Goal: Task Accomplishment & Management: Use online tool/utility

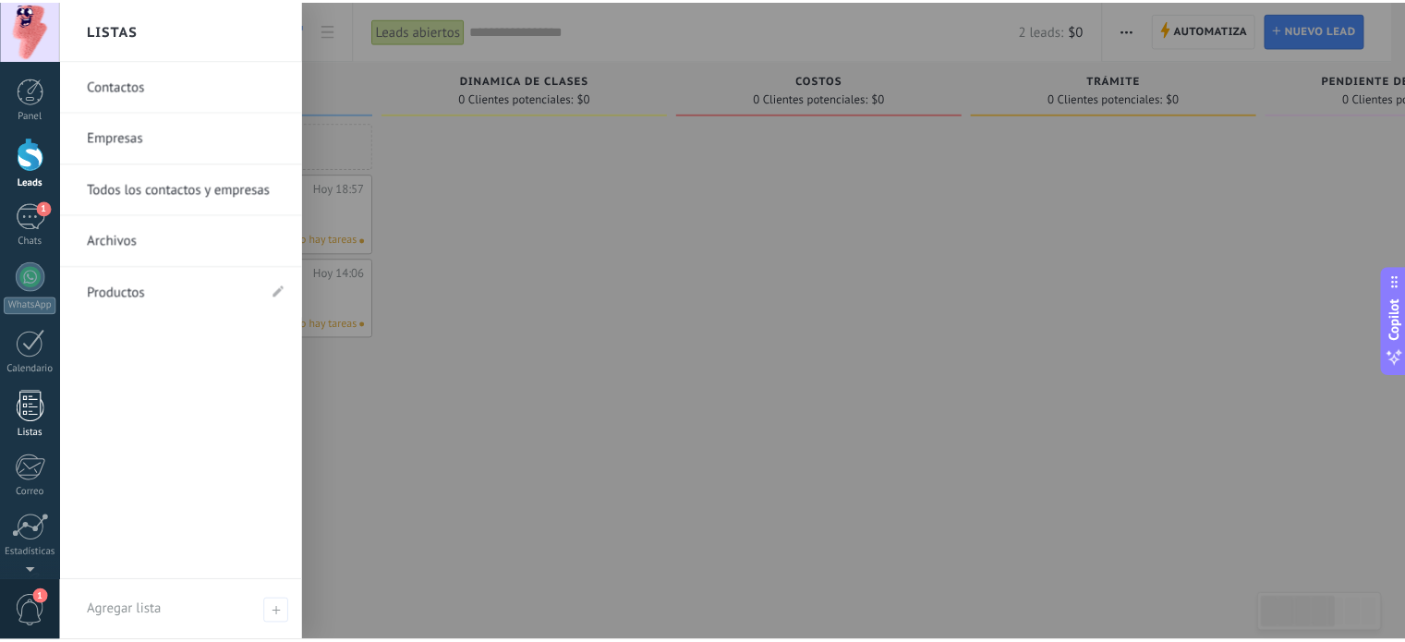
scroll to position [126, 0]
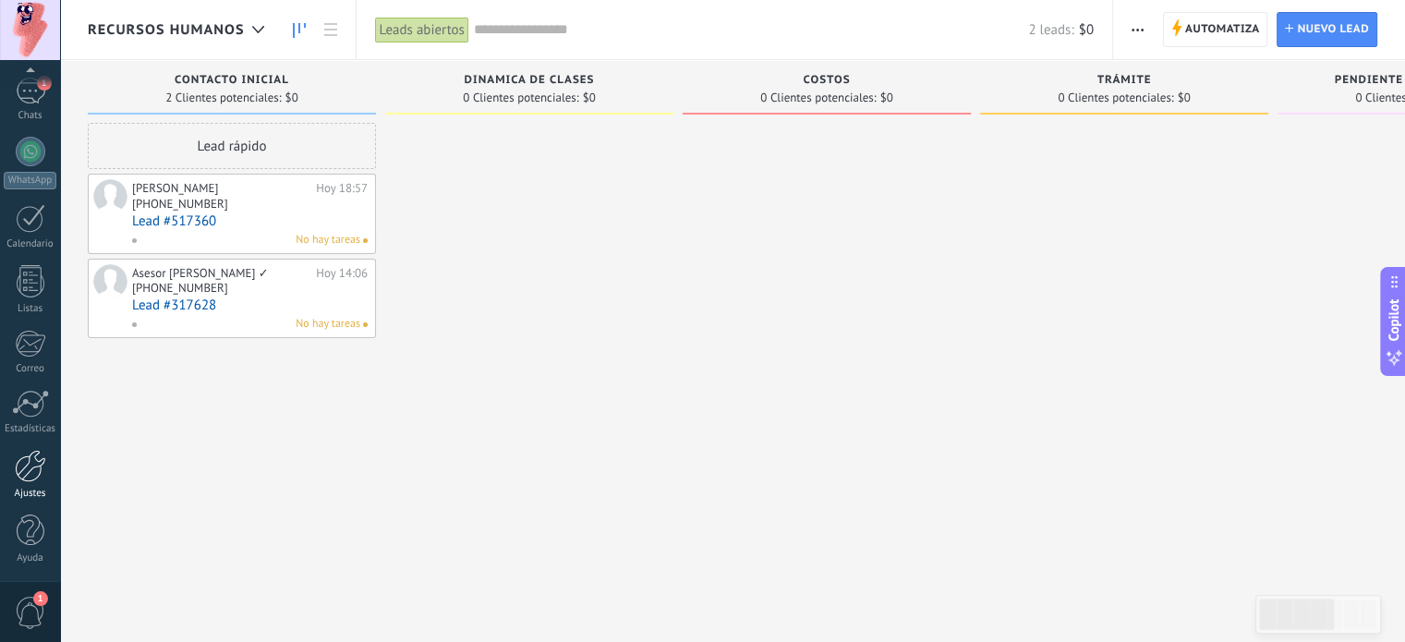
click at [26, 476] on div at bounding box center [30, 466] width 31 height 32
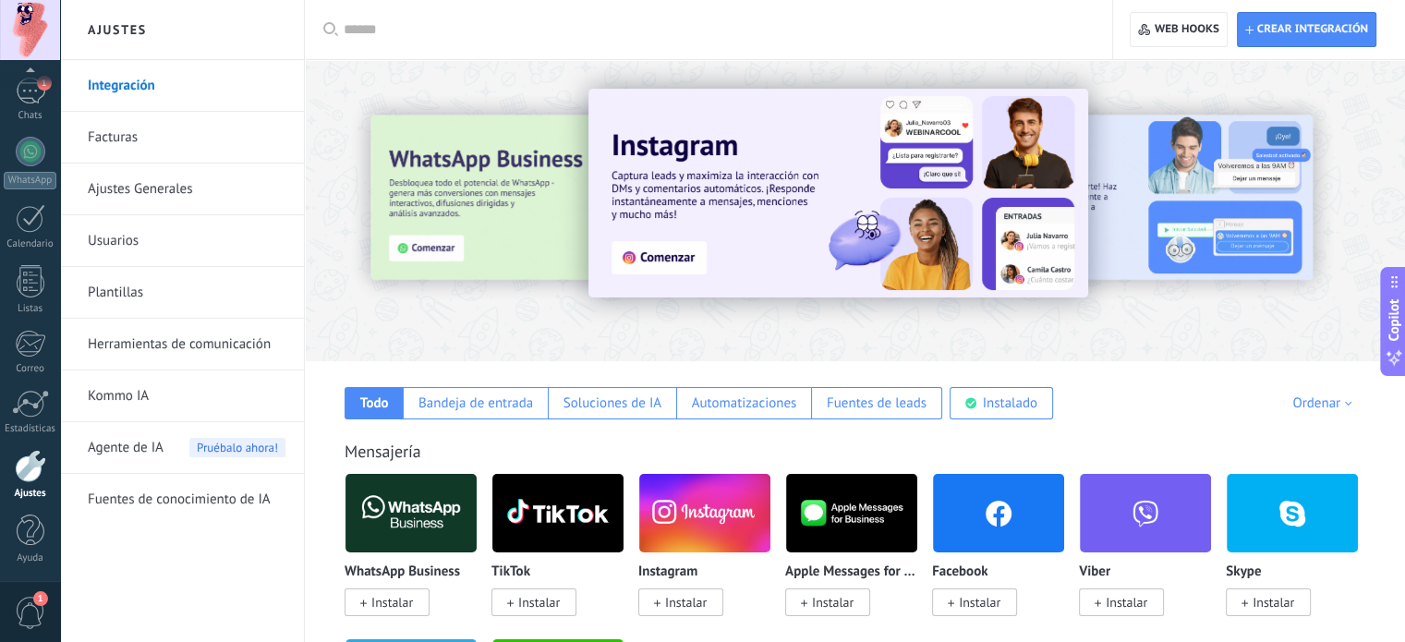
click at [123, 273] on link "Plantillas" at bounding box center [187, 293] width 198 height 52
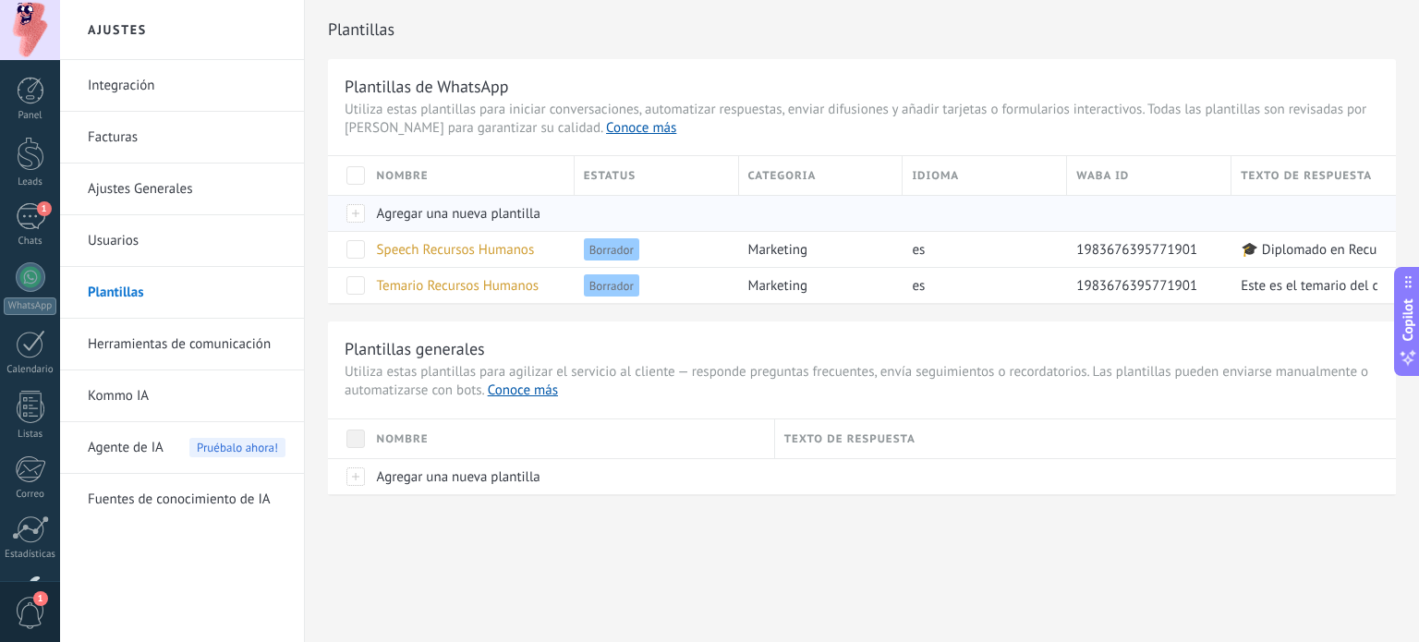
click at [354, 212] on div at bounding box center [348, 213] width 40 height 36
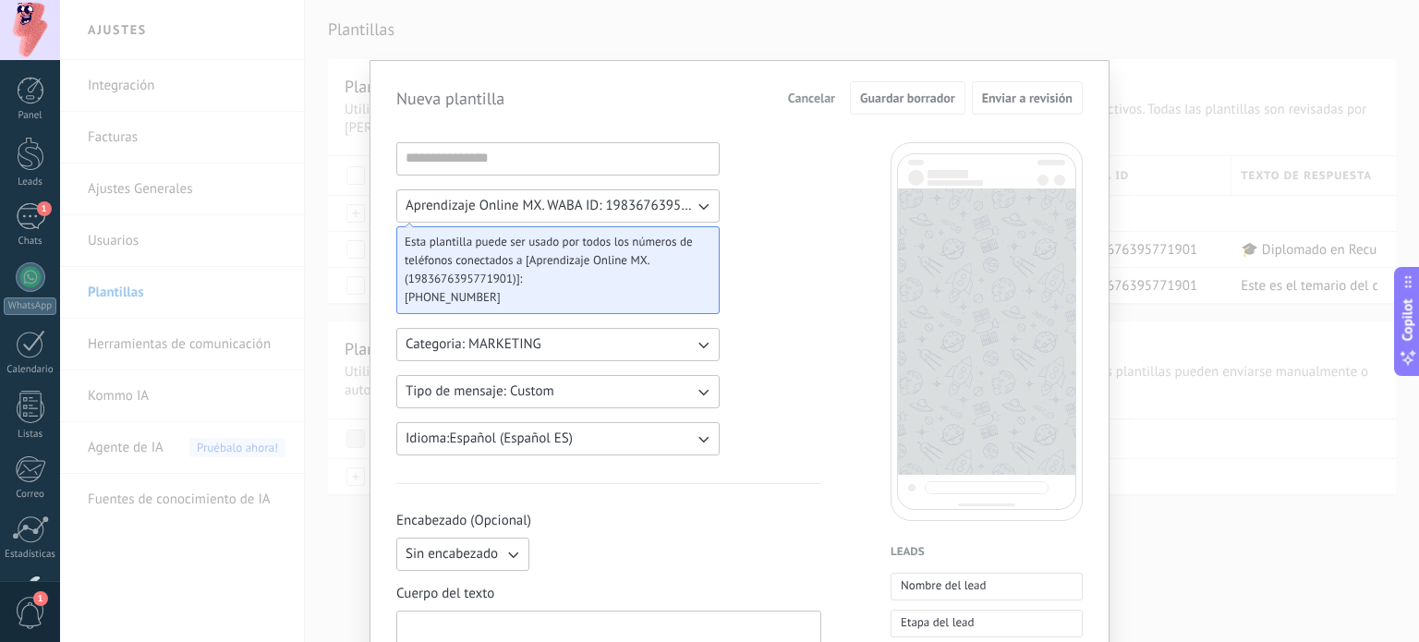
scroll to position [144, 0]
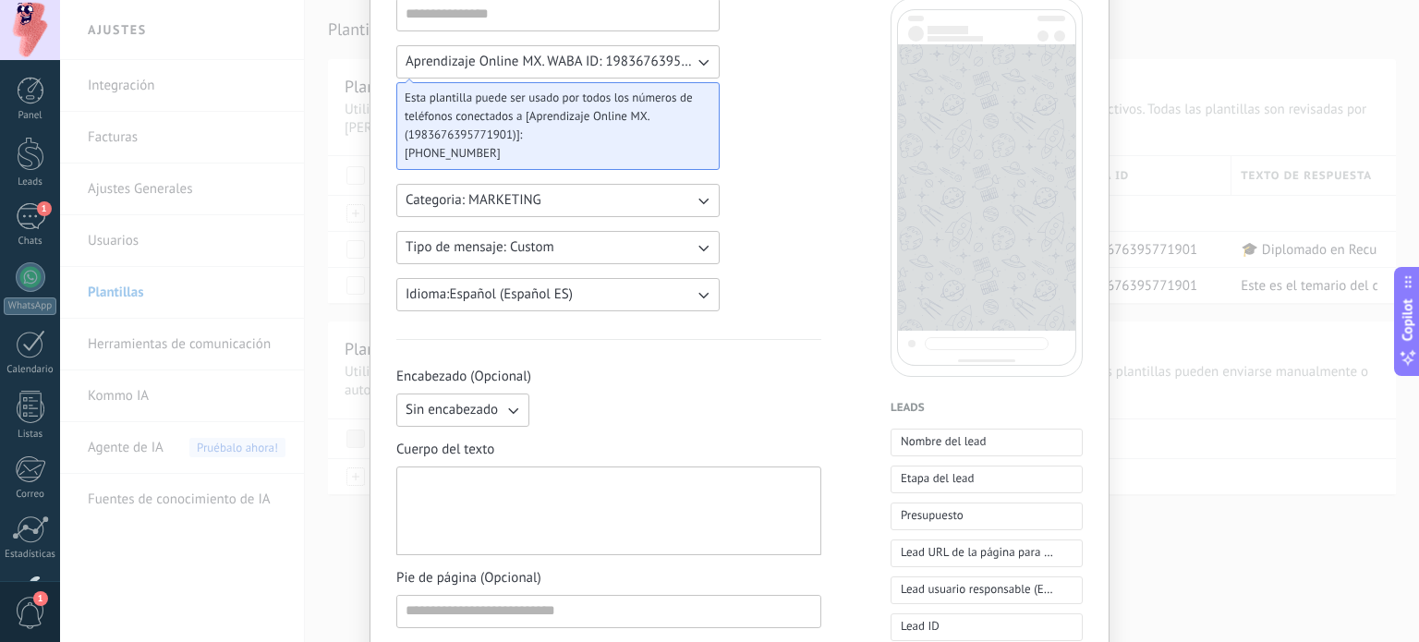
click at [506, 480] on div at bounding box center [609, 511] width 406 height 73
paste div
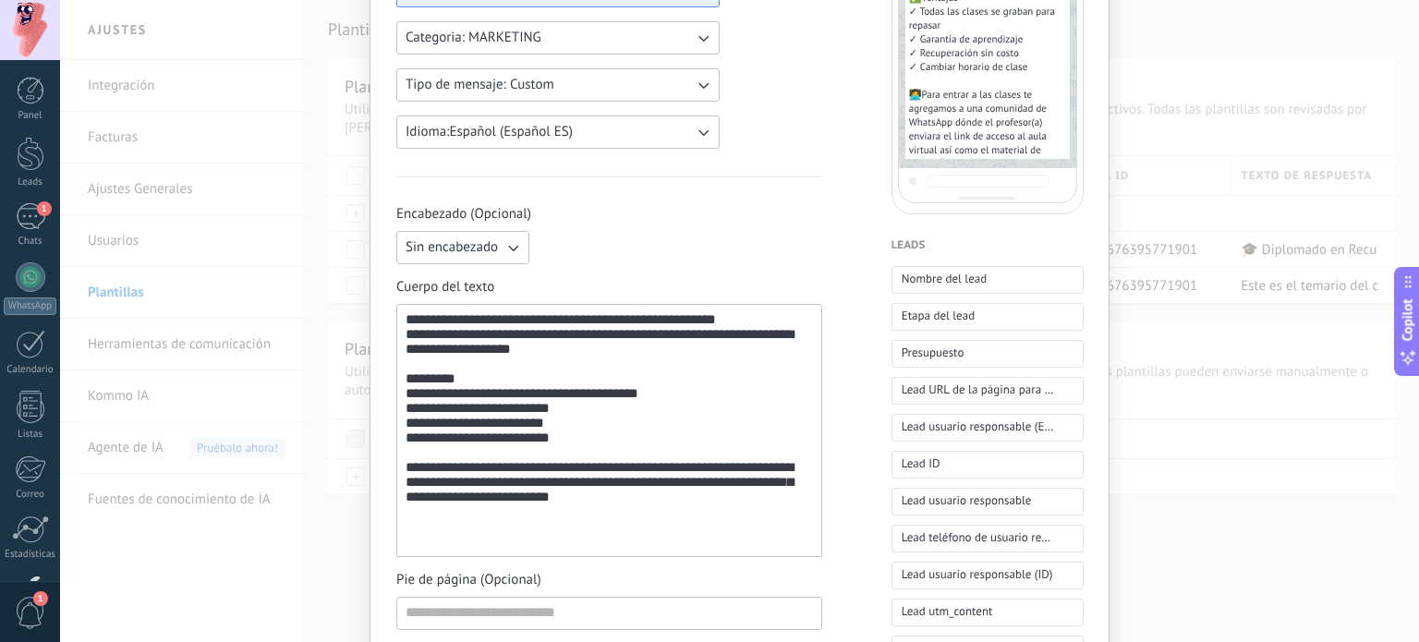
scroll to position [0, 0]
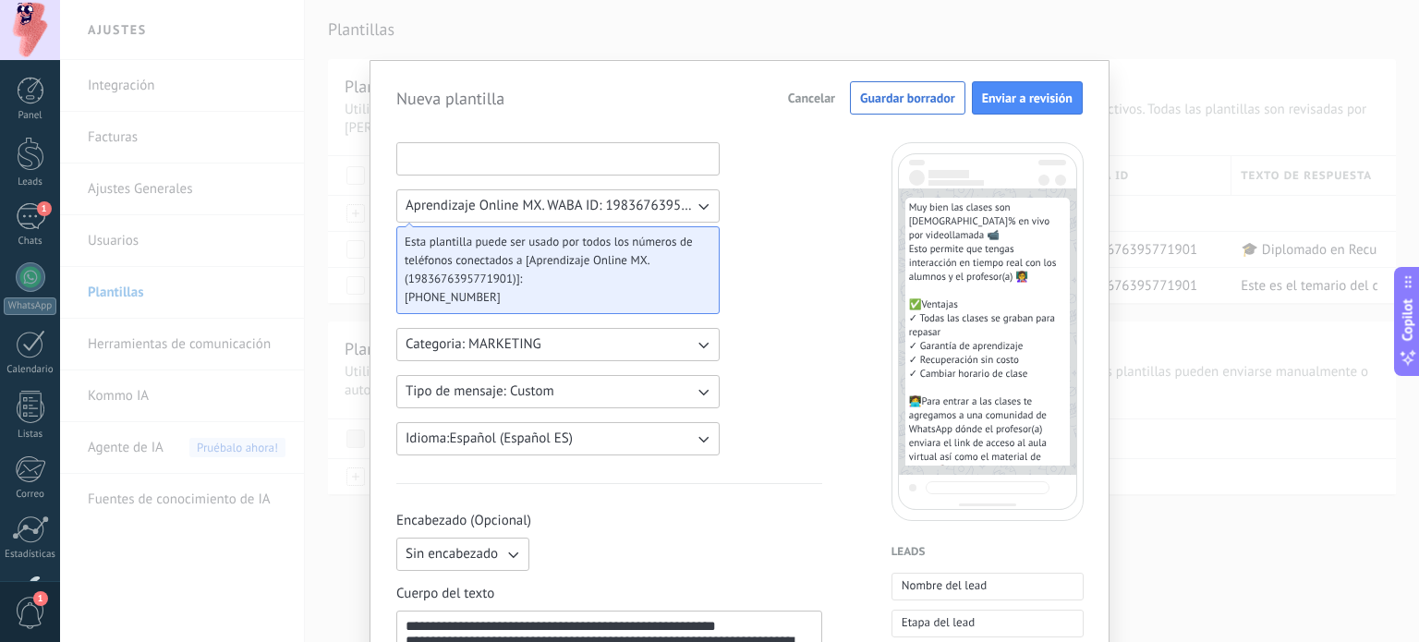
click at [471, 164] on input at bounding box center [557, 158] width 321 height 30
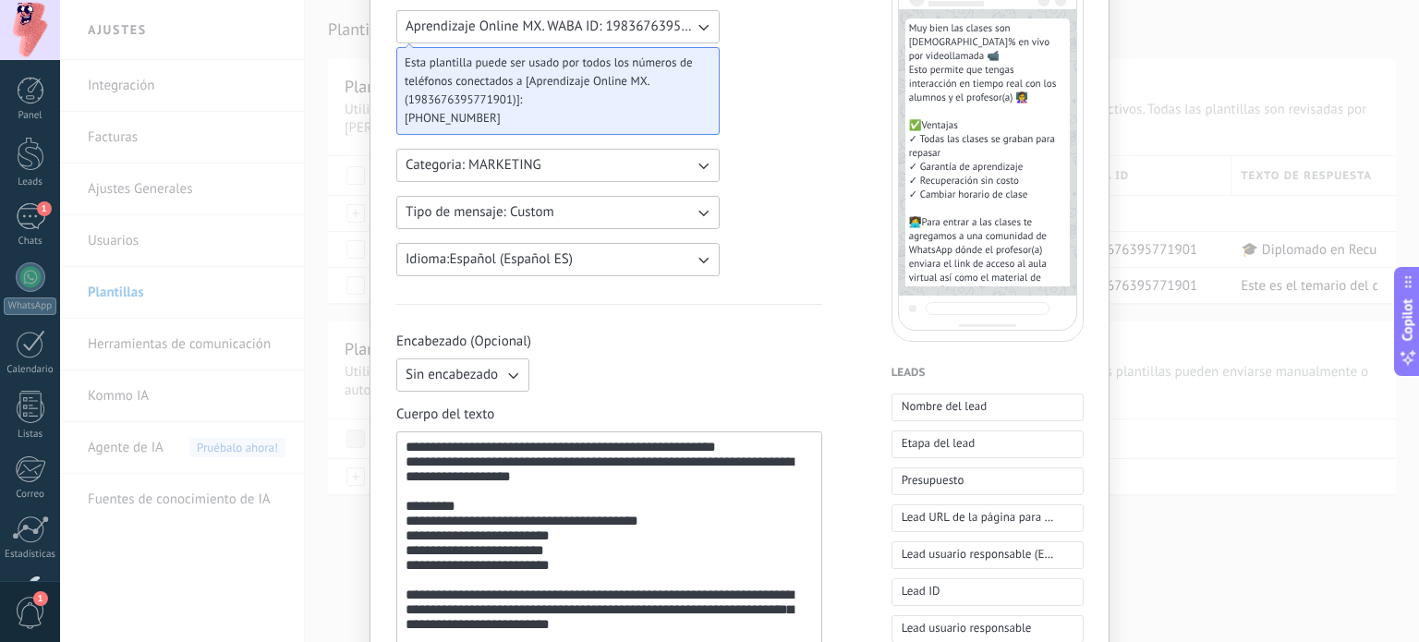
scroll to position [176, 0]
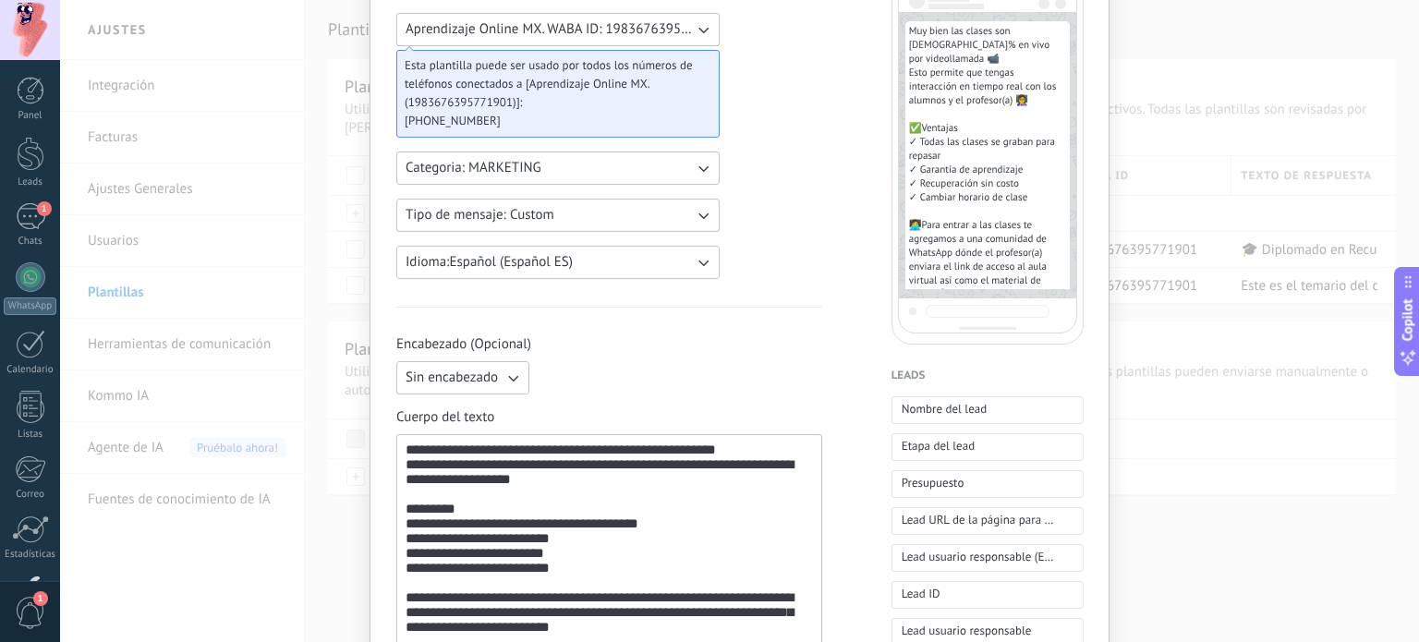
type input "**********"
click at [456, 447] on div "**********" at bounding box center [609, 560] width 407 height 237
click at [902, 400] on span "Nombre del lead" at bounding box center [945, 409] width 86 height 18
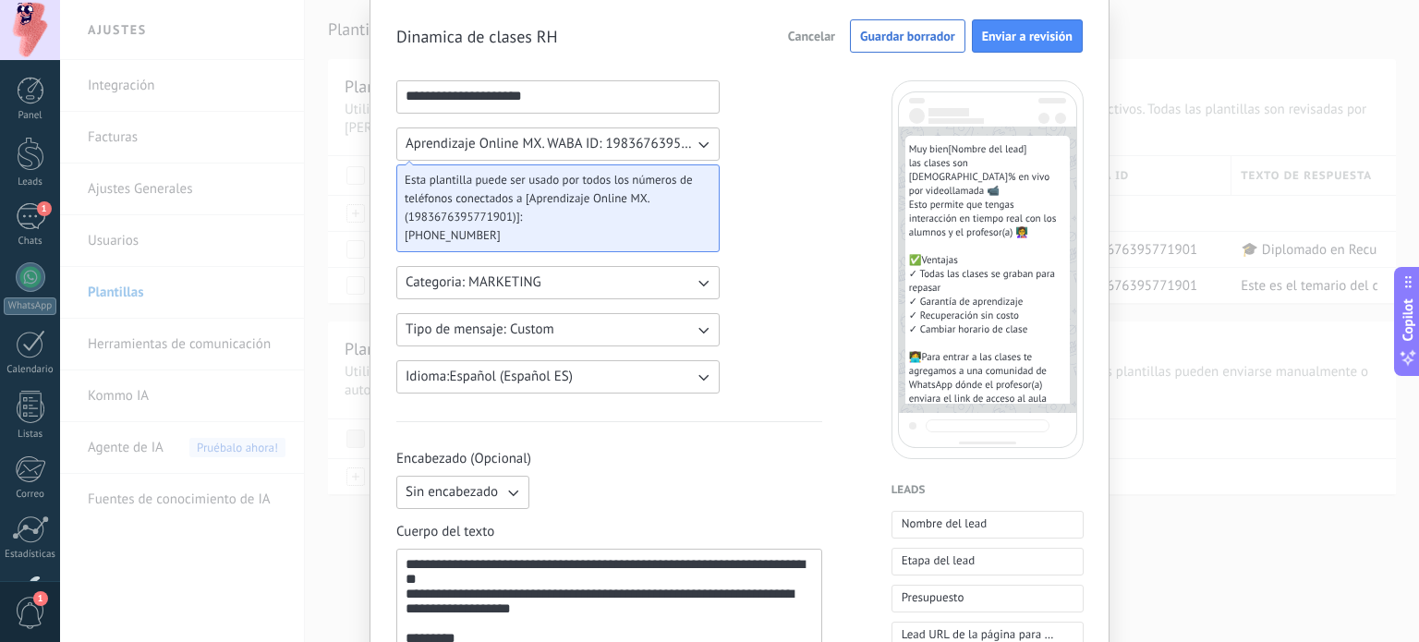
scroll to position [0, 0]
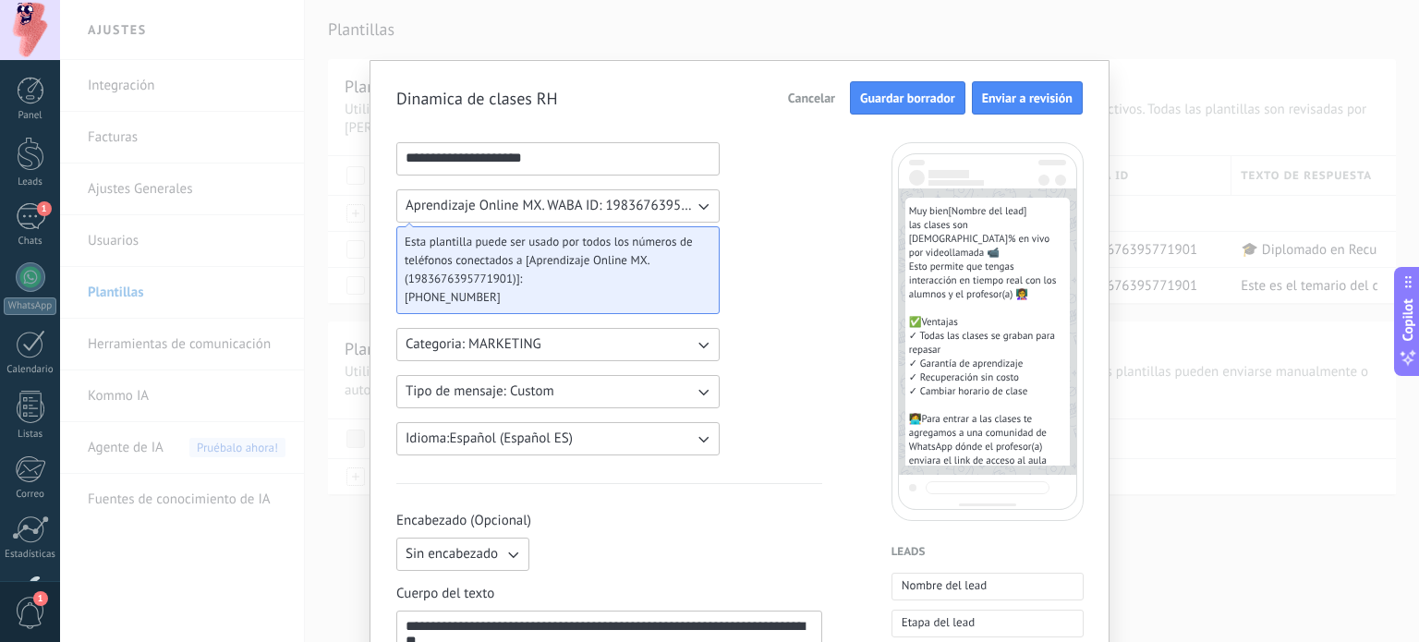
click at [924, 91] on span "Guardar borrador" at bounding box center [907, 97] width 95 height 13
click at [864, 91] on span "Guardar borrador" at bounding box center [907, 97] width 95 height 13
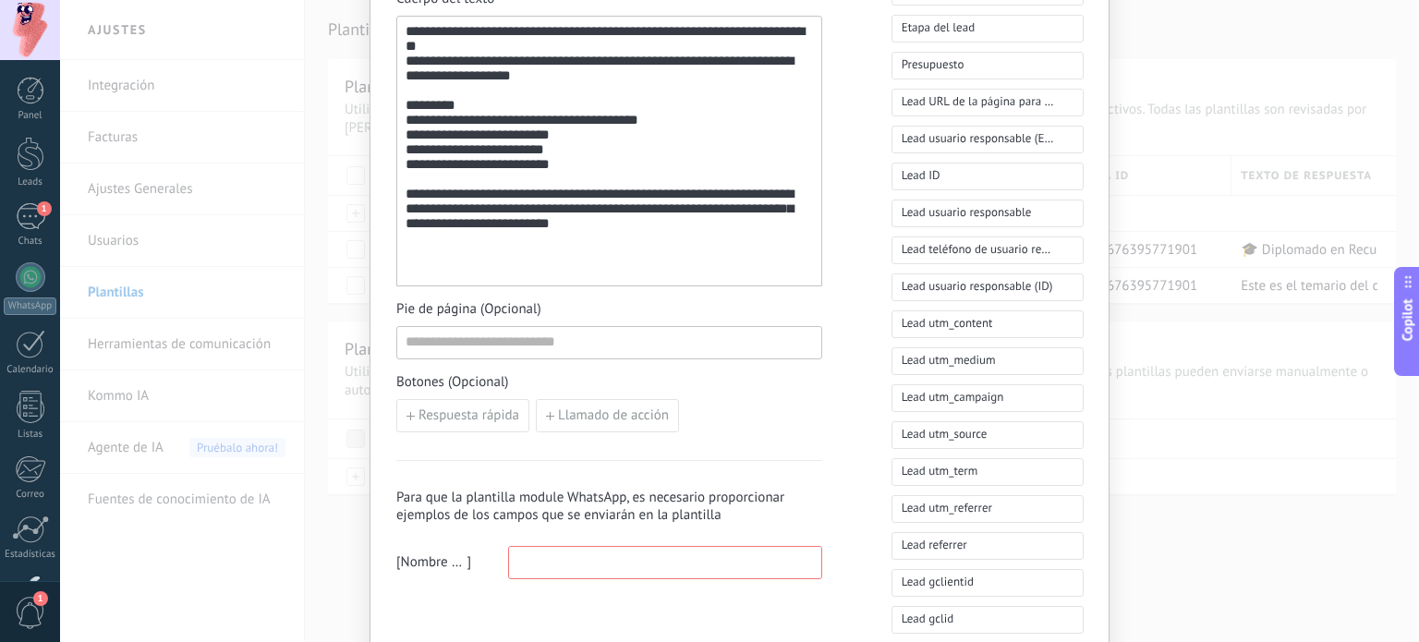
scroll to position [674, 0]
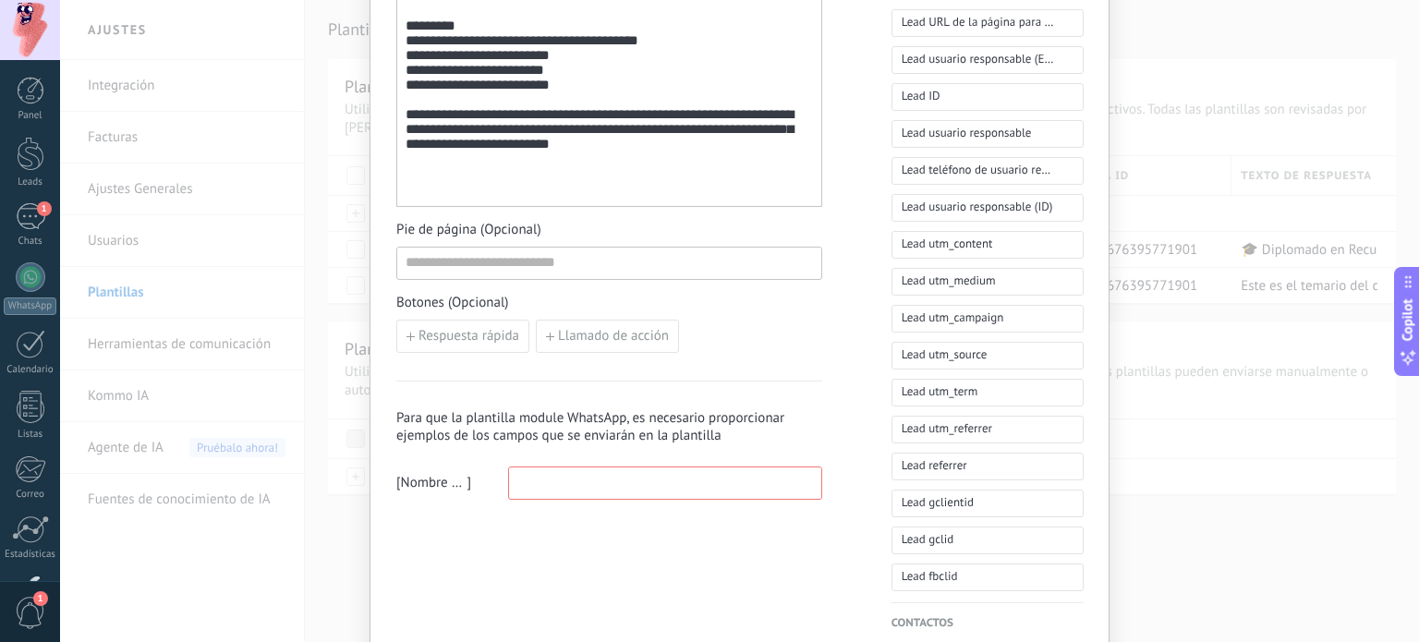
click at [667, 479] on input at bounding box center [665, 482] width 312 height 30
type input "*"
drag, startPoint x: 673, startPoint y: 485, endPoint x: 678, endPoint y: 539, distance: 53.8
click at [678, 539] on div "**********" at bounding box center [609, 92] width 426 height 1248
type input "*****"
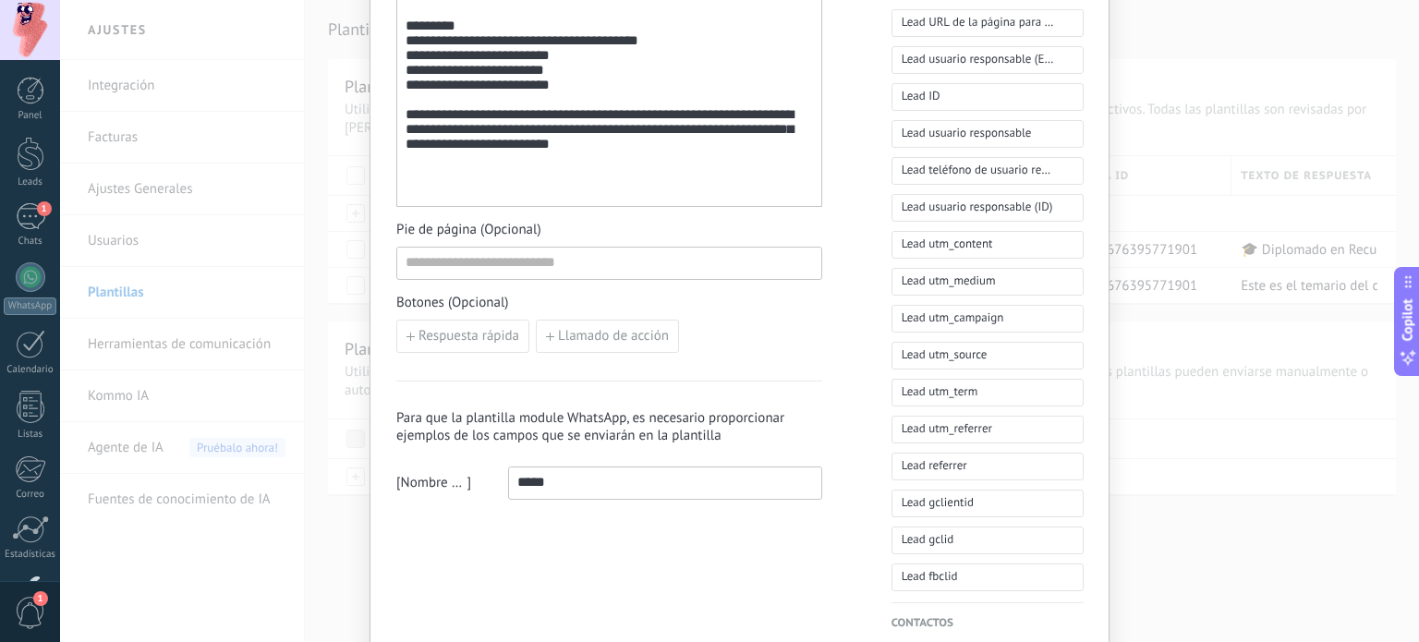
click at [678, 539] on div "**********" at bounding box center [609, 92] width 426 height 1248
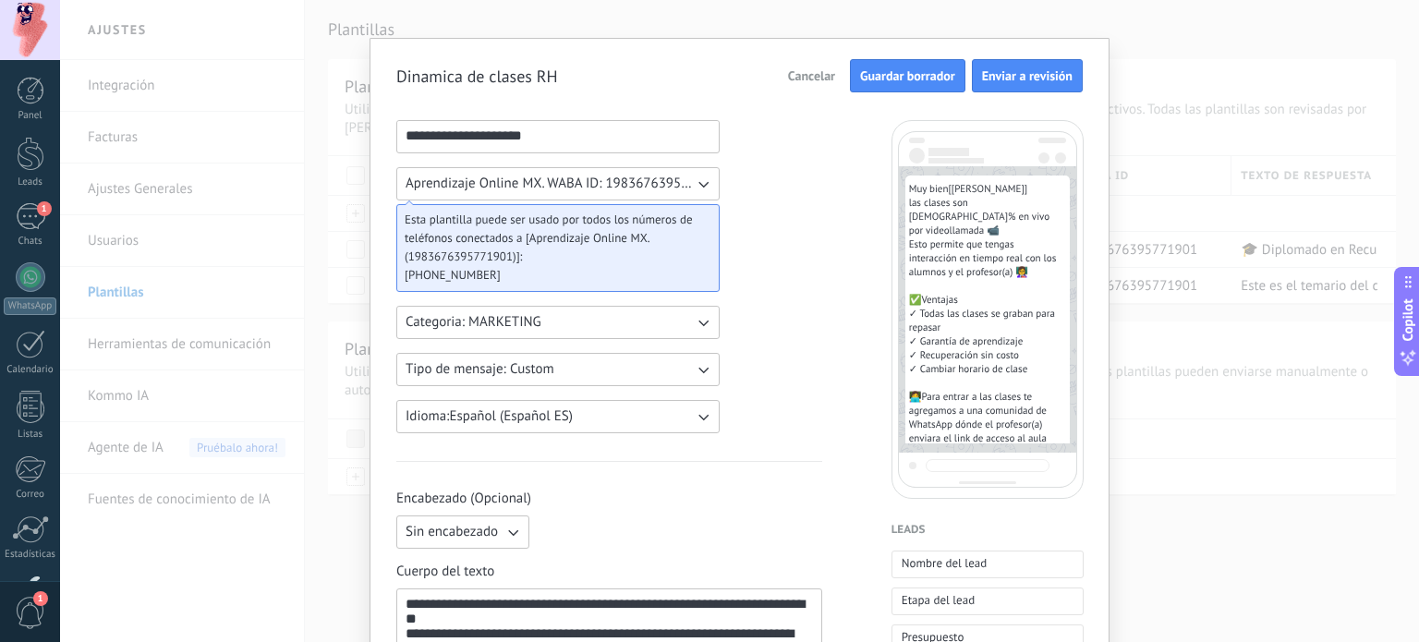
scroll to position [21, 0]
click at [903, 80] on span "Guardar borrador" at bounding box center [907, 76] width 95 height 13
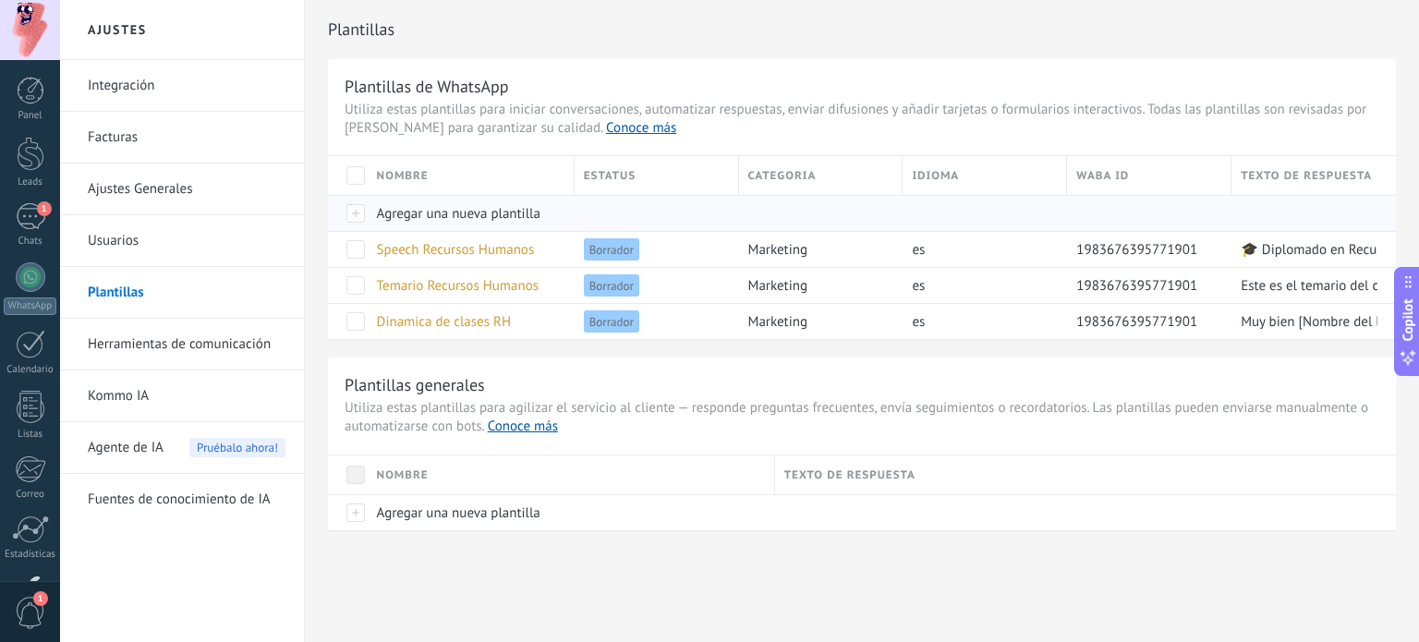
click at [355, 210] on div at bounding box center [348, 213] width 40 height 36
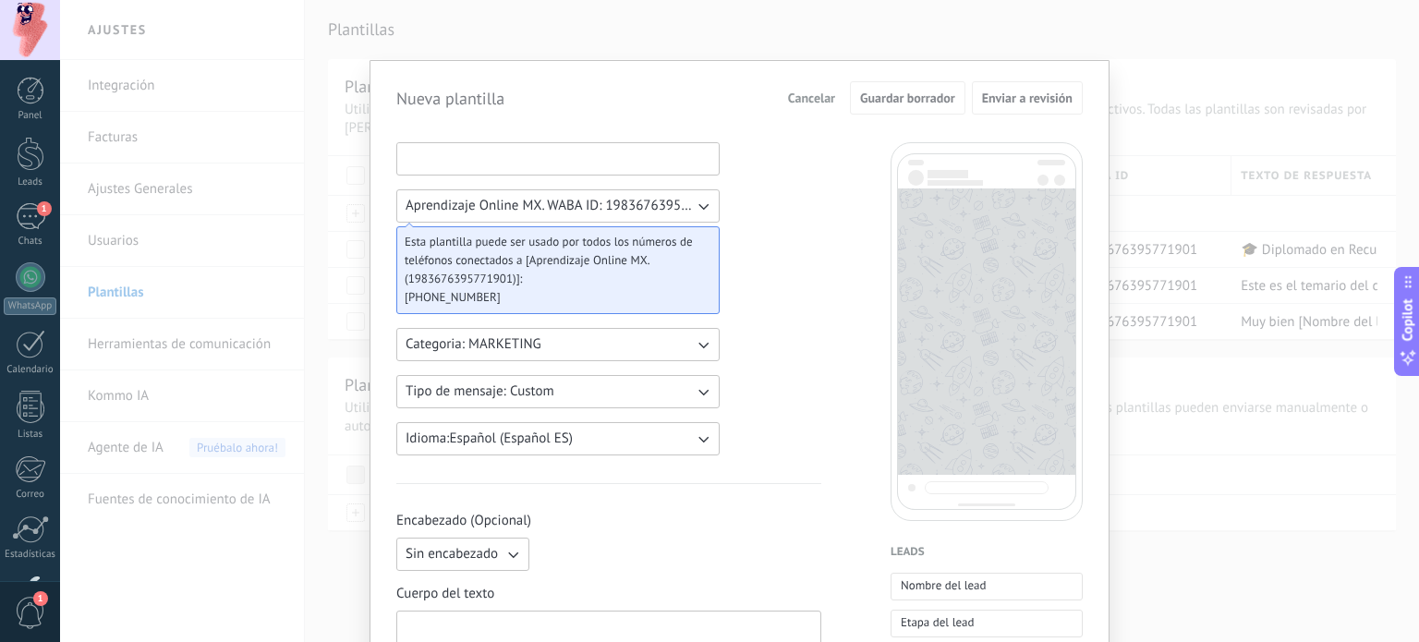
click at [479, 144] on input at bounding box center [557, 158] width 321 height 30
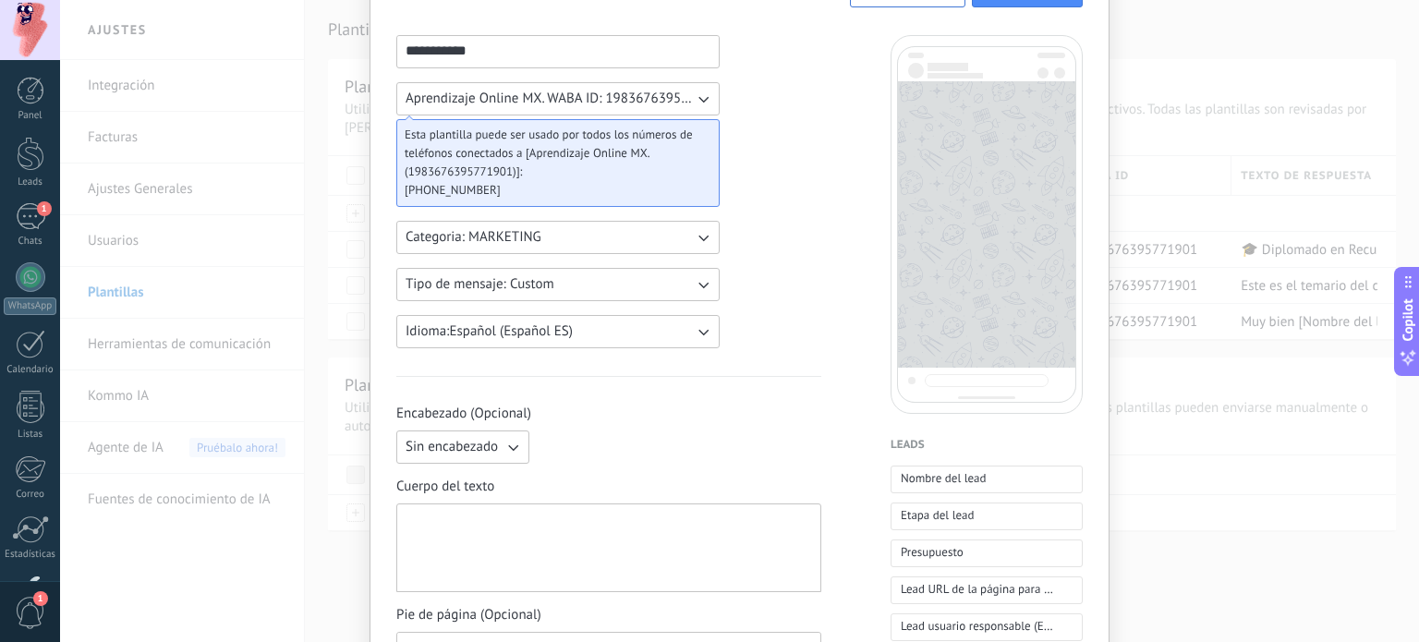
scroll to position [117, 0]
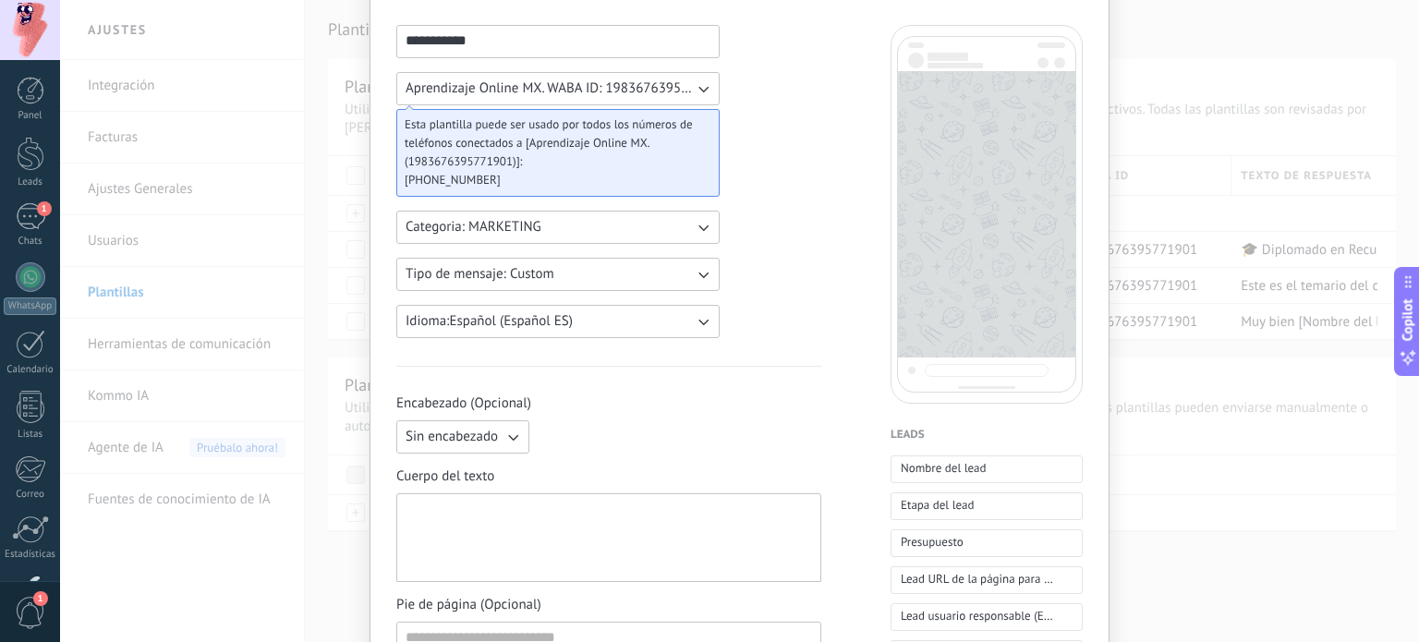
type input "**********"
click at [485, 505] on div at bounding box center [609, 538] width 406 height 73
paste div
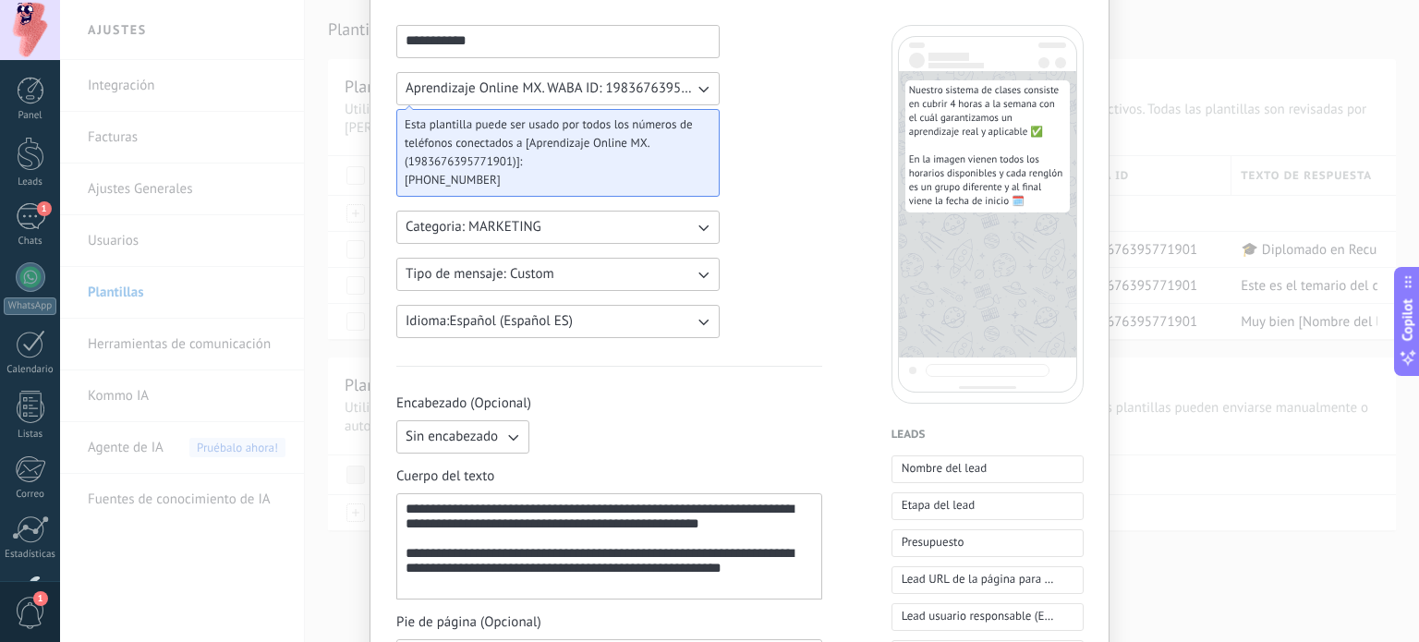
click at [499, 446] on button "Sin encabezado" at bounding box center [462, 436] width 133 height 33
click at [454, 470] on li "Texto" at bounding box center [456, 468] width 143 height 31
click at [454, 470] on span "Cuerpo del texto" at bounding box center [445, 476] width 98 height 18
click at [462, 435] on button "Texto" at bounding box center [462, 436] width 133 height 33
click at [461, 484] on li "Imagen o archivo" at bounding box center [456, 499] width 143 height 31
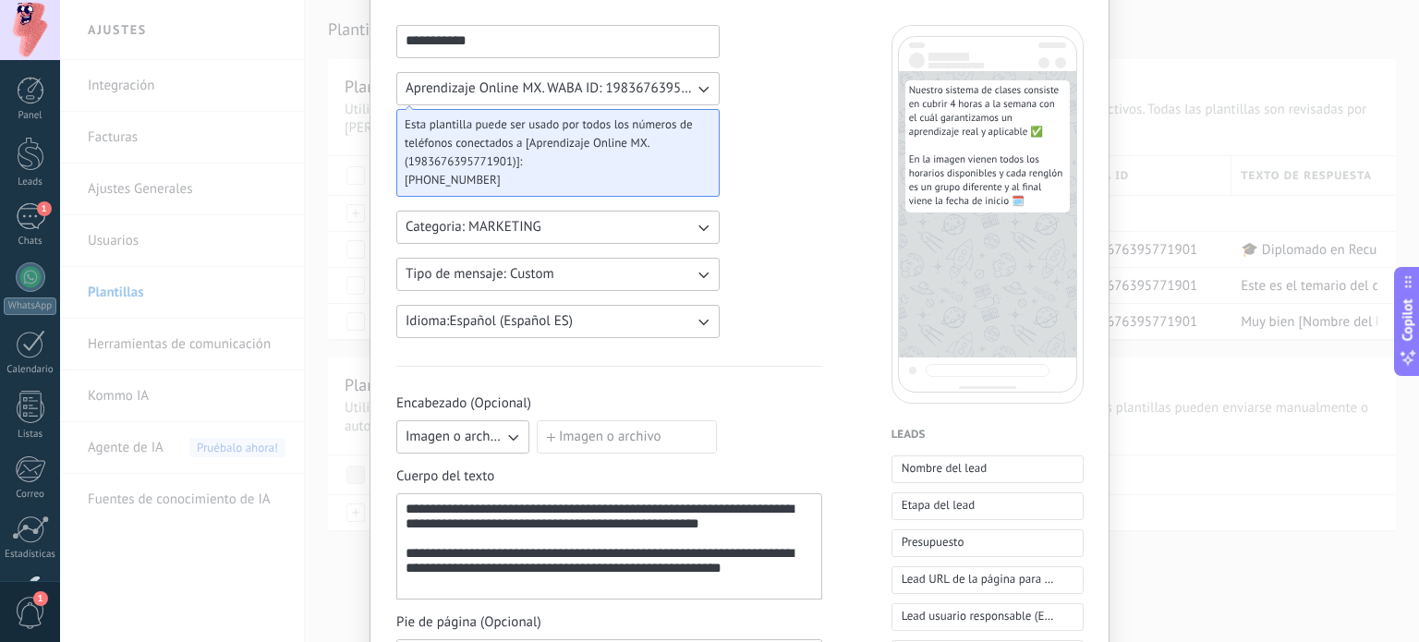
click at [565, 429] on label "Imagen o archivo" at bounding box center [627, 436] width 180 height 33
click at [537, 420] on input "Imagen o archivo" at bounding box center [537, 420] width 0 height 0
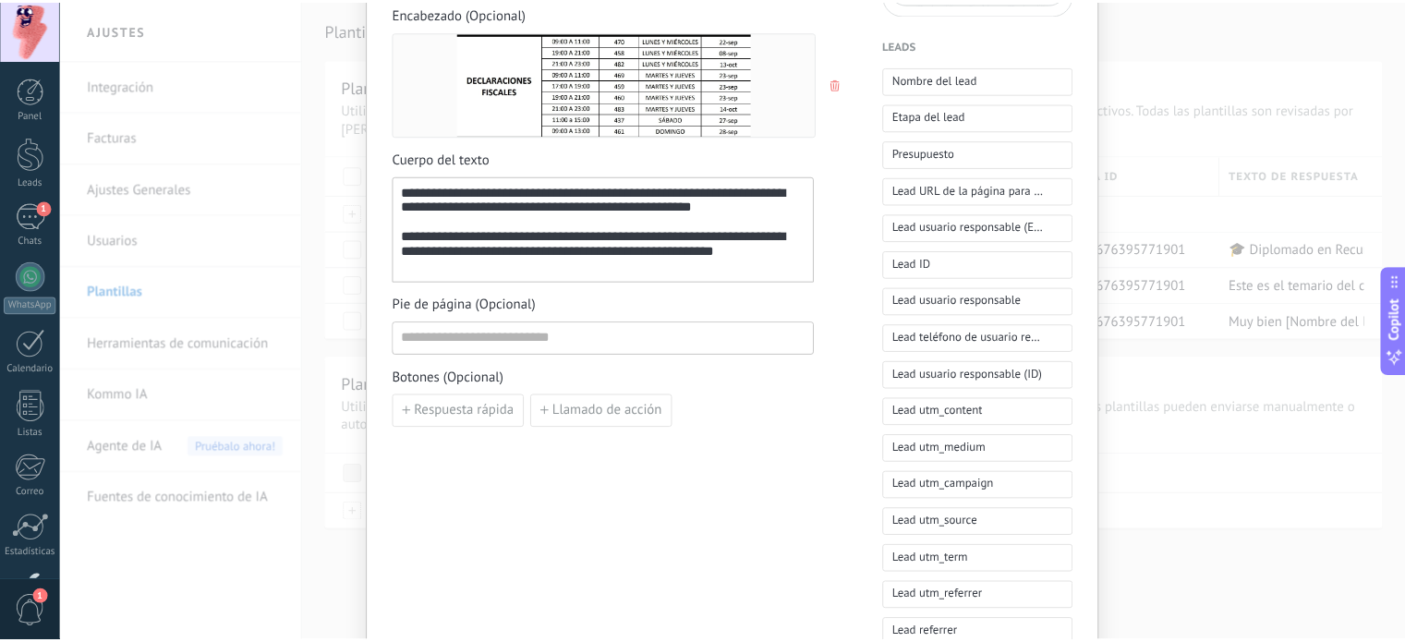
scroll to position [0, 0]
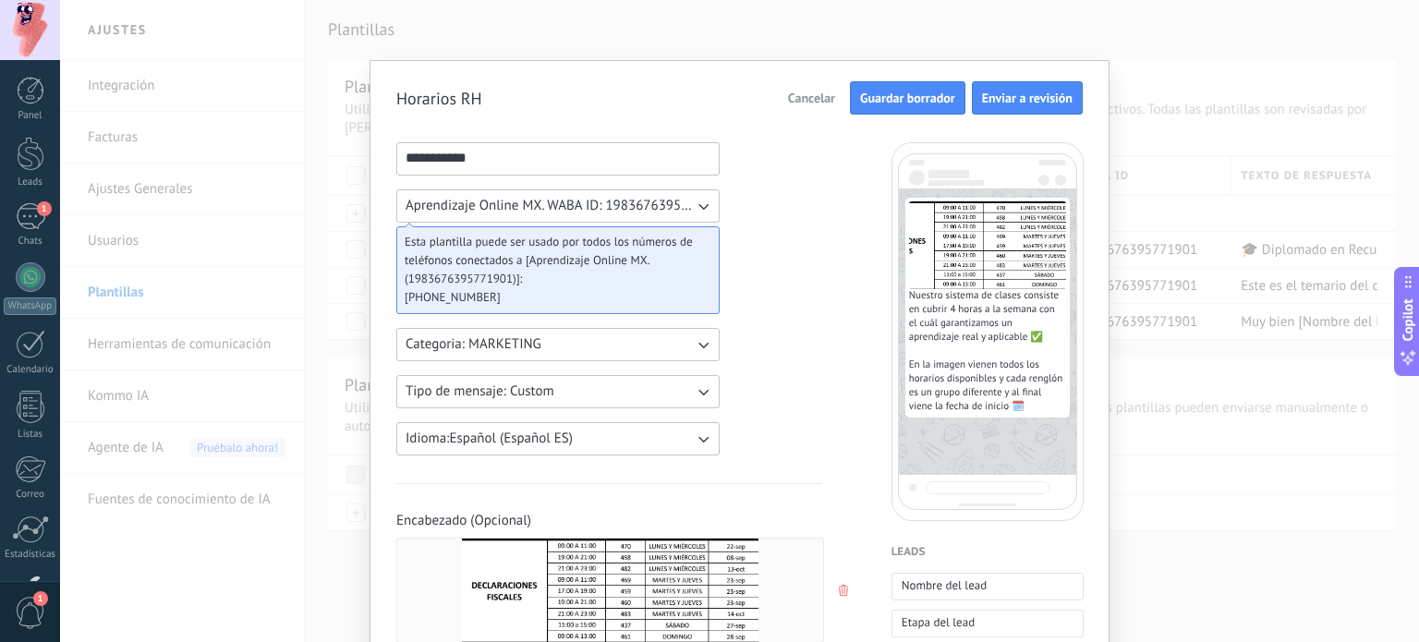
click at [879, 95] on span "Guardar borrador" at bounding box center [907, 97] width 95 height 13
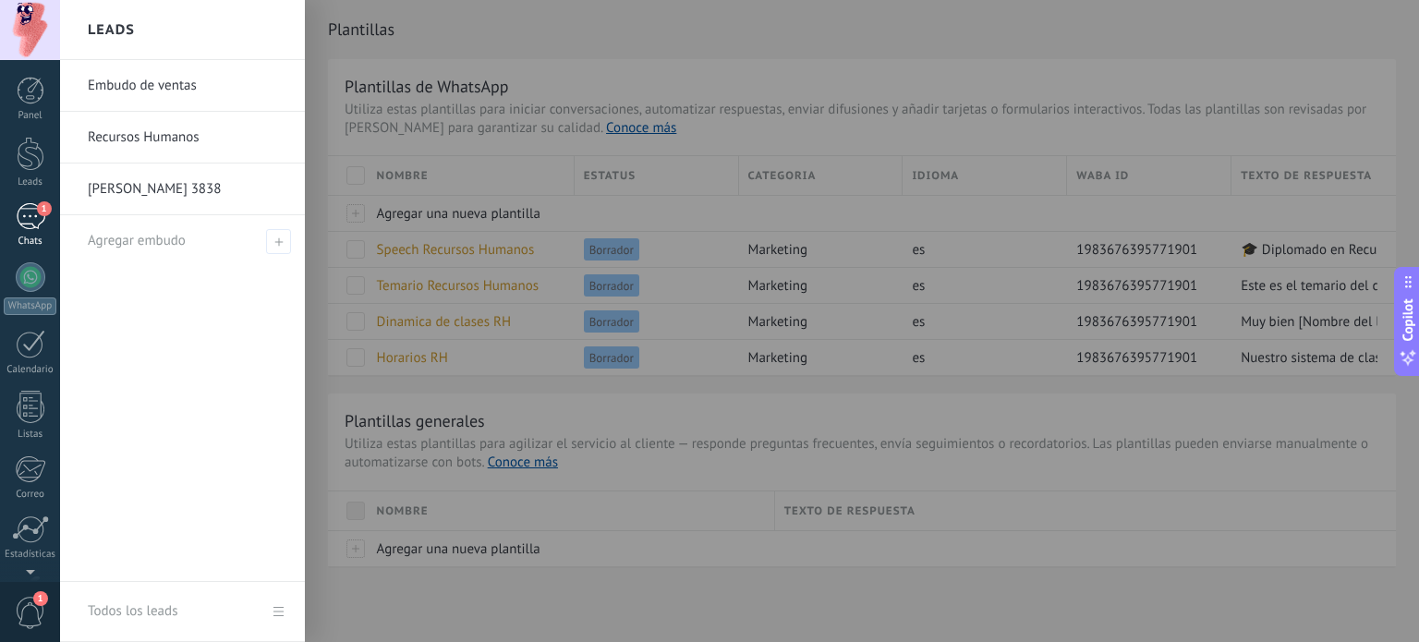
click at [34, 206] on div "1" at bounding box center [31, 216] width 30 height 27
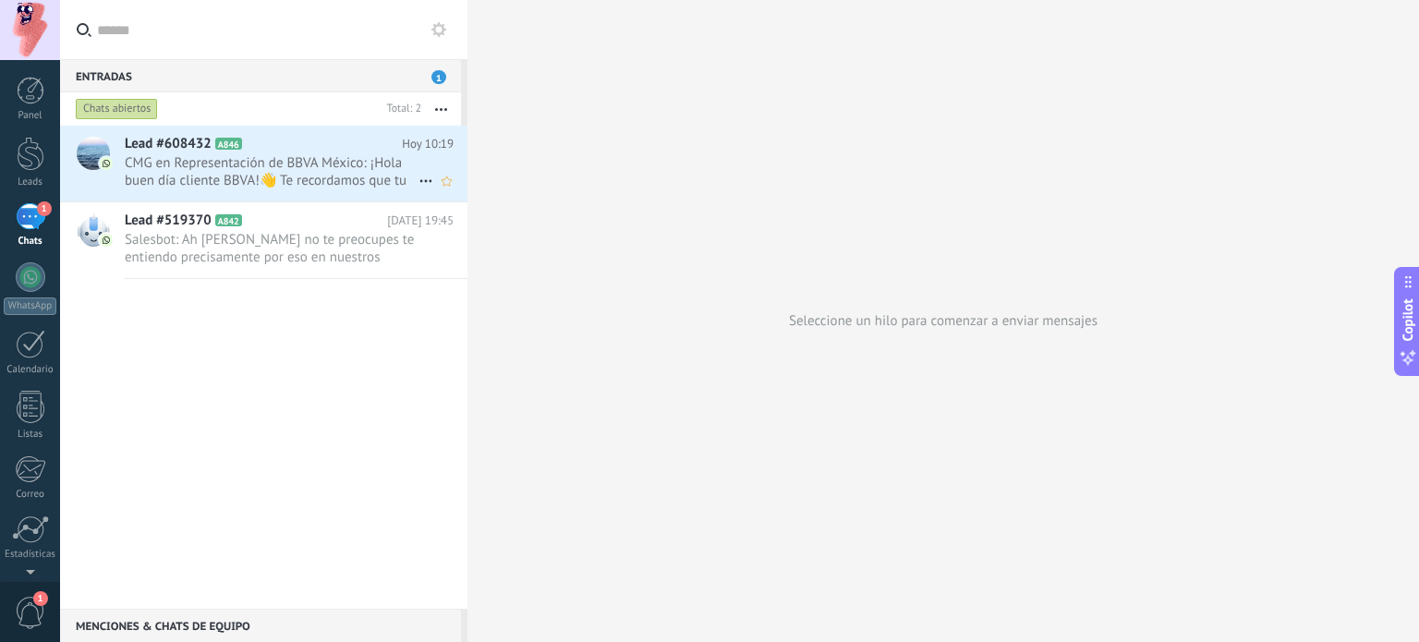
drag, startPoint x: 299, startPoint y: 181, endPoint x: 219, endPoint y: 177, distance: 80.5
click at [219, 177] on span "CMG en Representación de BBVA México: ¡Hola buen día cliente BBVA!👋 Te recordam…" at bounding box center [272, 171] width 294 height 35
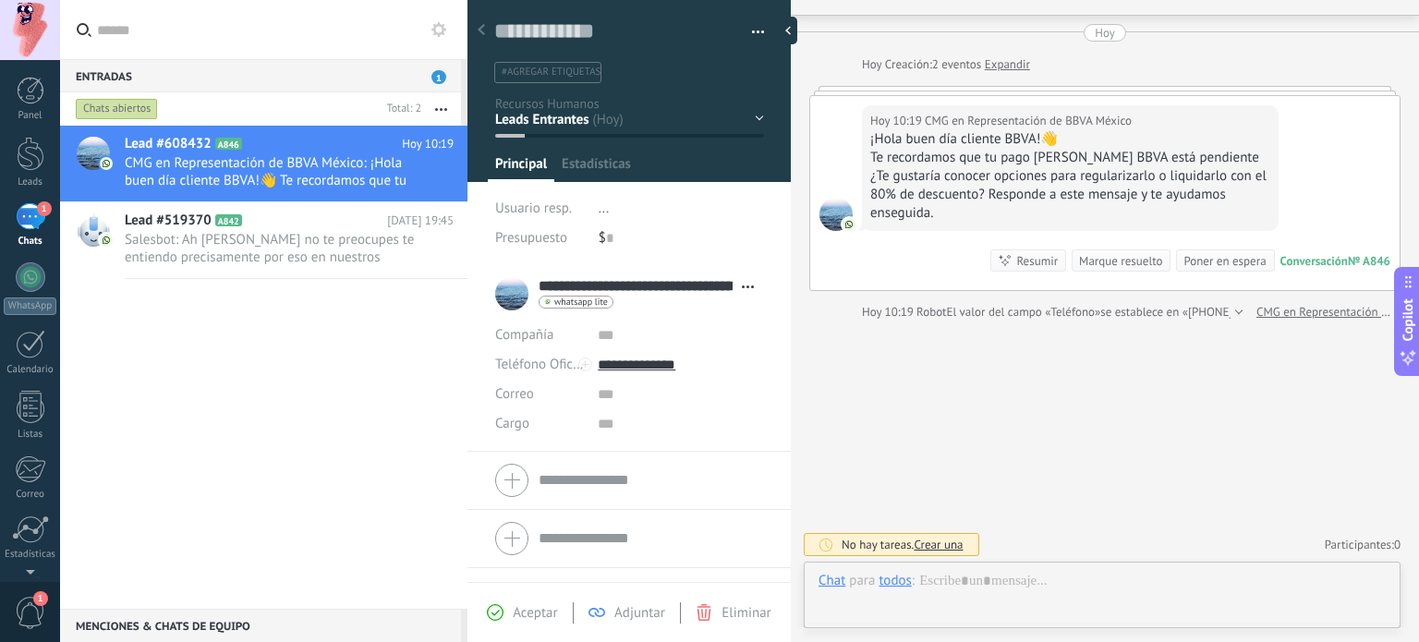
scroll to position [27, 0]
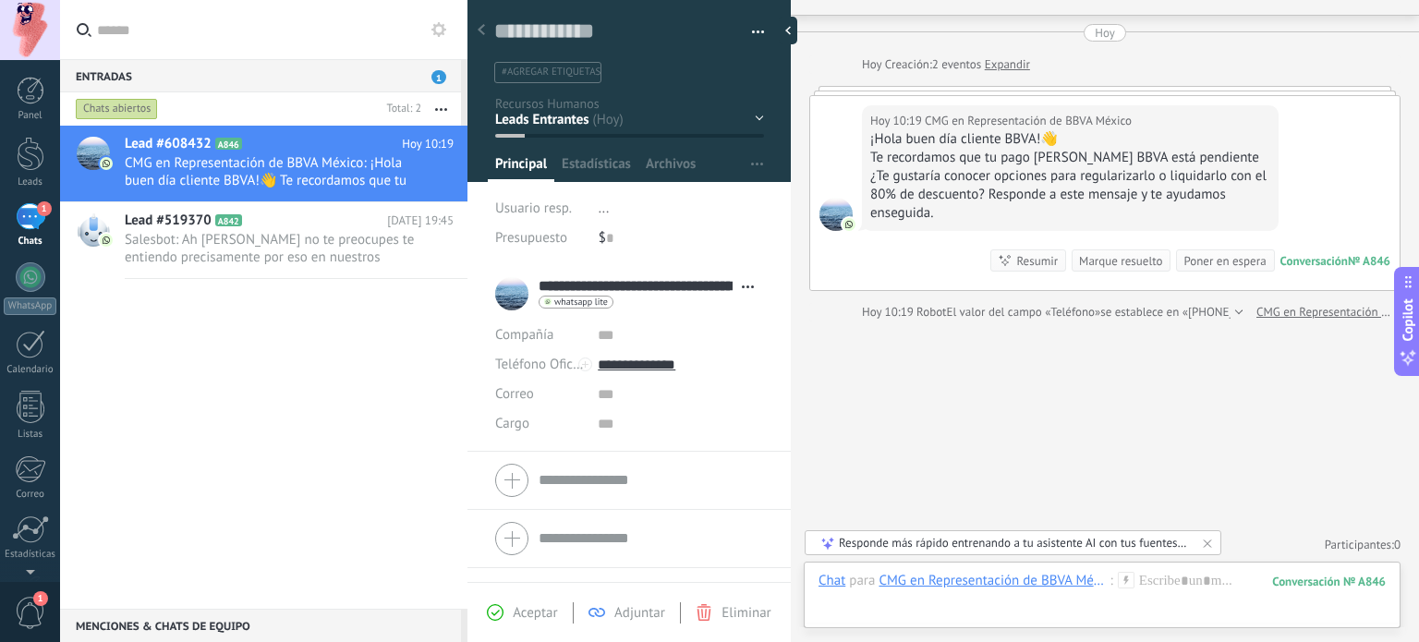
click at [1123, 258] on div "Marque resuelto" at bounding box center [1120, 261] width 83 height 18
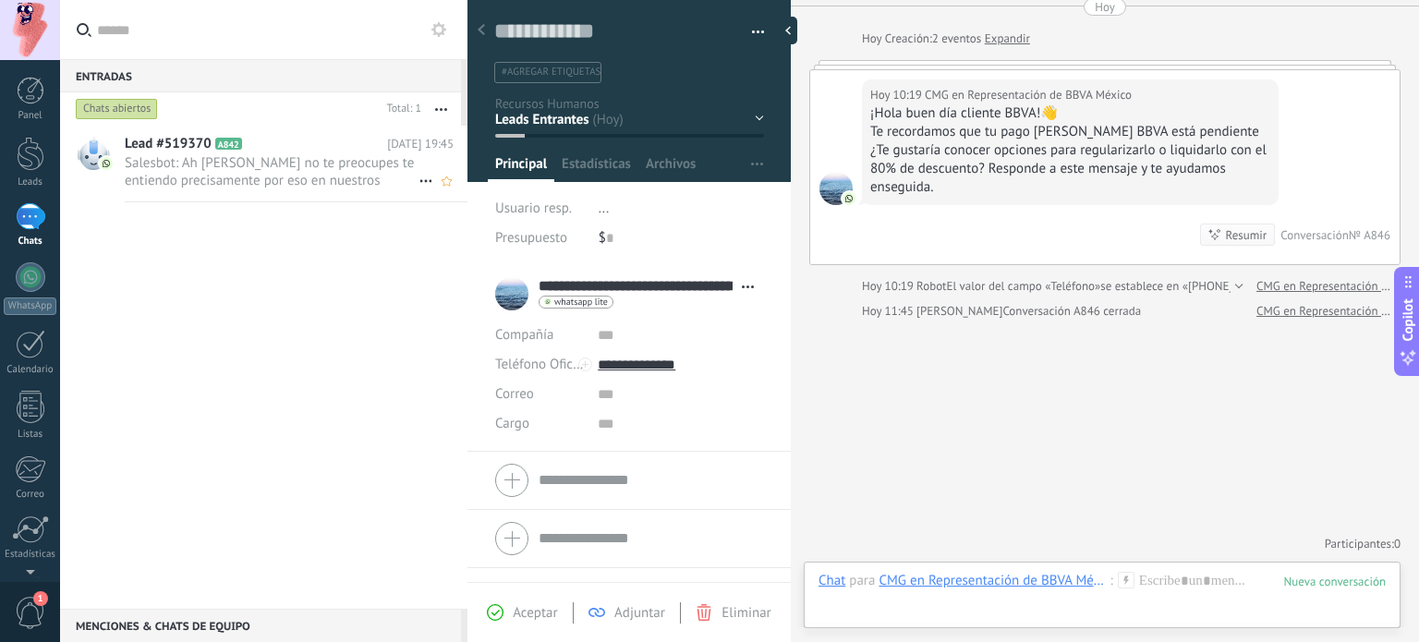
click at [293, 180] on span "Salesbot: Ah okey Georgina no te preocupes te entiendo precisamente por eso en …" at bounding box center [272, 171] width 294 height 35
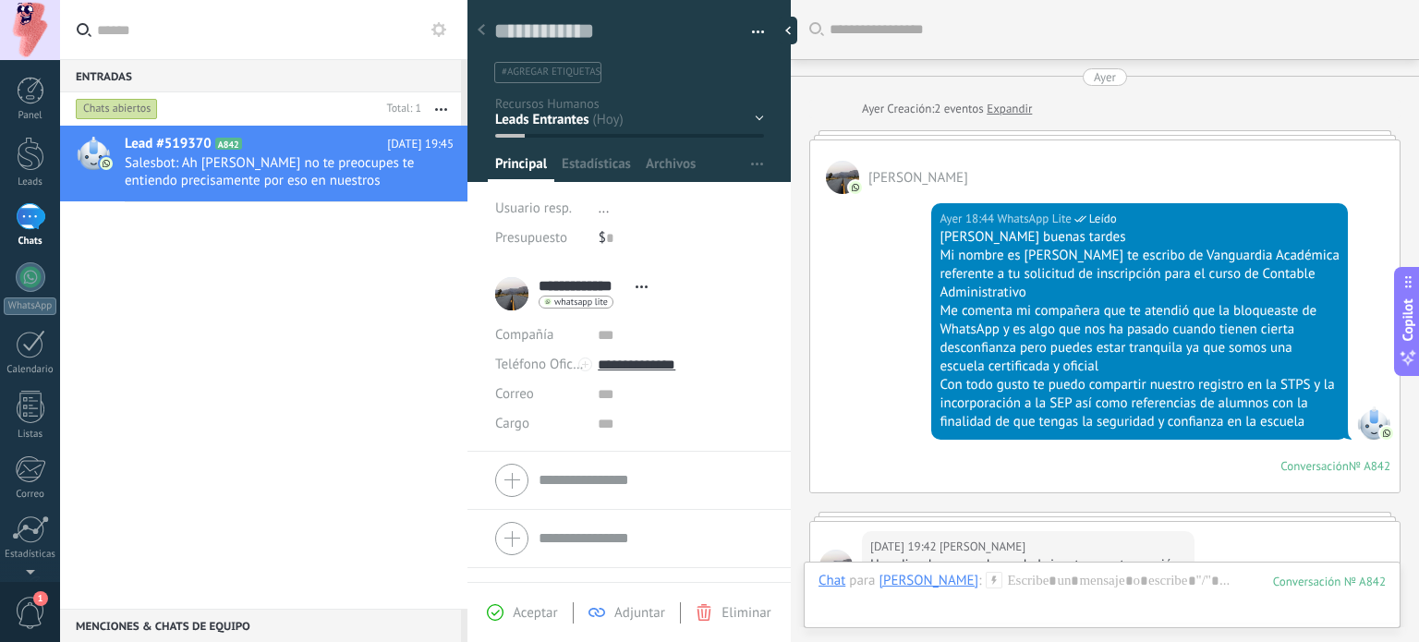
scroll to position [713, 0]
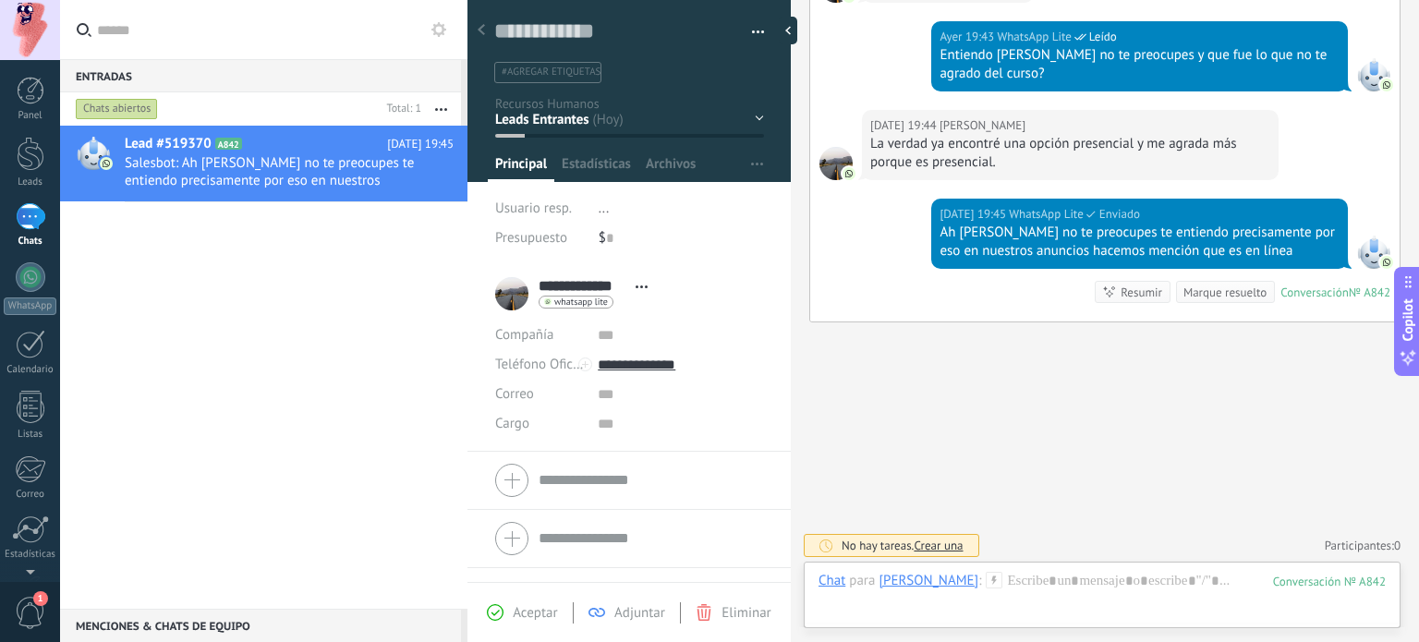
click at [1194, 293] on div "Marque resuelto" at bounding box center [1224, 293] width 83 height 18
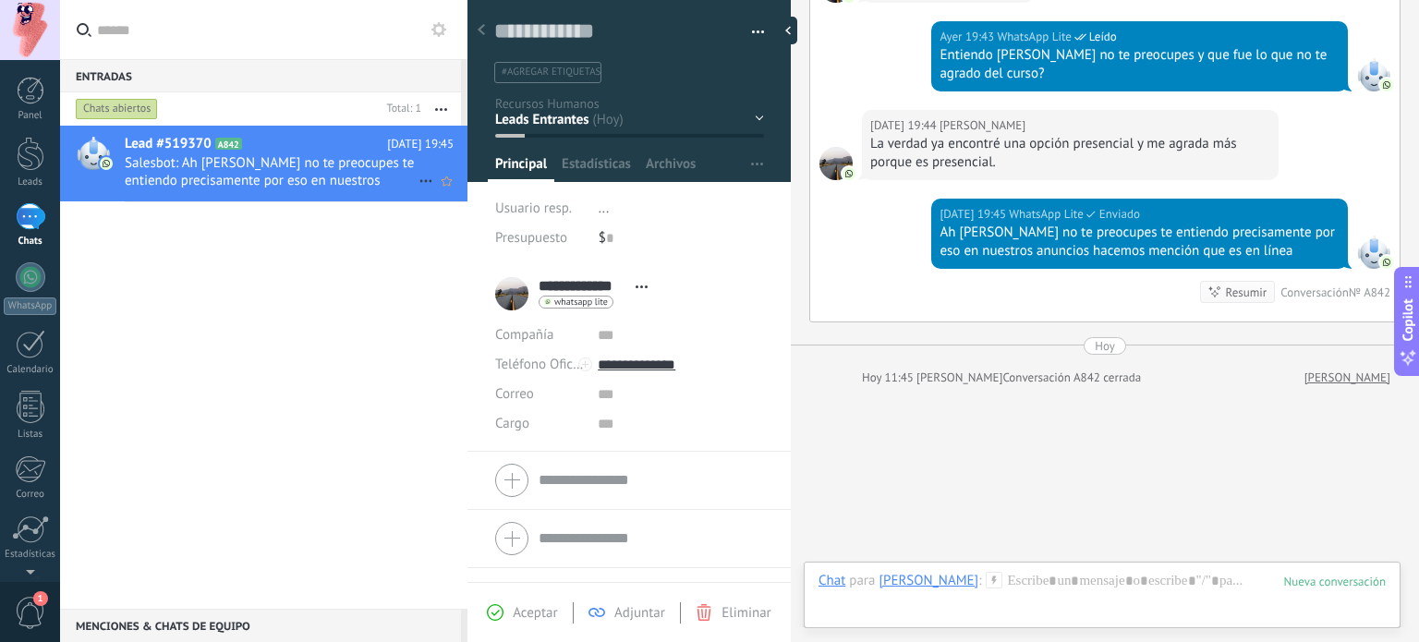
scroll to position [778, 0]
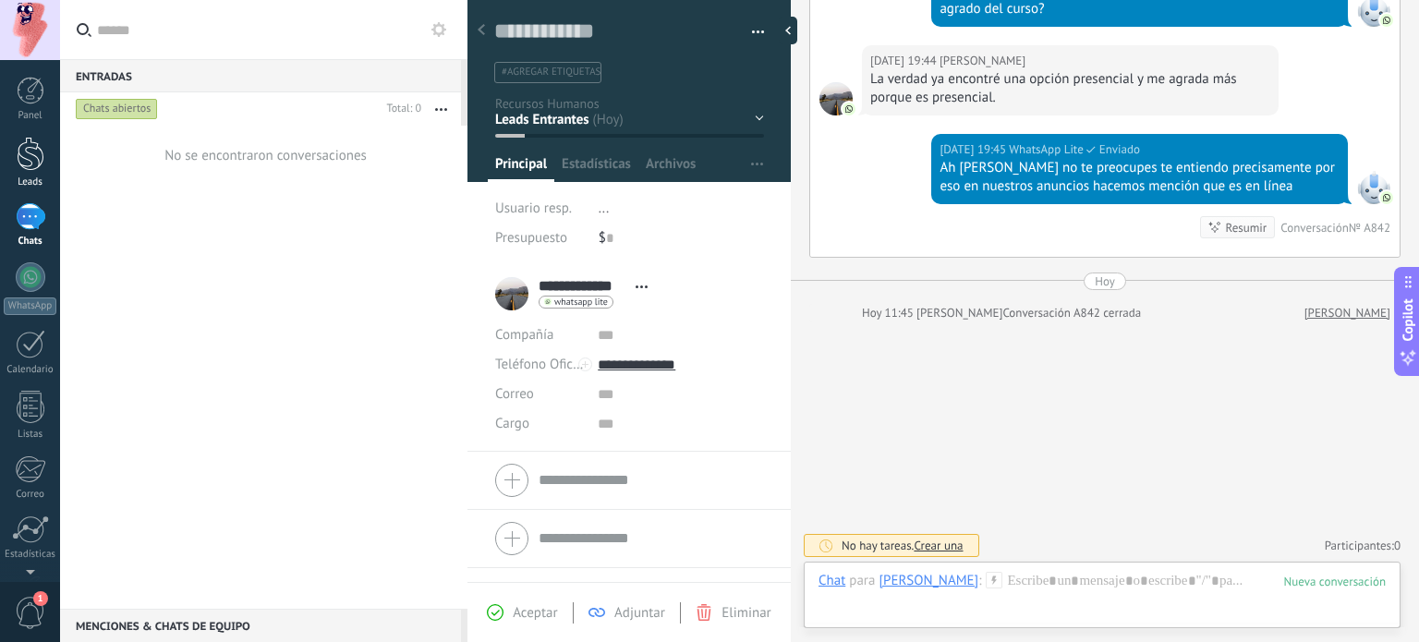
click at [39, 160] on div at bounding box center [31, 154] width 28 height 34
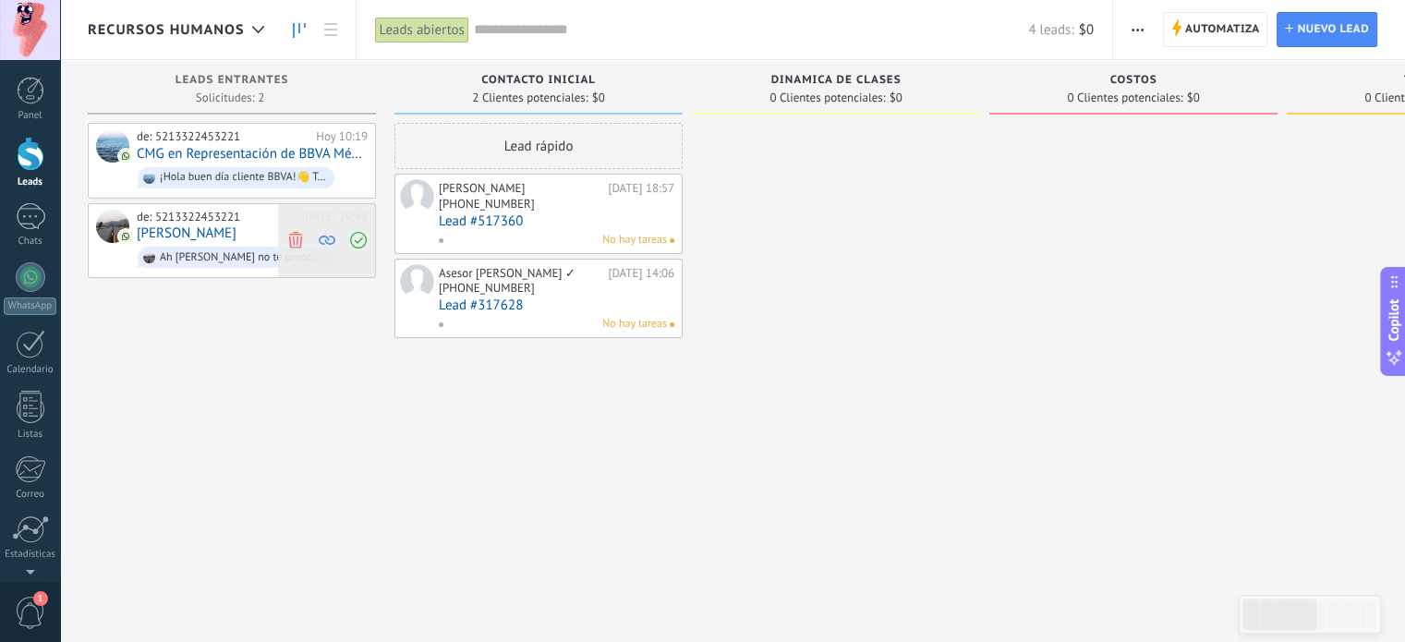
click at [300, 243] on use at bounding box center [295, 240] width 14 height 17
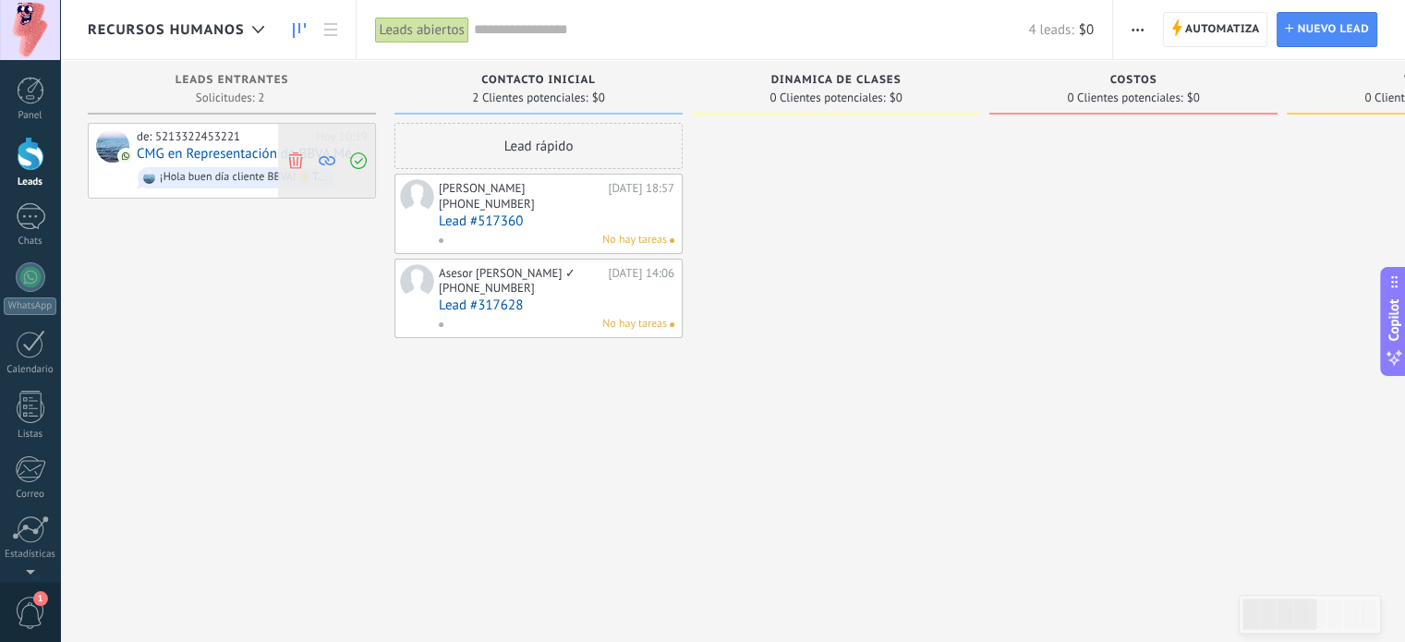
click at [300, 158] on use at bounding box center [295, 159] width 14 height 17
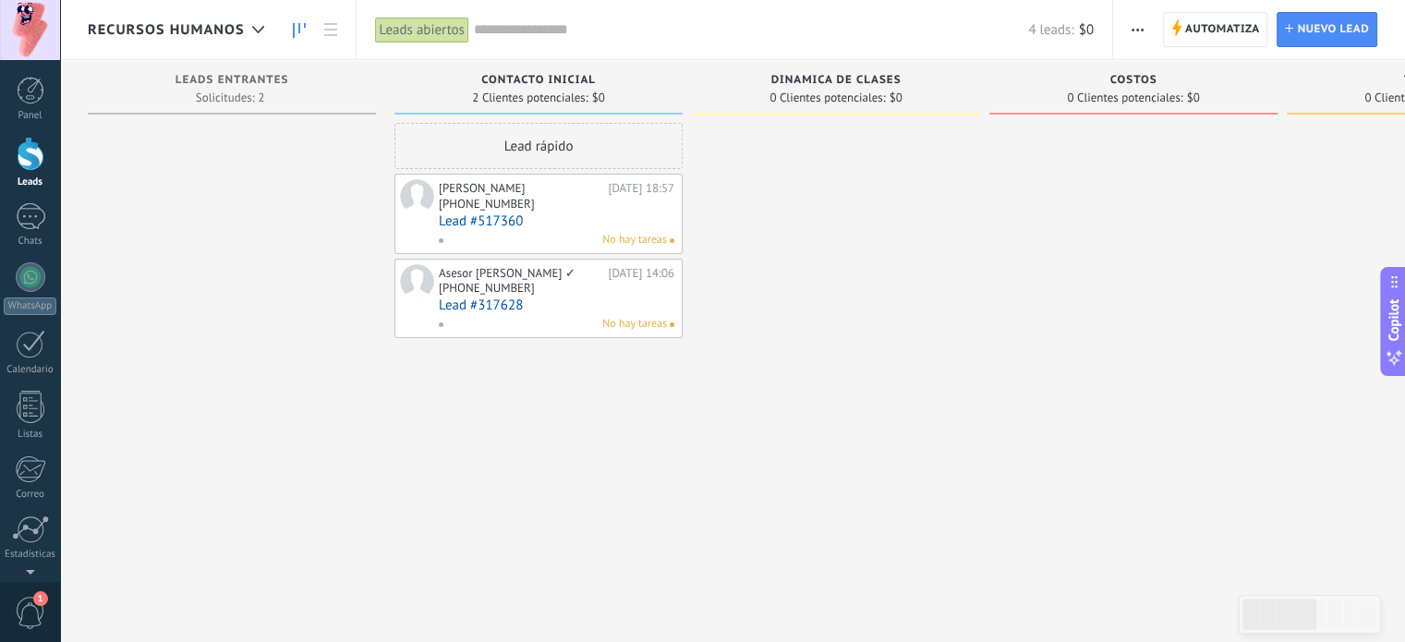
click at [494, 285] on div "[PHONE_NUMBER]" at bounding box center [487, 288] width 96 height 16
click at [478, 310] on link "Lead #317628" at bounding box center [557, 305] width 236 height 16
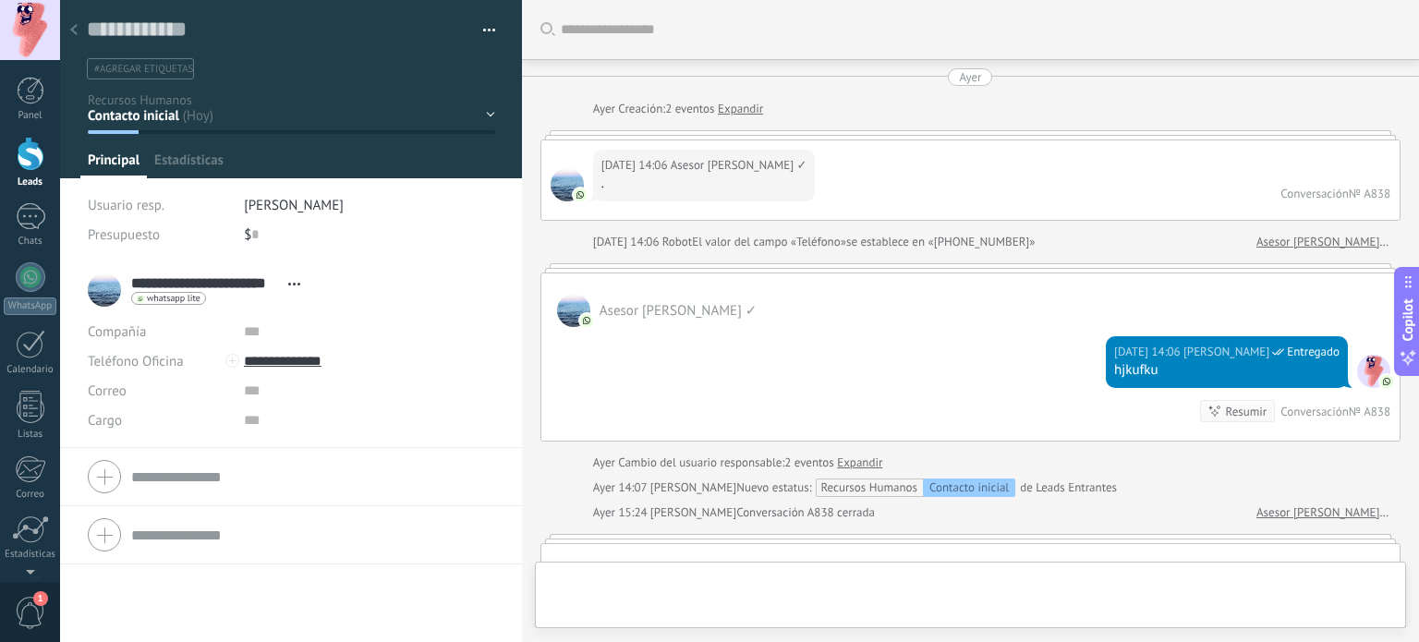
type textarea "**********"
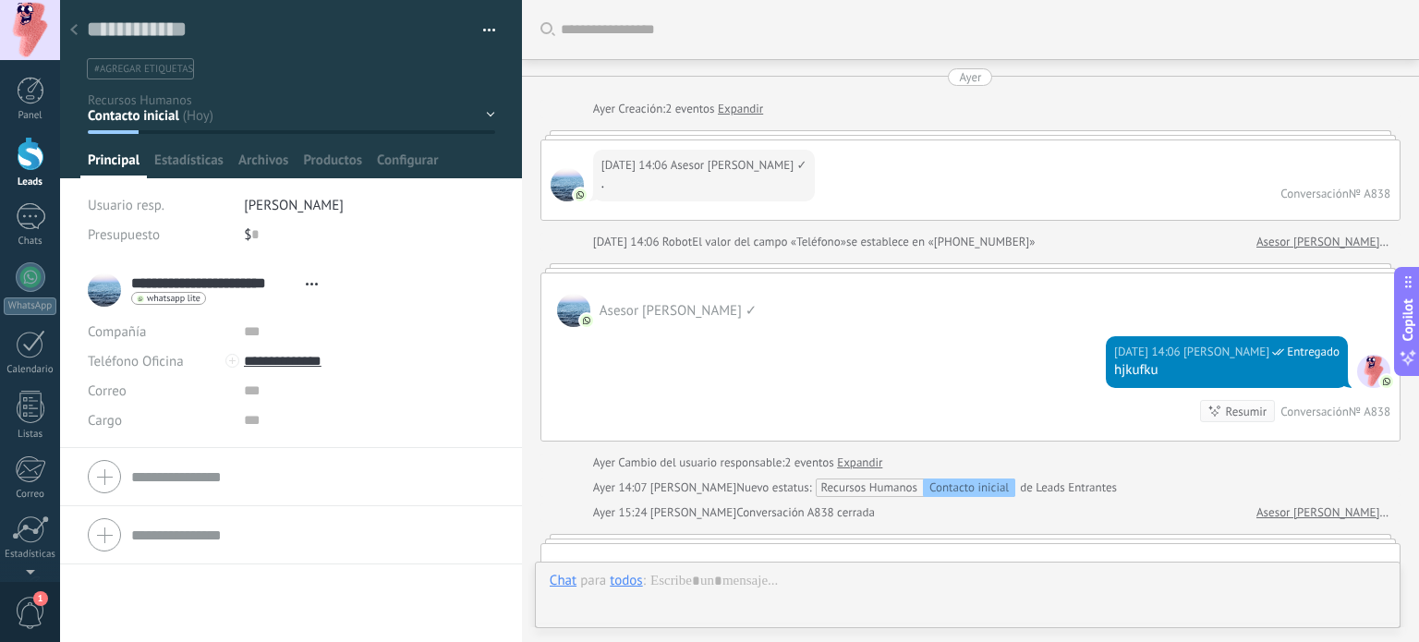
scroll to position [1060, 0]
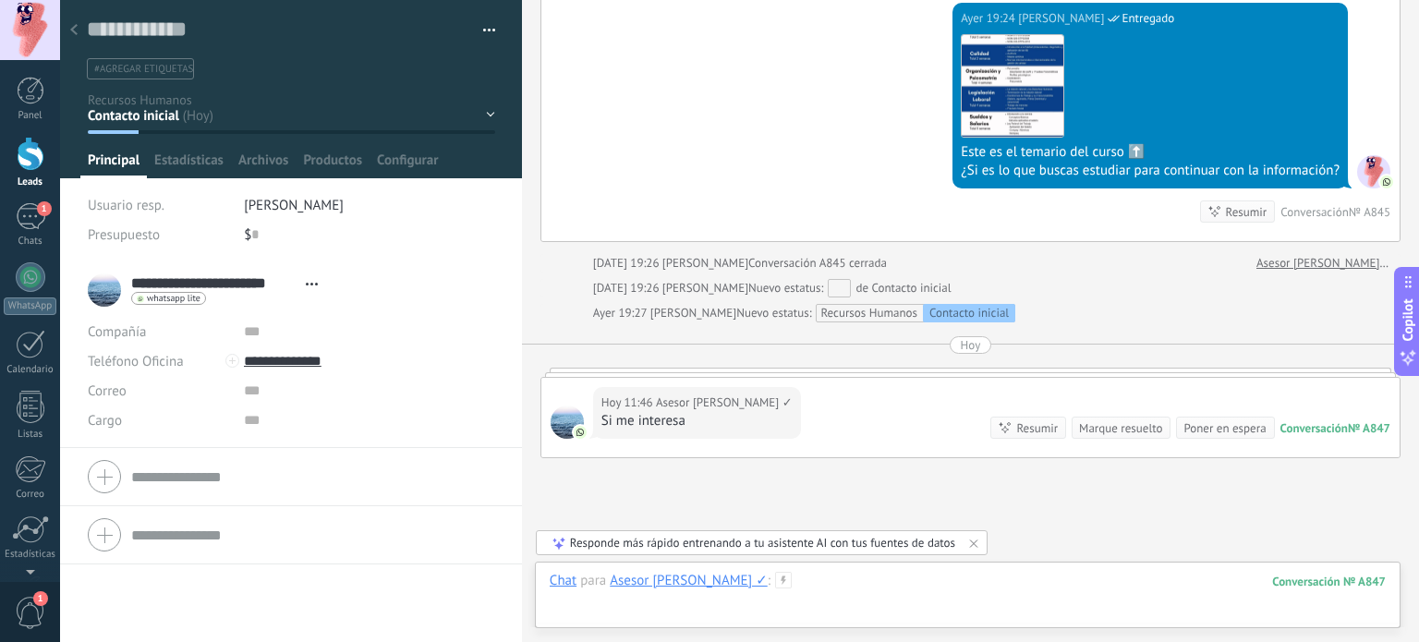
click at [853, 576] on div at bounding box center [968, 599] width 836 height 55
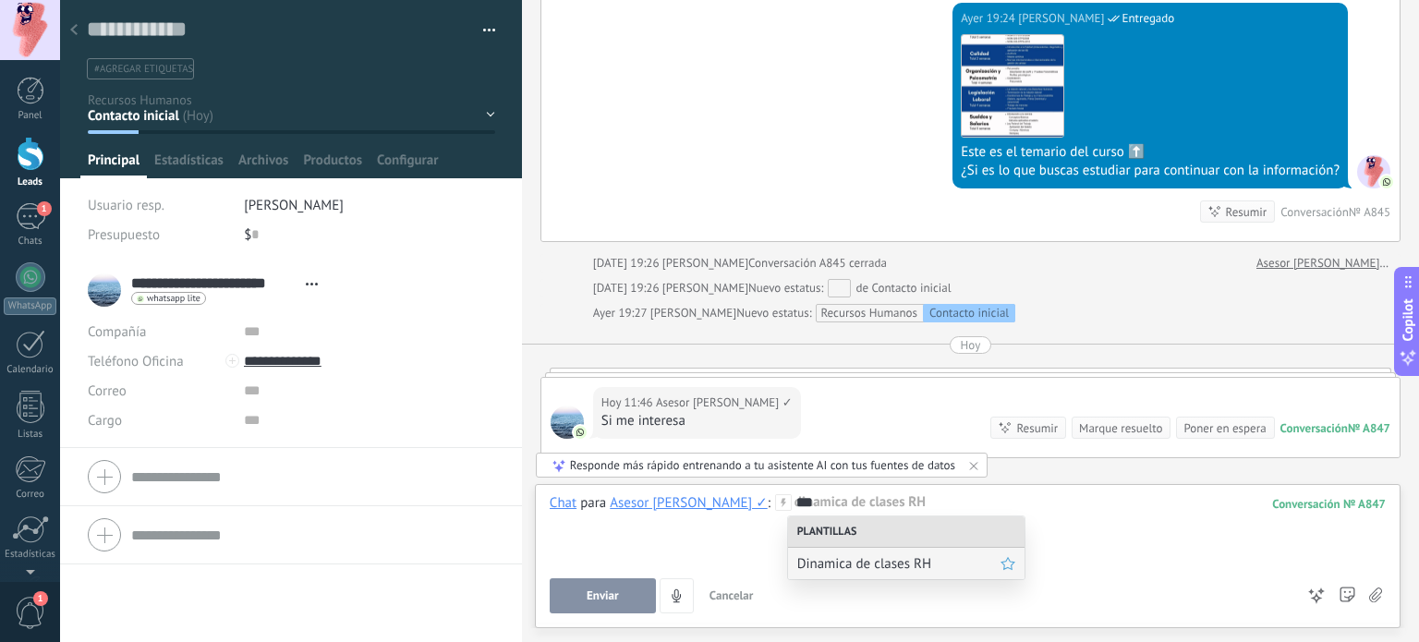
click at [863, 571] on span "Dinamica de clases RH" at bounding box center [898, 564] width 203 height 18
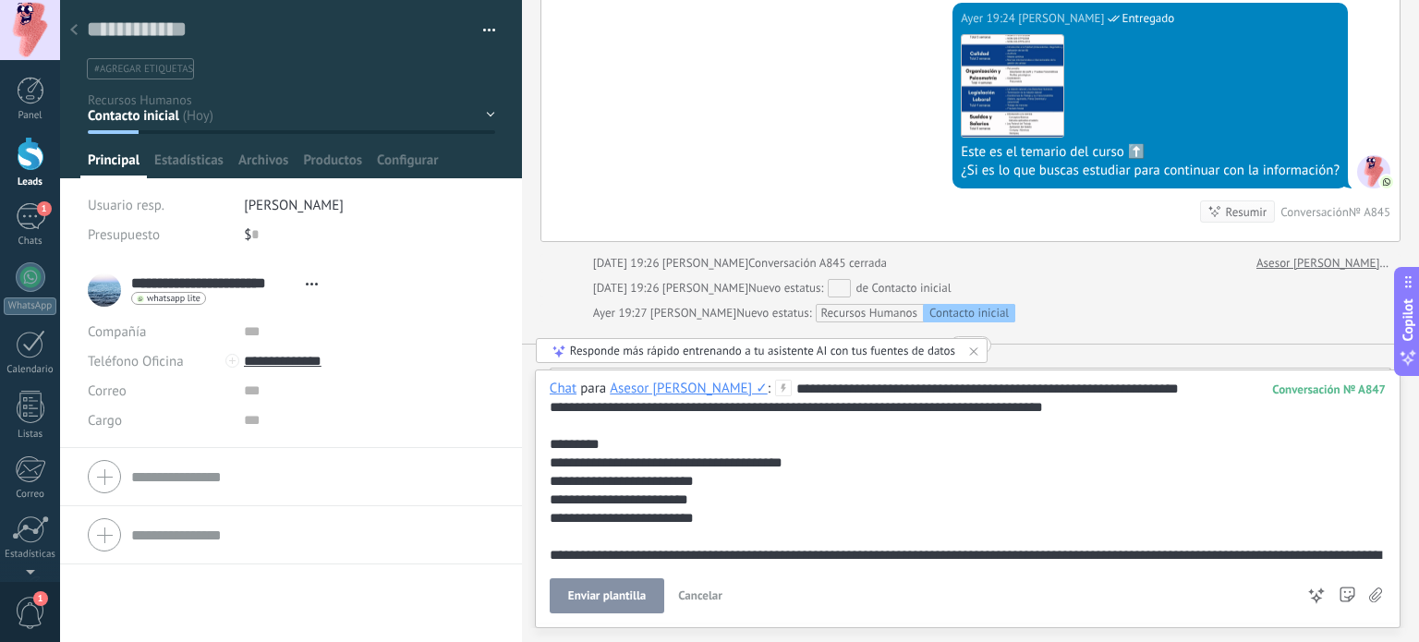
click at [860, 478] on div "**********" at bounding box center [965, 481] width 830 height 203
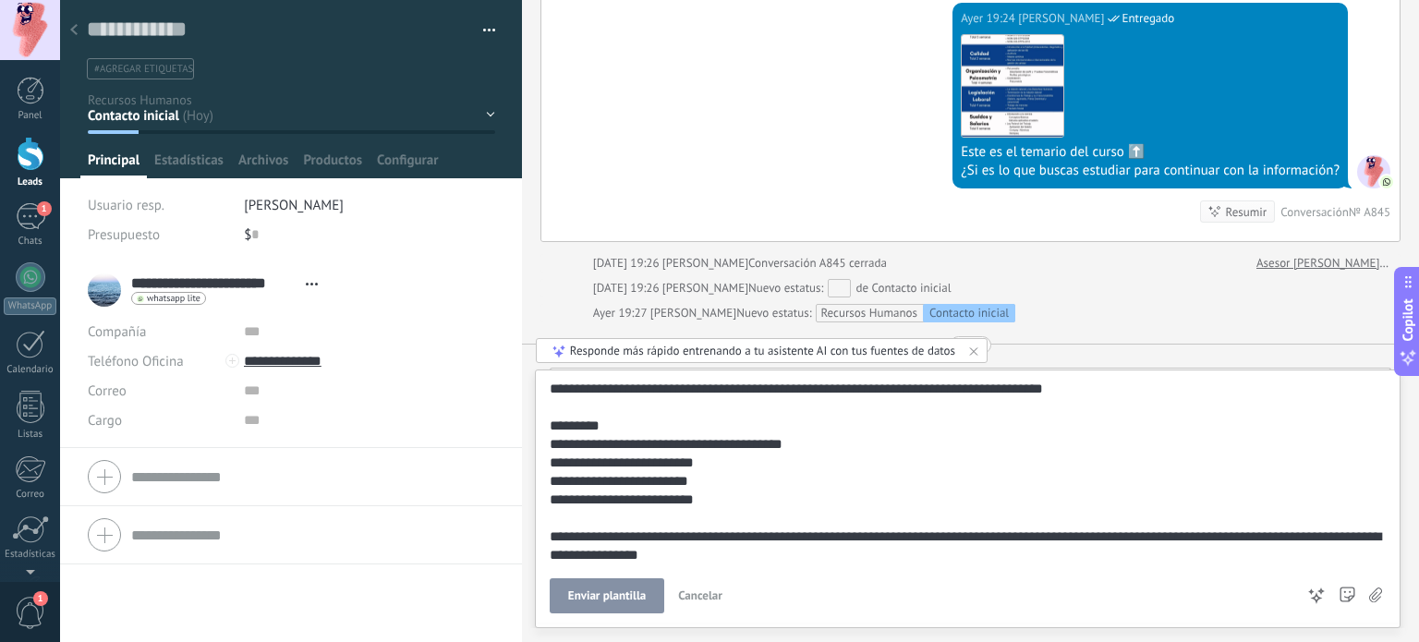
scroll to position [0, 0]
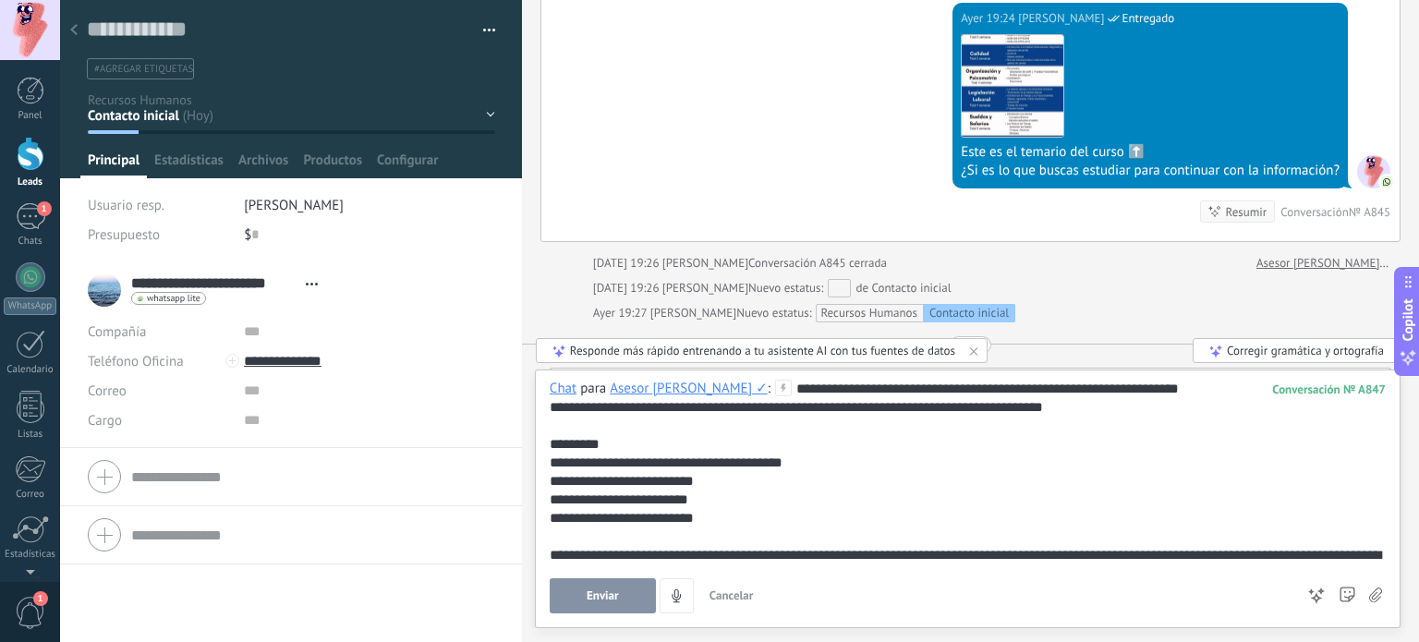
click at [568, 594] on button "Enviar" at bounding box center [603, 595] width 106 height 35
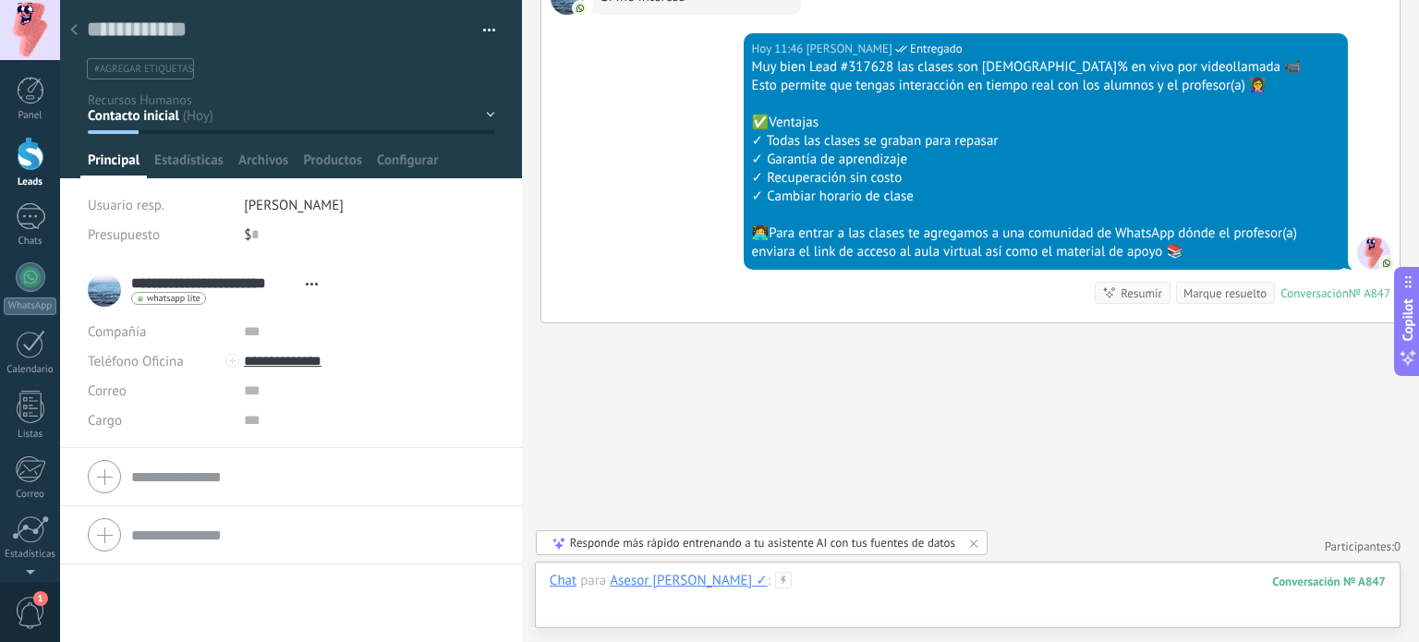
click at [859, 573] on div at bounding box center [968, 599] width 836 height 55
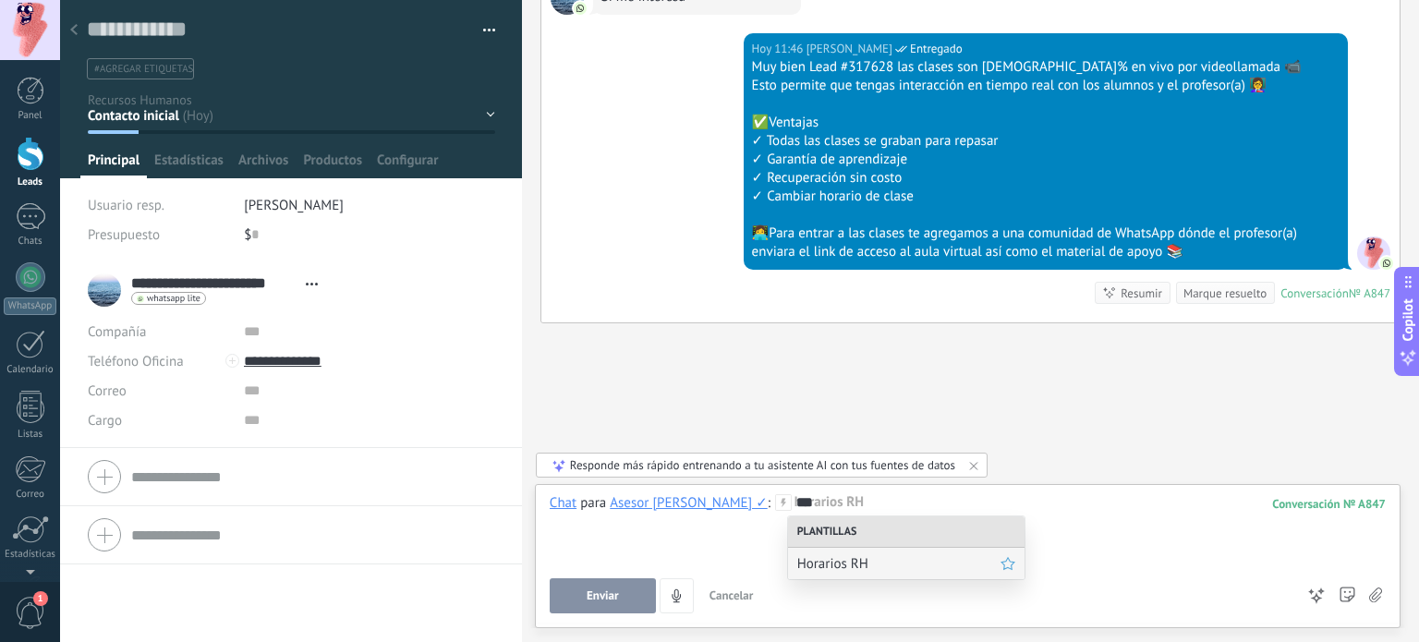
click at [880, 561] on span "Horarios RH" at bounding box center [898, 564] width 203 height 18
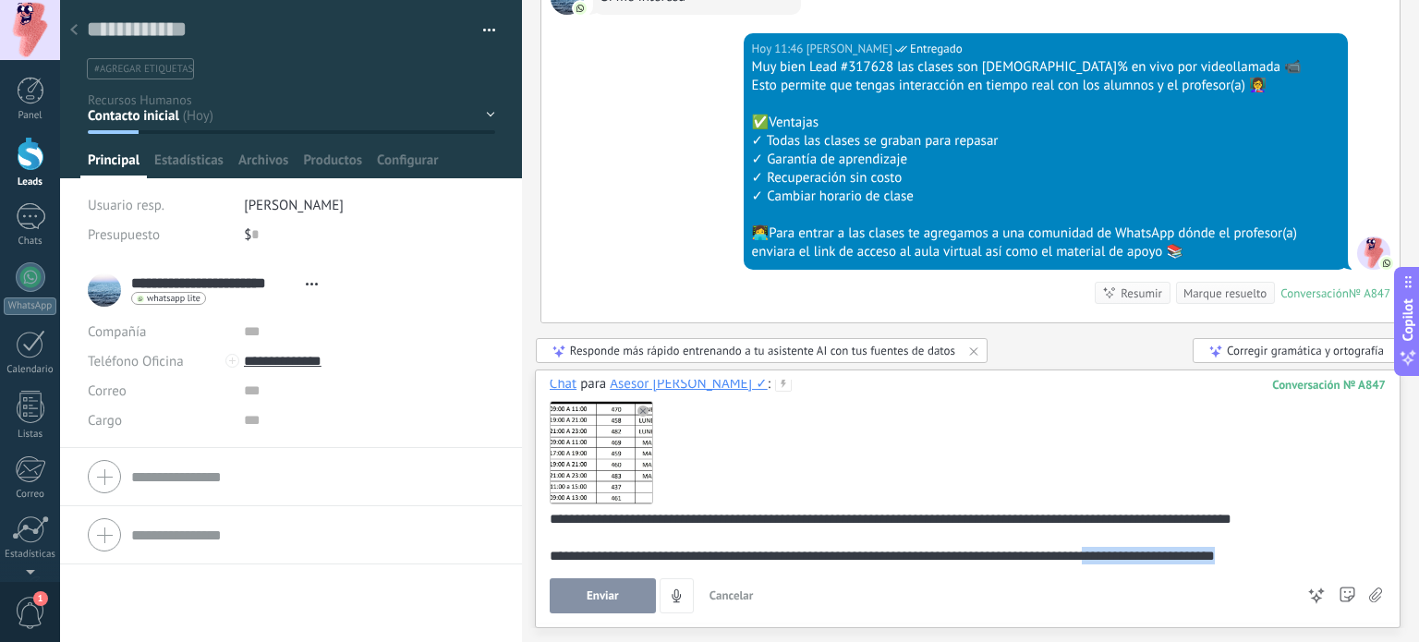
scroll to position [20, 0]
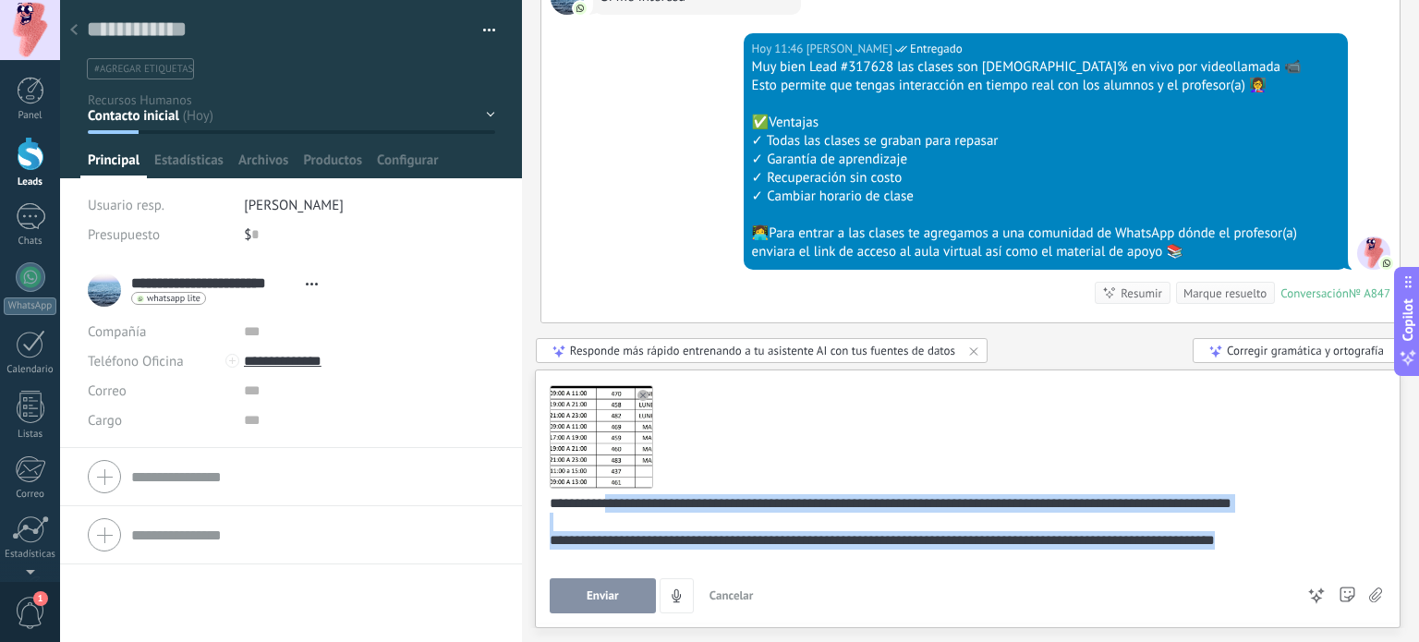
drag, startPoint x: 1256, startPoint y: 553, endPoint x: 610, endPoint y: 406, distance: 663.3
click at [610, 406] on div "**********" at bounding box center [968, 472] width 836 height 185
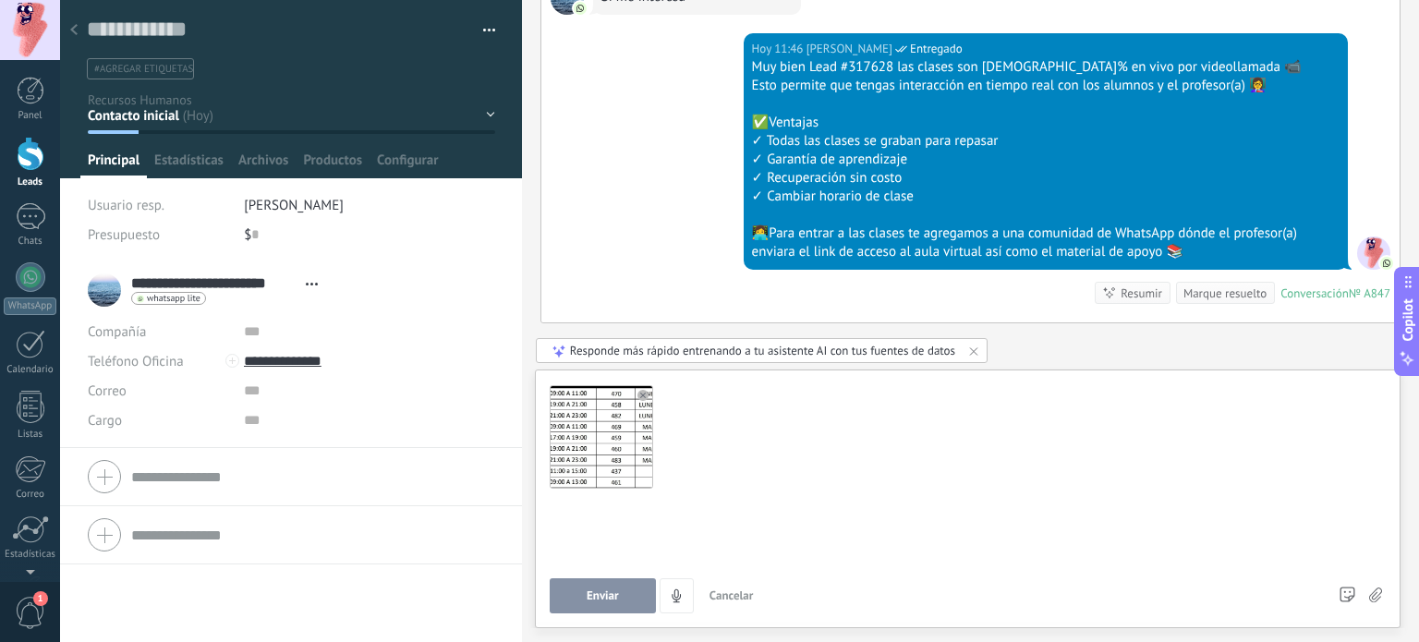
scroll to position [0, 0]
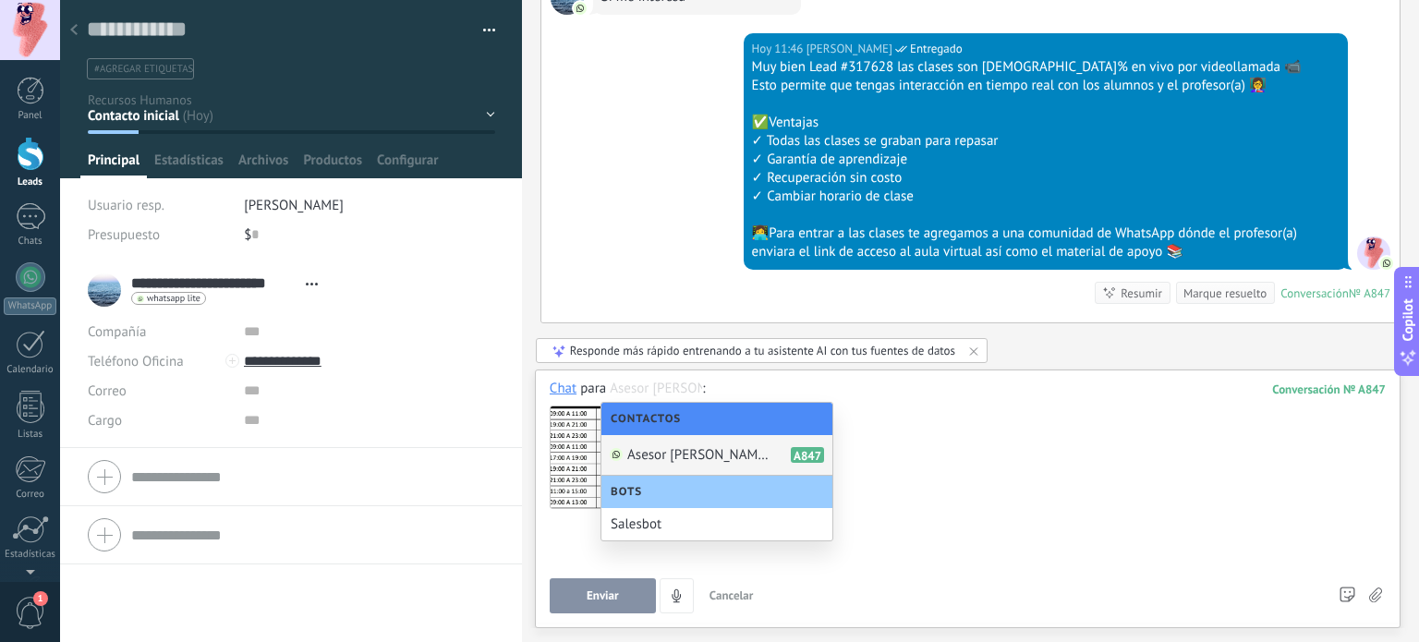
click at [931, 476] on div at bounding box center [968, 456] width 836 height 116
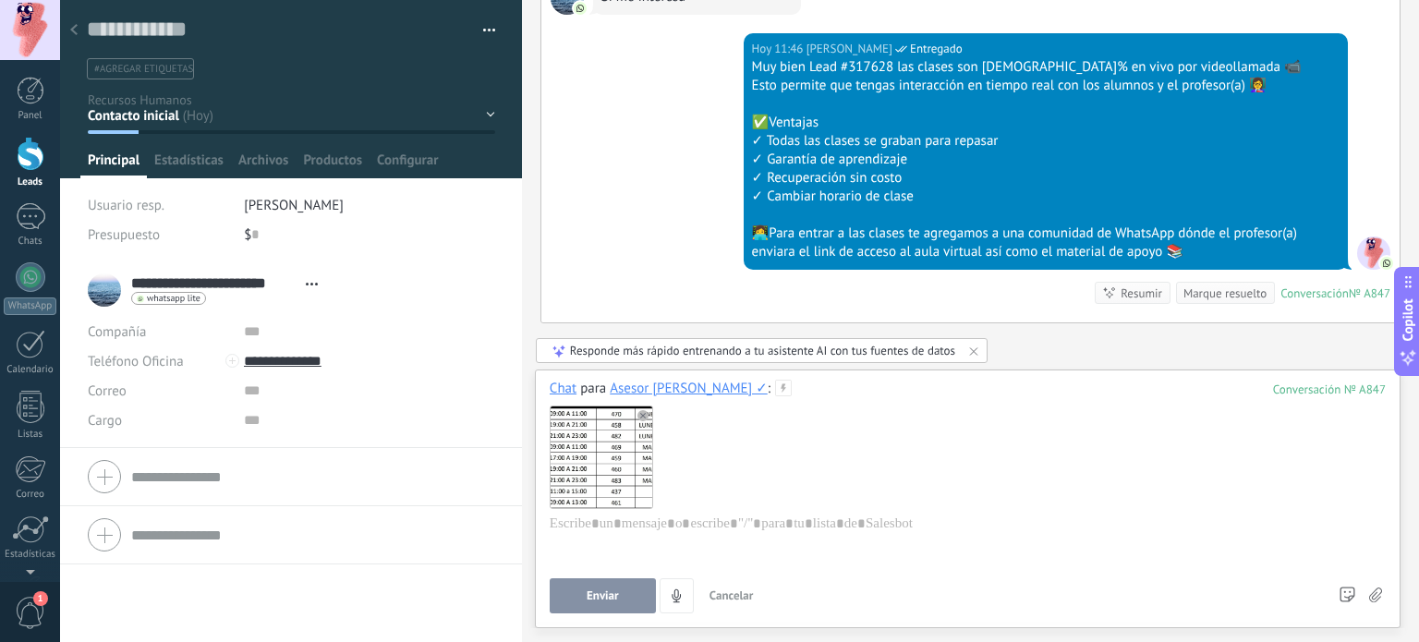
click at [643, 416] on use at bounding box center [642, 415] width 11 height 11
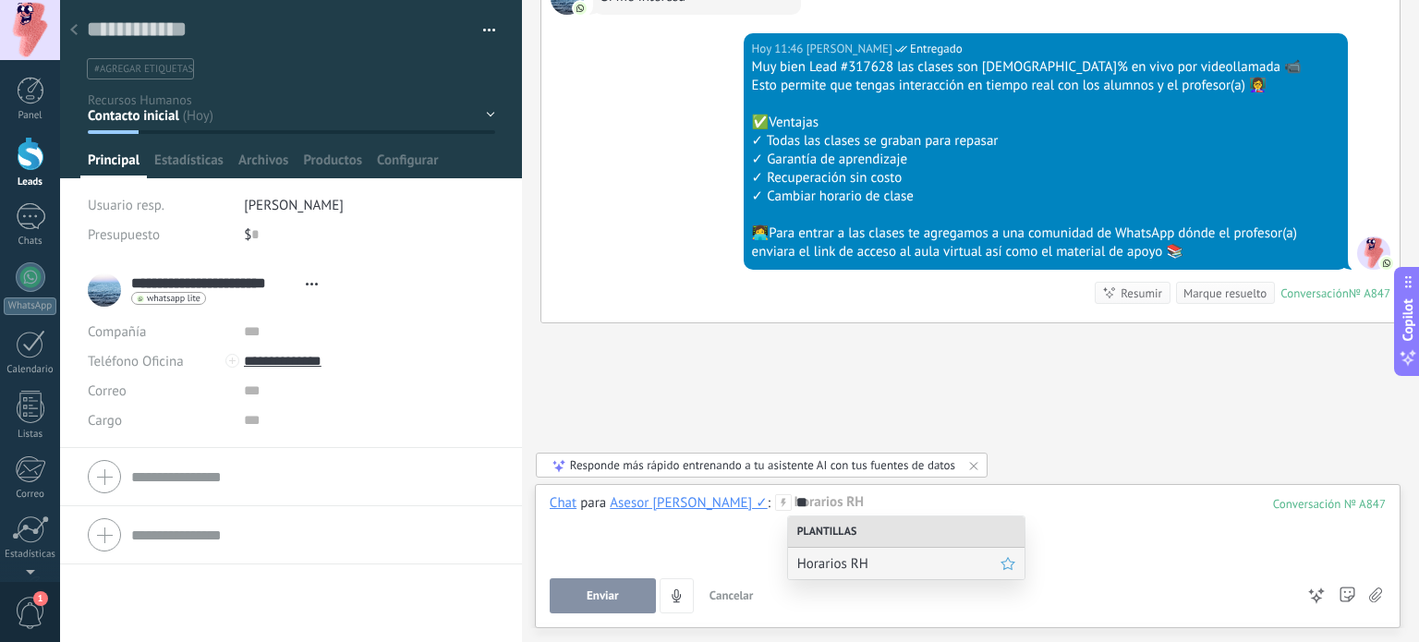
click at [830, 564] on span "Horarios RH" at bounding box center [898, 564] width 203 height 18
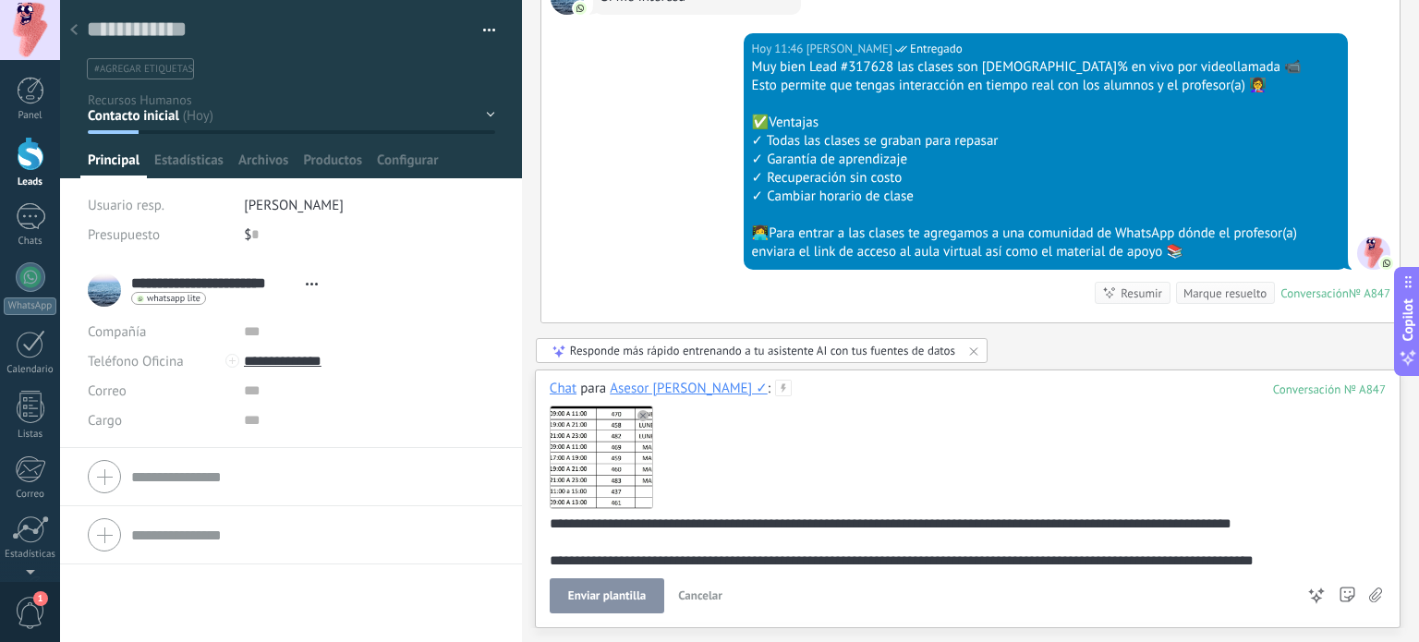
click at [604, 593] on span "Enviar plantilla" at bounding box center [607, 595] width 78 height 13
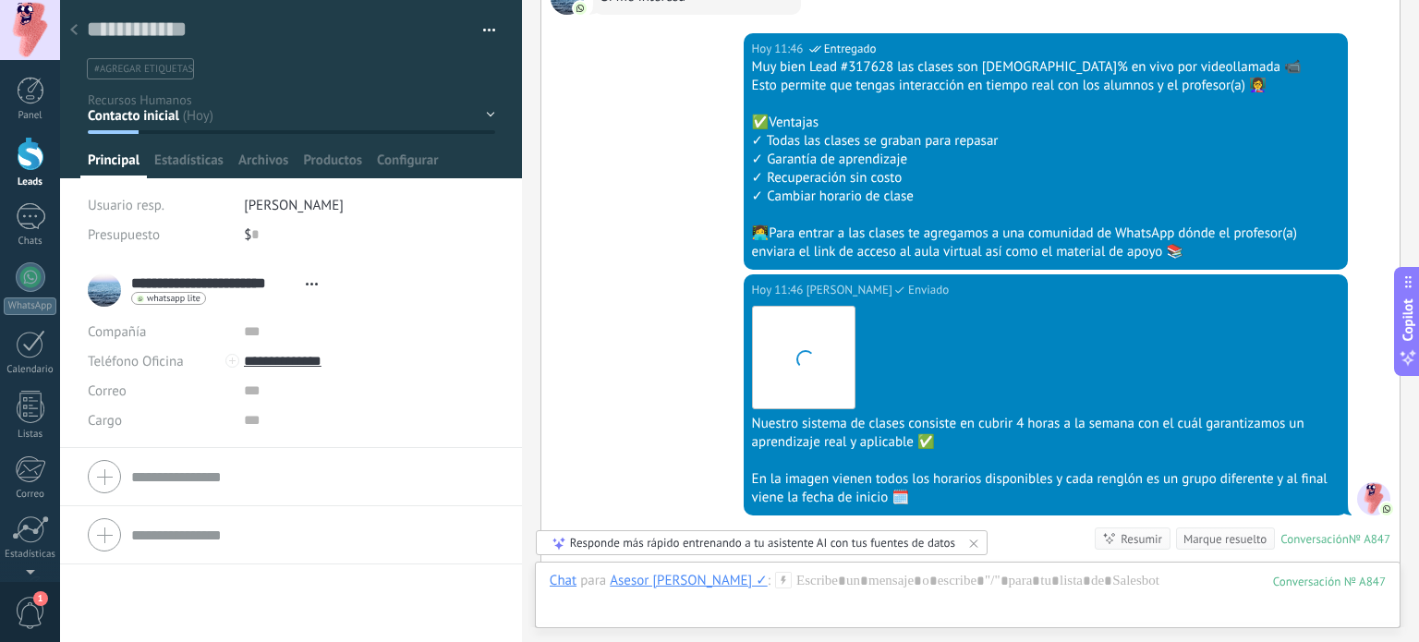
scroll to position [1729, 0]
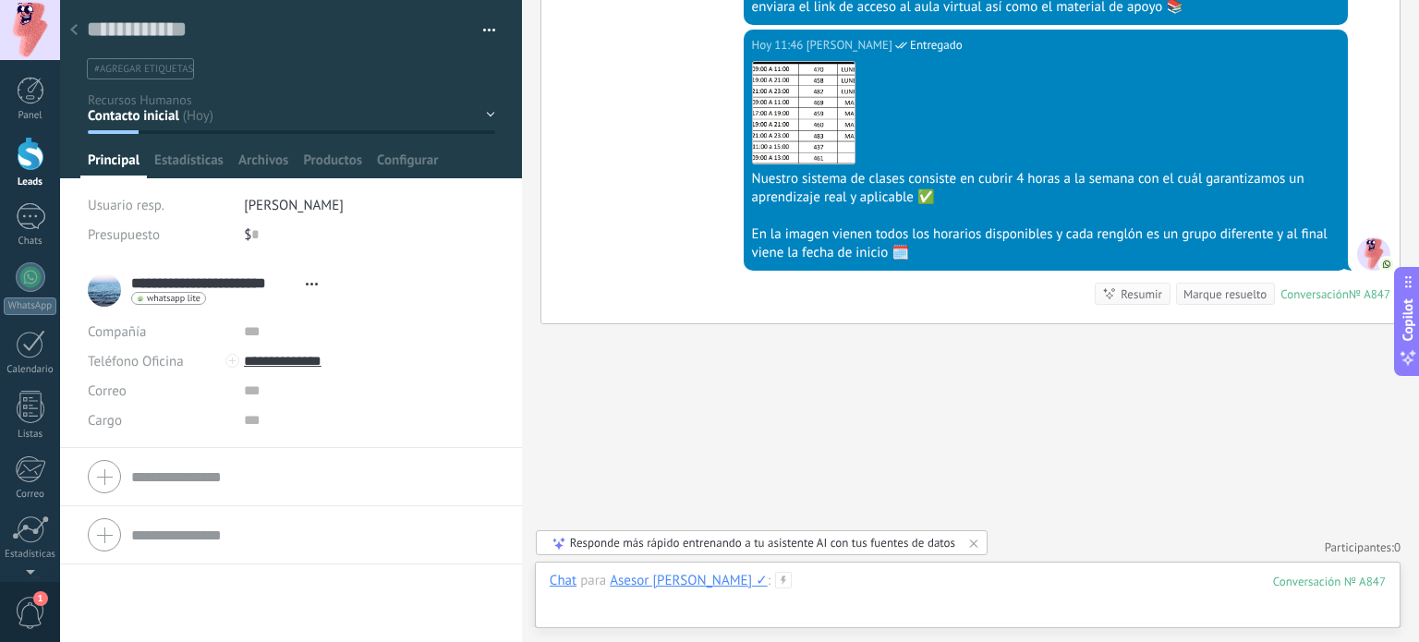
click at [834, 583] on div at bounding box center [968, 599] width 836 height 55
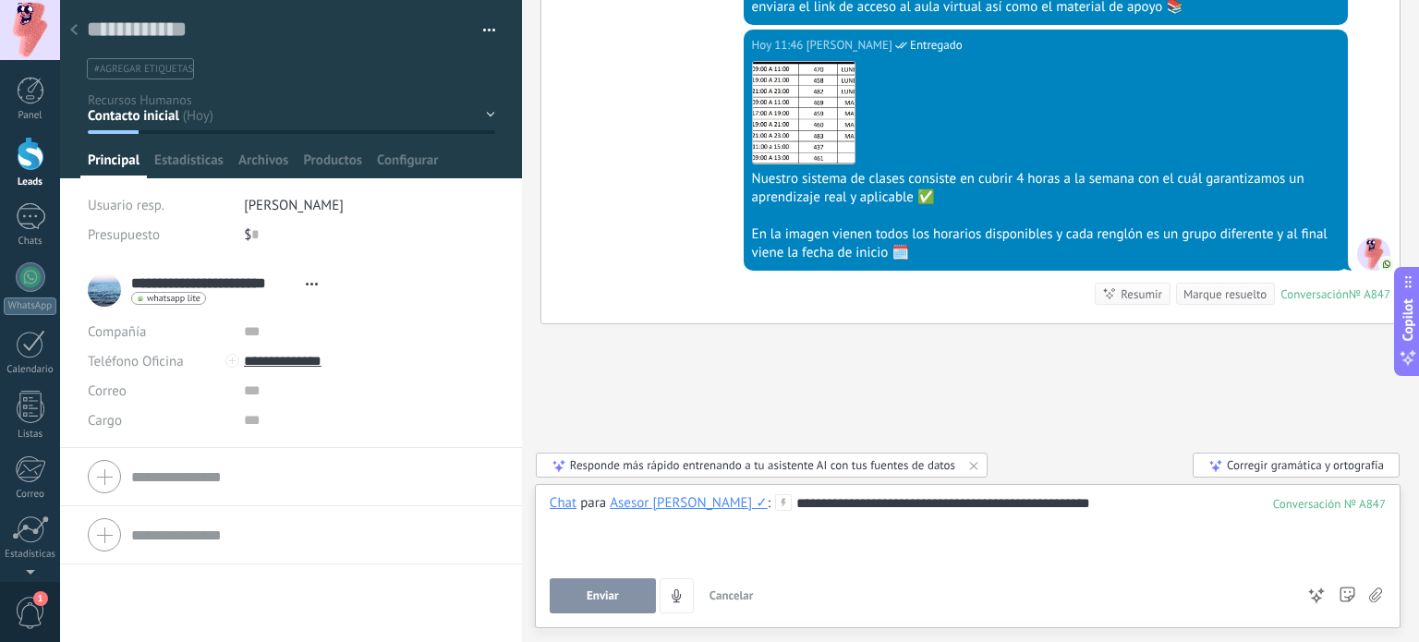
click at [618, 598] on button "Enviar" at bounding box center [603, 595] width 106 height 35
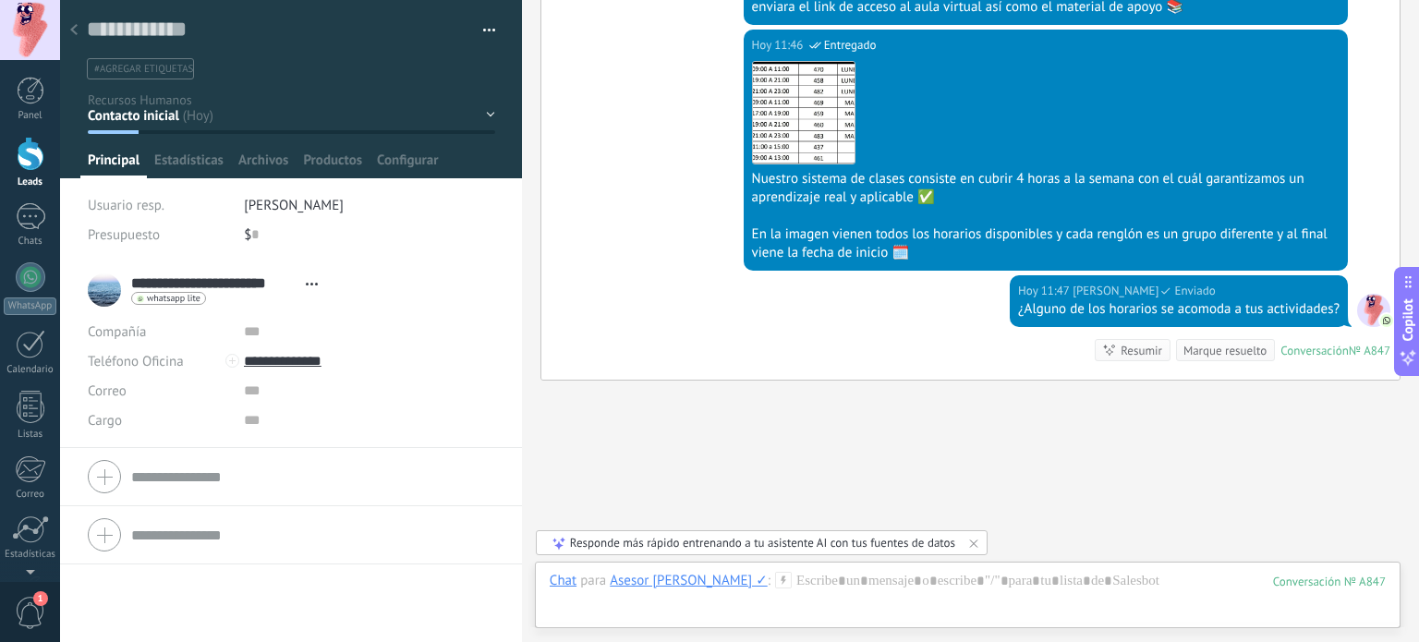
scroll to position [1786, 0]
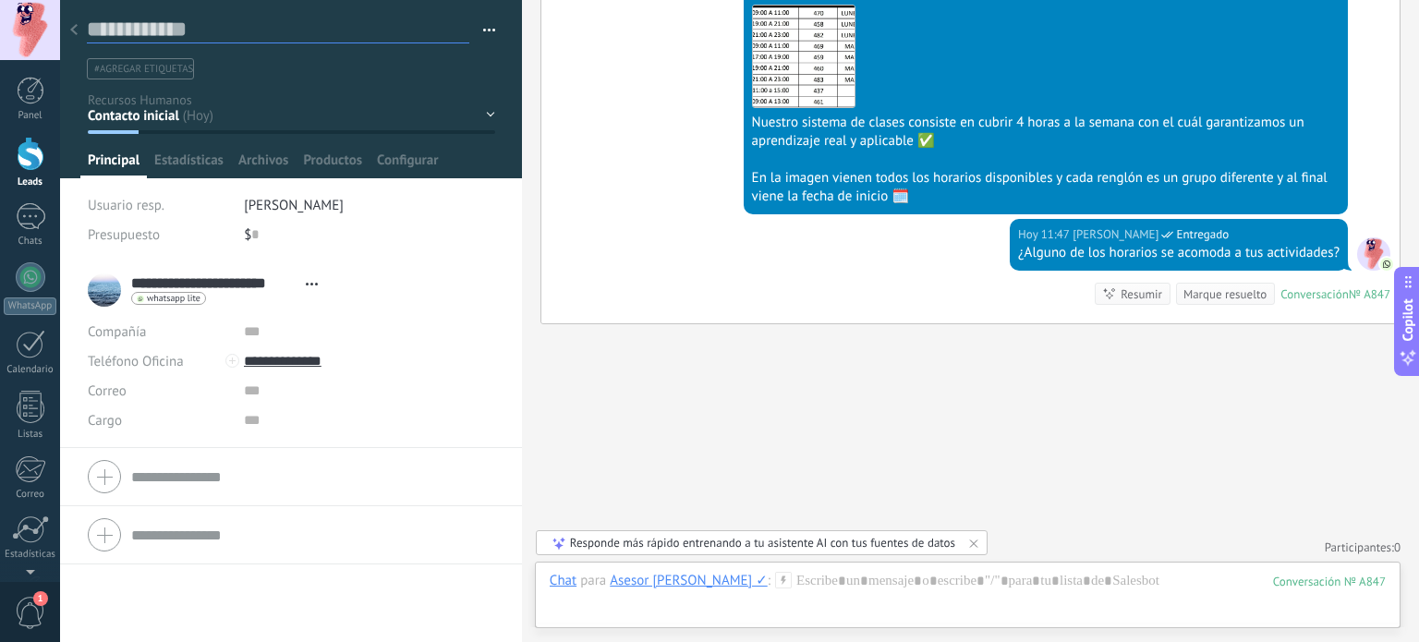
click at [133, 18] on textarea at bounding box center [278, 30] width 382 height 28
click at [187, 36] on textarea at bounding box center [278, 30] width 382 height 28
type textarea "*"
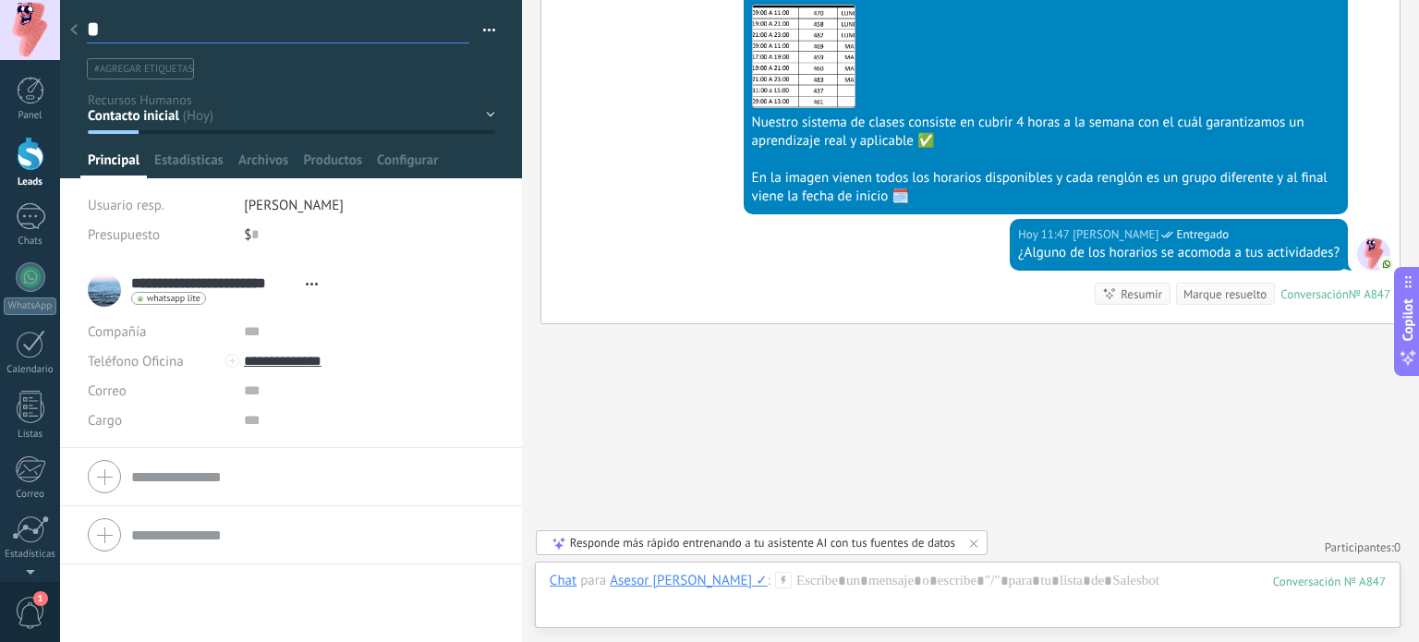
type textarea "**"
type textarea "***"
type textarea "****"
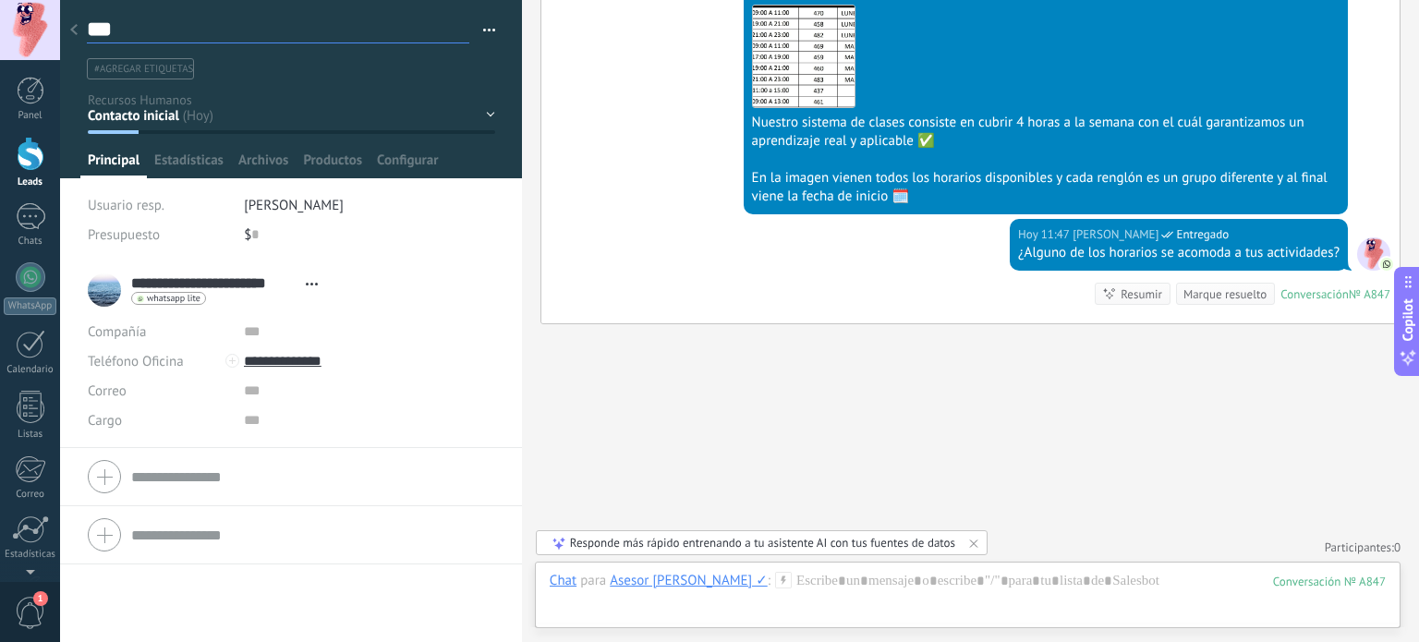
type textarea "****"
type textarea "*****"
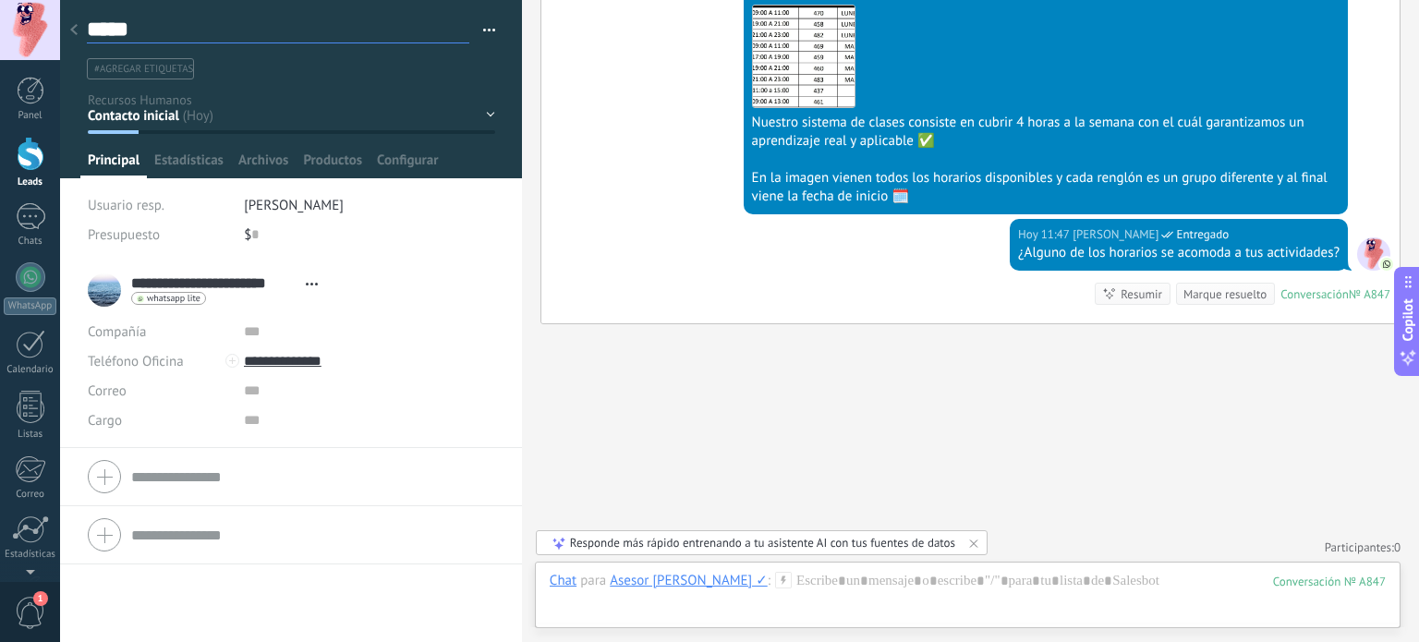
type textarea "*****"
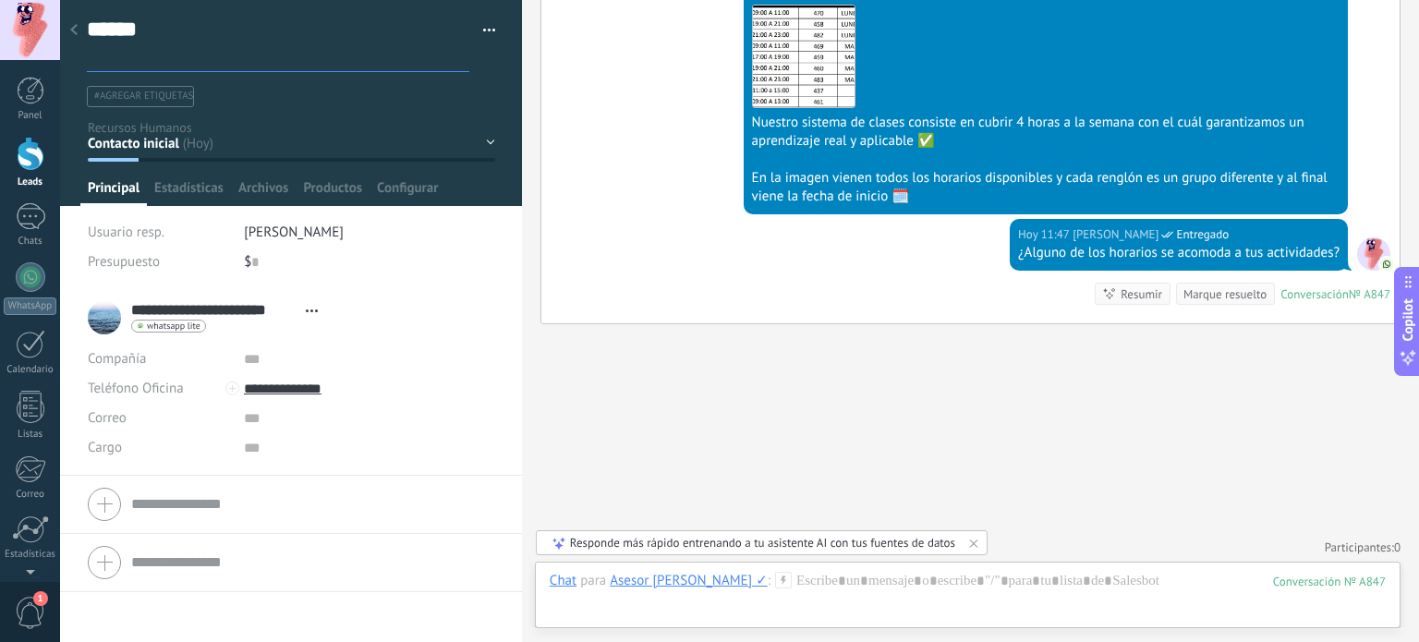
type textarea "*****"
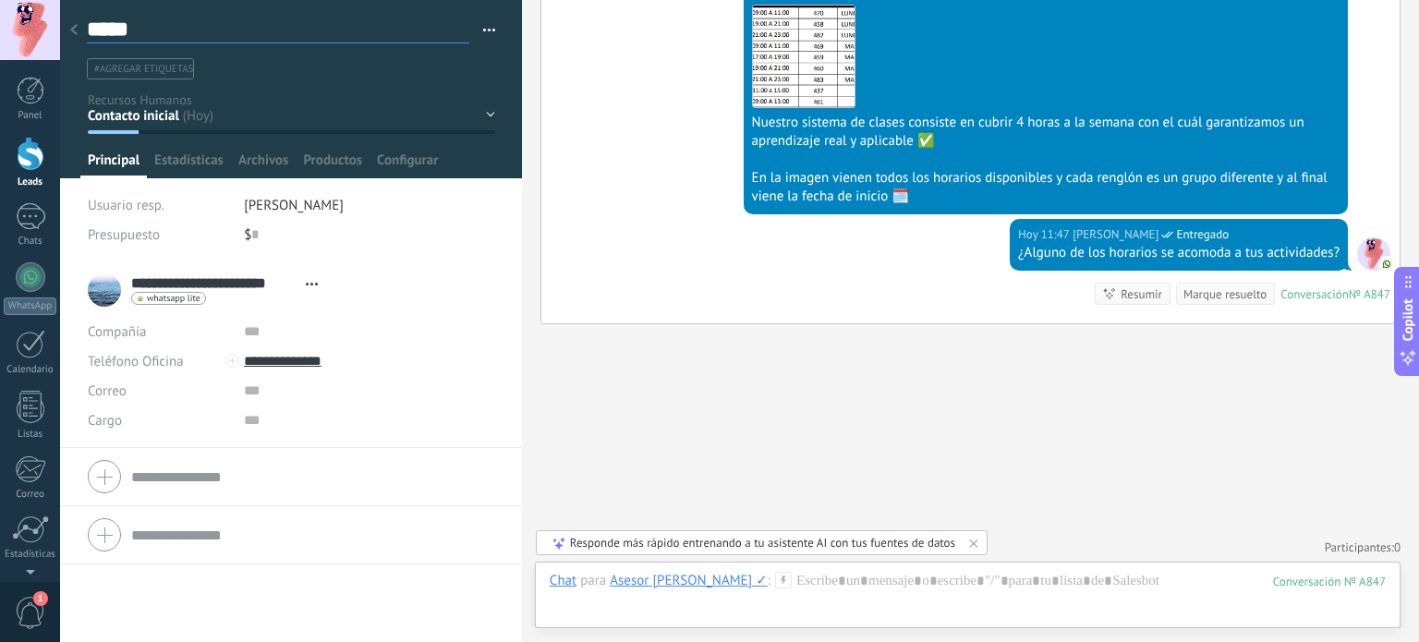
type textarea "*****"
click at [492, 204] on div "***** Guardar y crear Imprimir Administrar etiquetas Exportar a excel" at bounding box center [291, 130] width 463 height 261
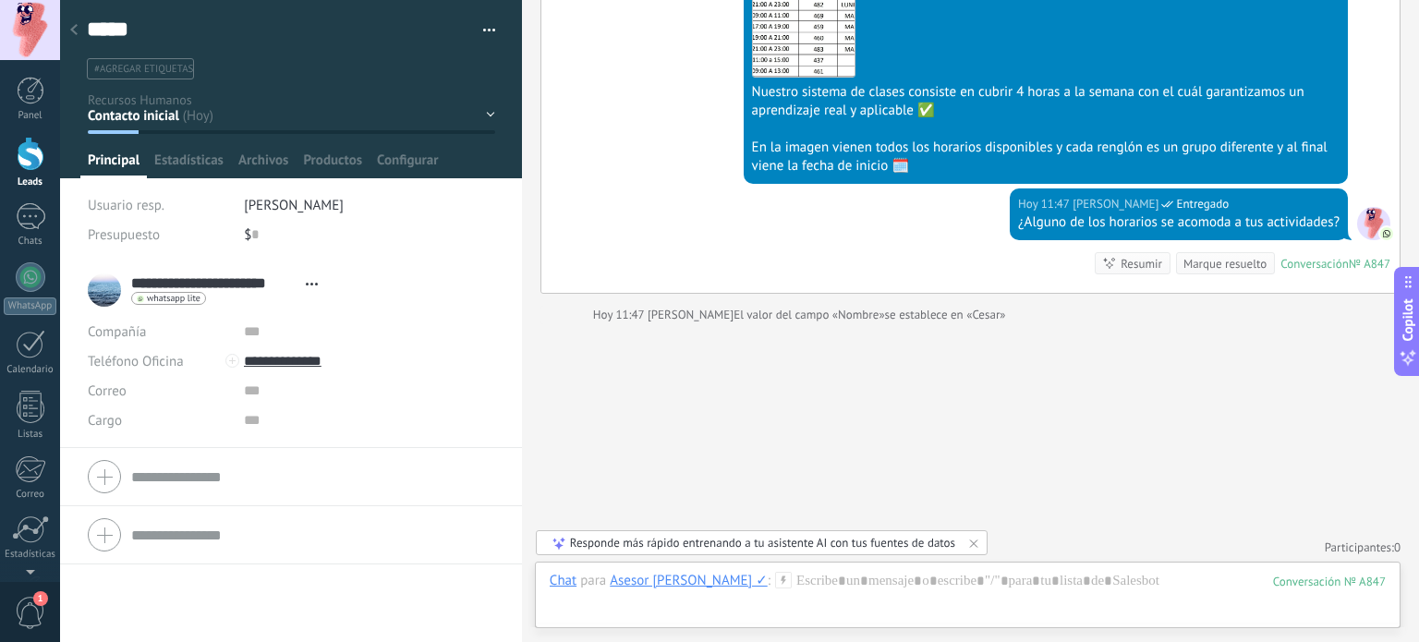
click at [126, 596] on div "**********" at bounding box center [291, 451] width 462 height 381
click at [442, 218] on li "[PERSON_NAME]" at bounding box center [369, 205] width 251 height 30
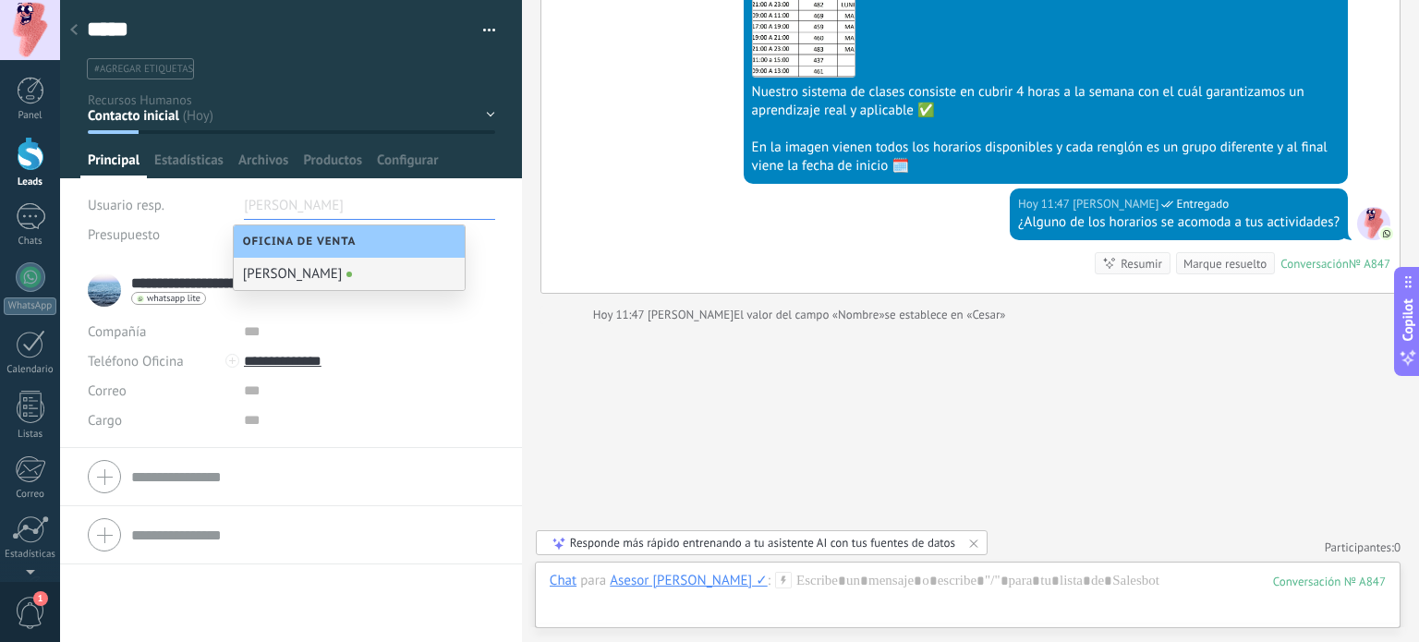
click at [506, 336] on li "**********" at bounding box center [291, 354] width 462 height 187
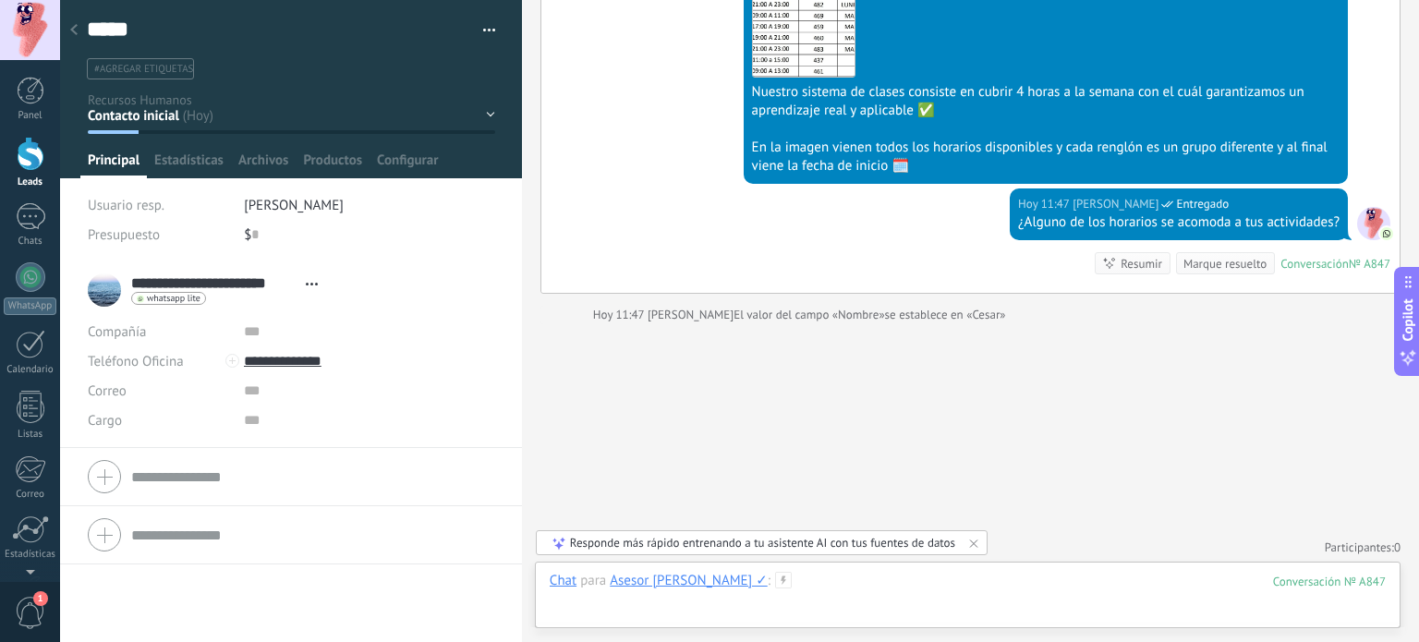
click at [916, 583] on div at bounding box center [968, 599] width 836 height 55
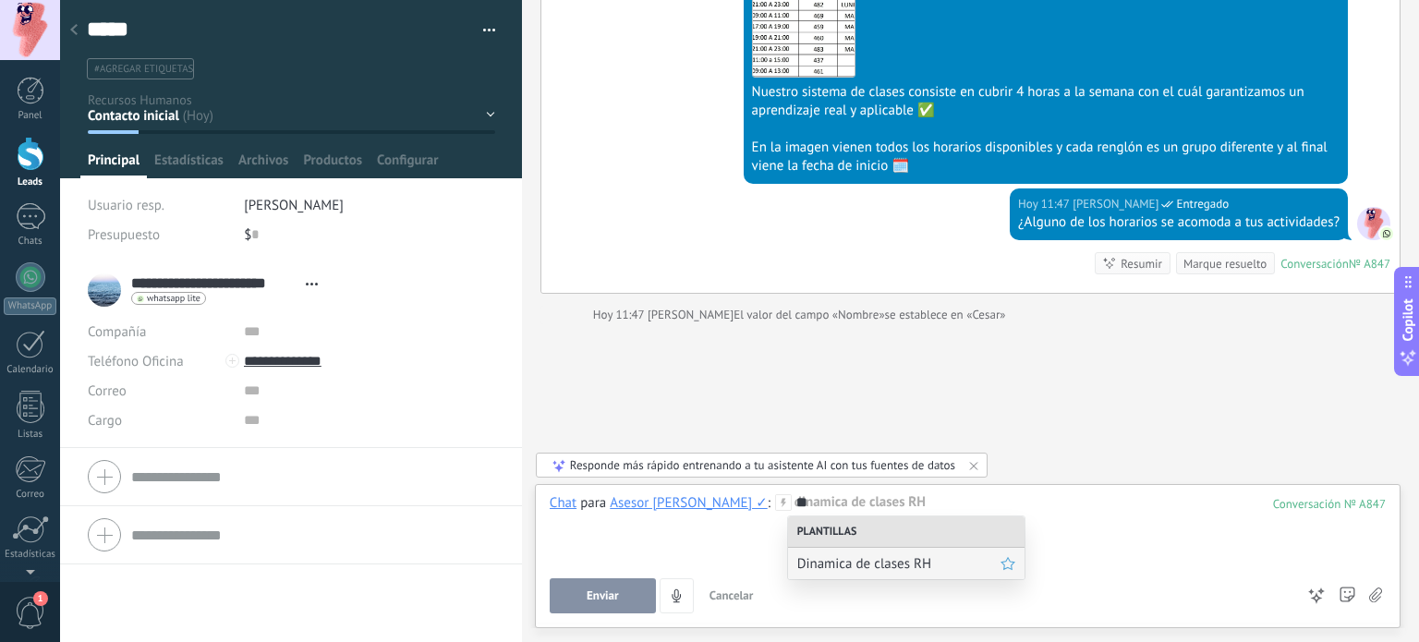
click at [904, 566] on span "Dinamica de clases RH" at bounding box center [898, 564] width 203 height 18
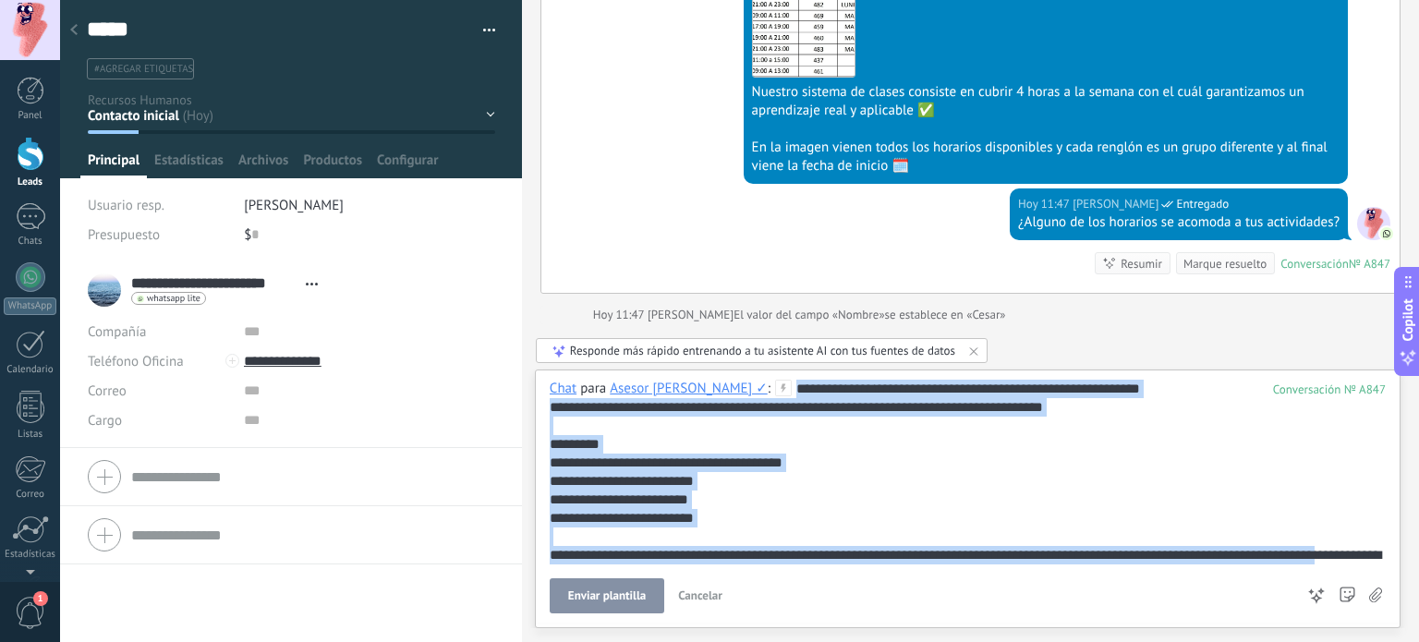
drag, startPoint x: 1363, startPoint y: 553, endPoint x: 588, endPoint y: 370, distance: 796.3
click at [588, 370] on div "**********" at bounding box center [968, 499] width 866 height 259
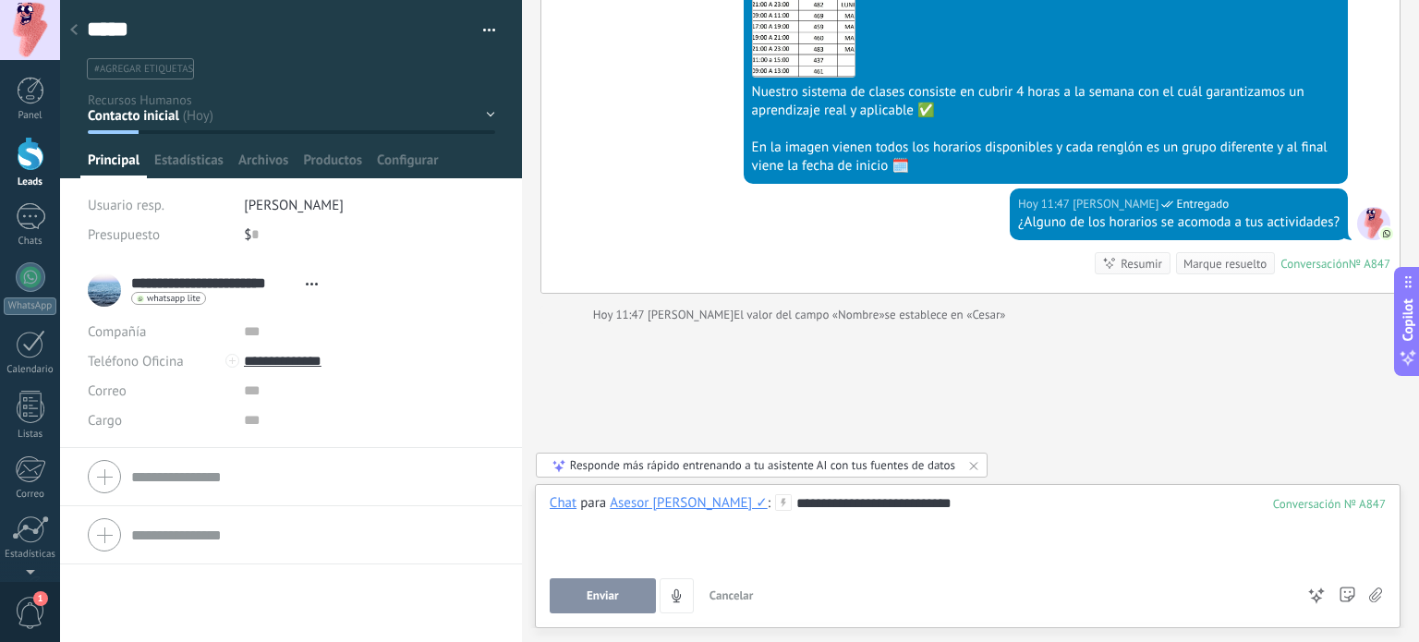
click at [1017, 497] on div "**********" at bounding box center [968, 529] width 837 height 70
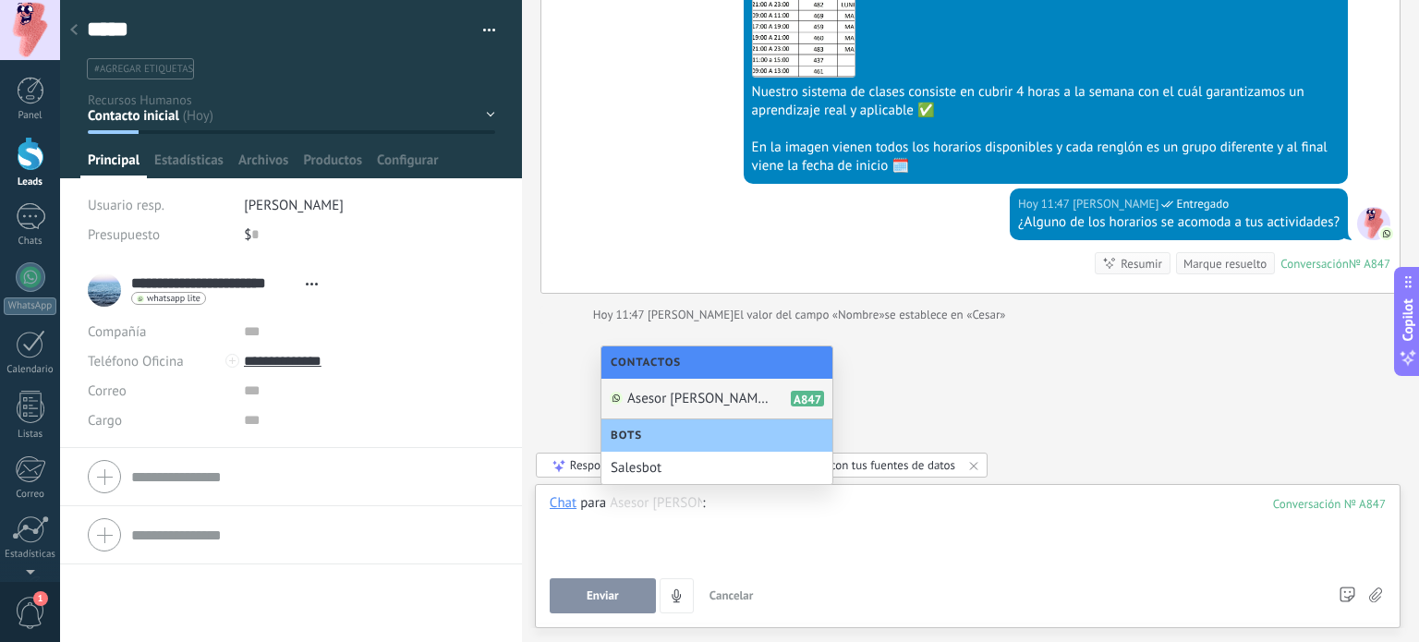
click at [1017, 497] on div at bounding box center [968, 529] width 837 height 70
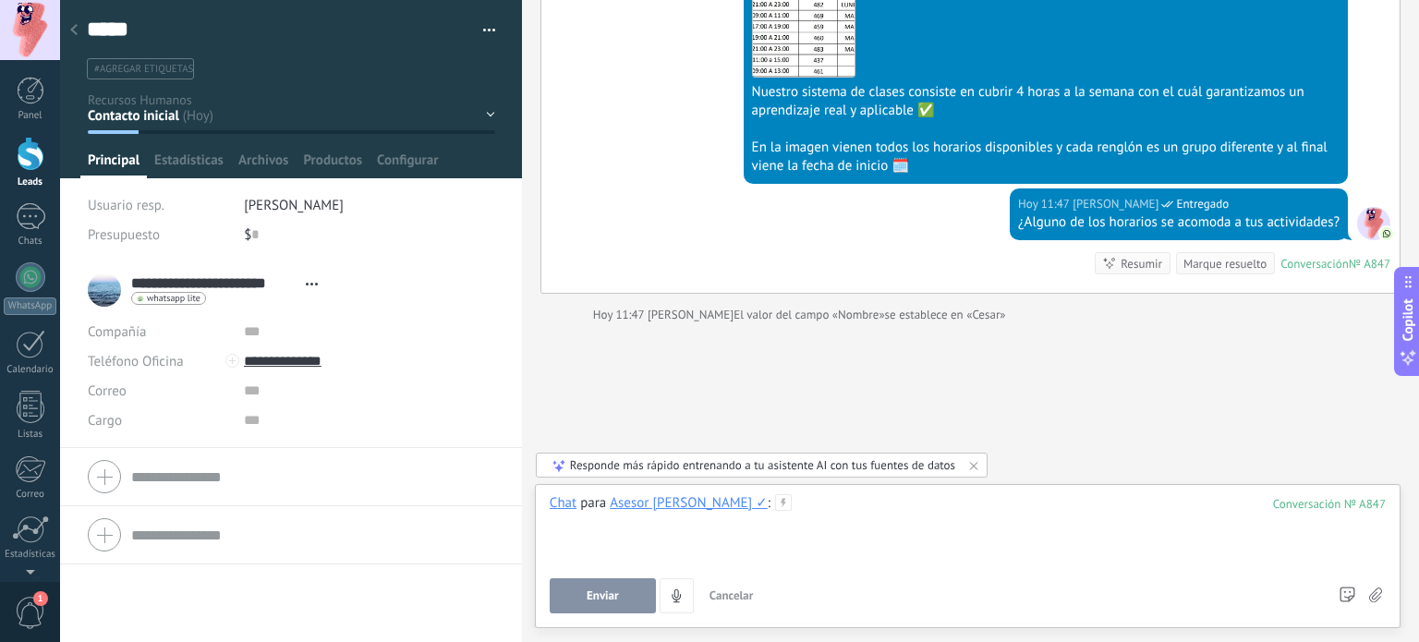
click at [1017, 497] on div at bounding box center [968, 529] width 837 height 70
click at [68, 37] on div at bounding box center [74, 31] width 26 height 36
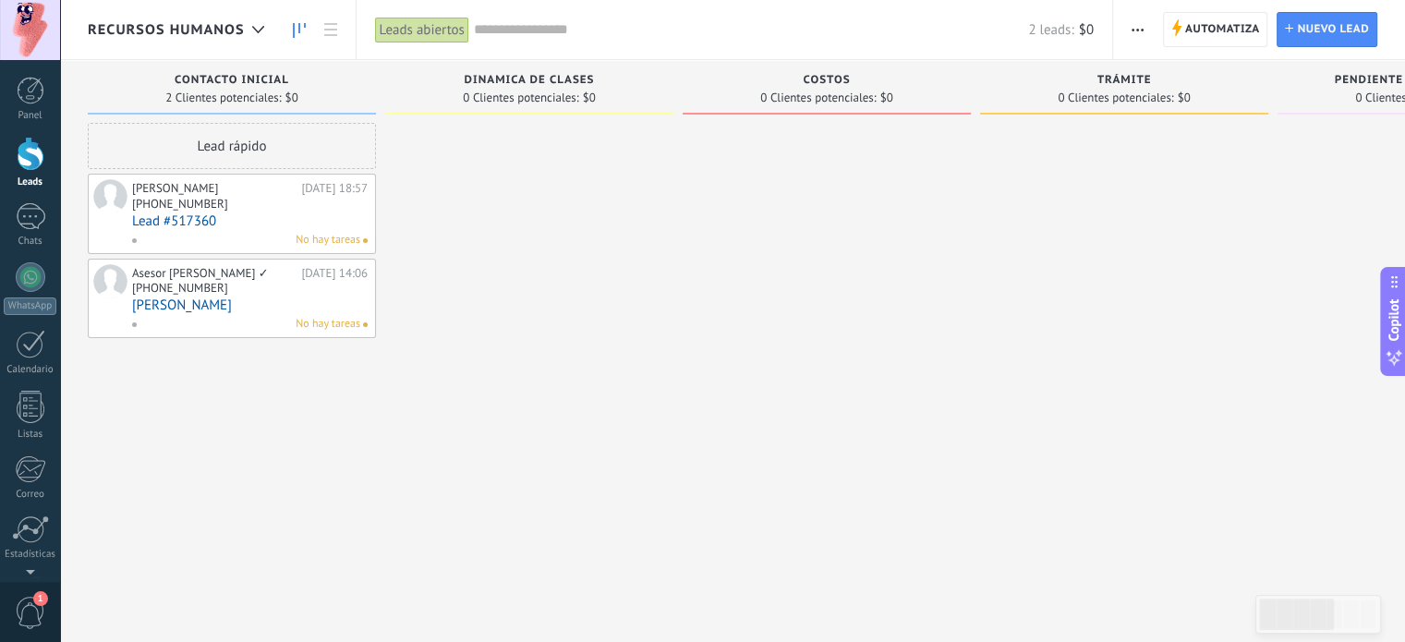
click at [207, 205] on div "[PHONE_NUMBER]" at bounding box center [180, 204] width 96 height 16
click at [190, 219] on link "Lead #517360" at bounding box center [250, 221] width 236 height 16
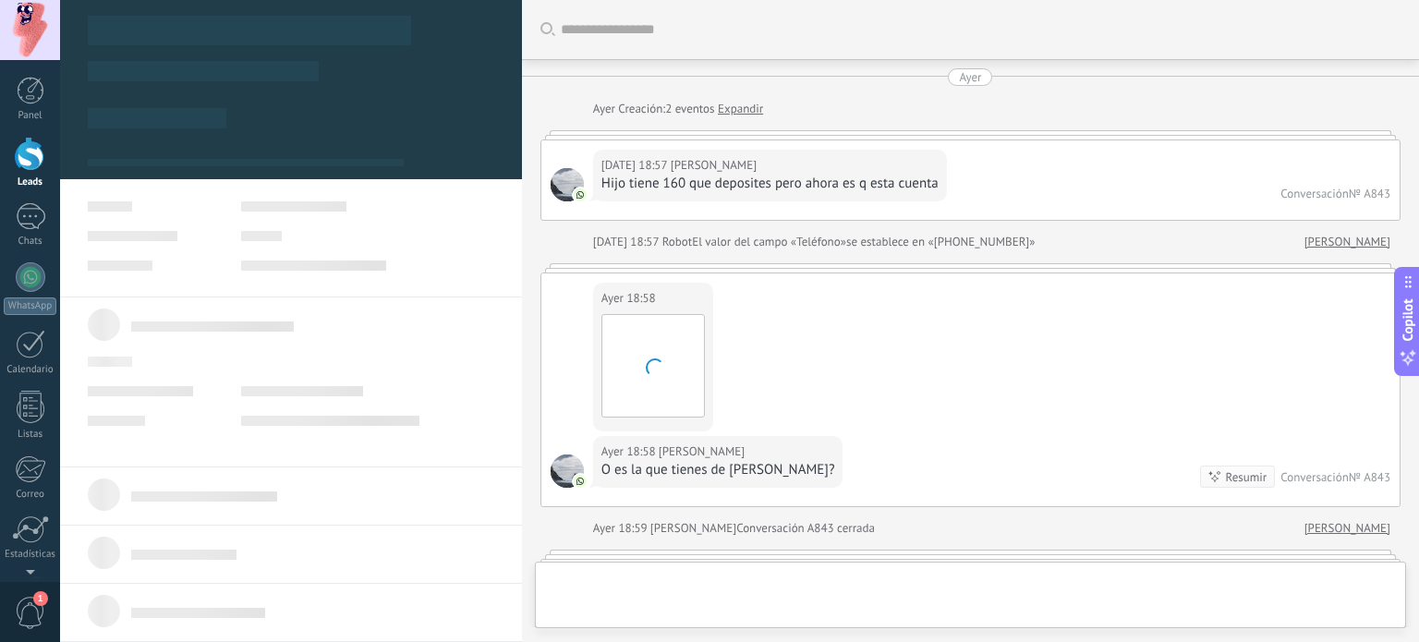
scroll to position [961, 0]
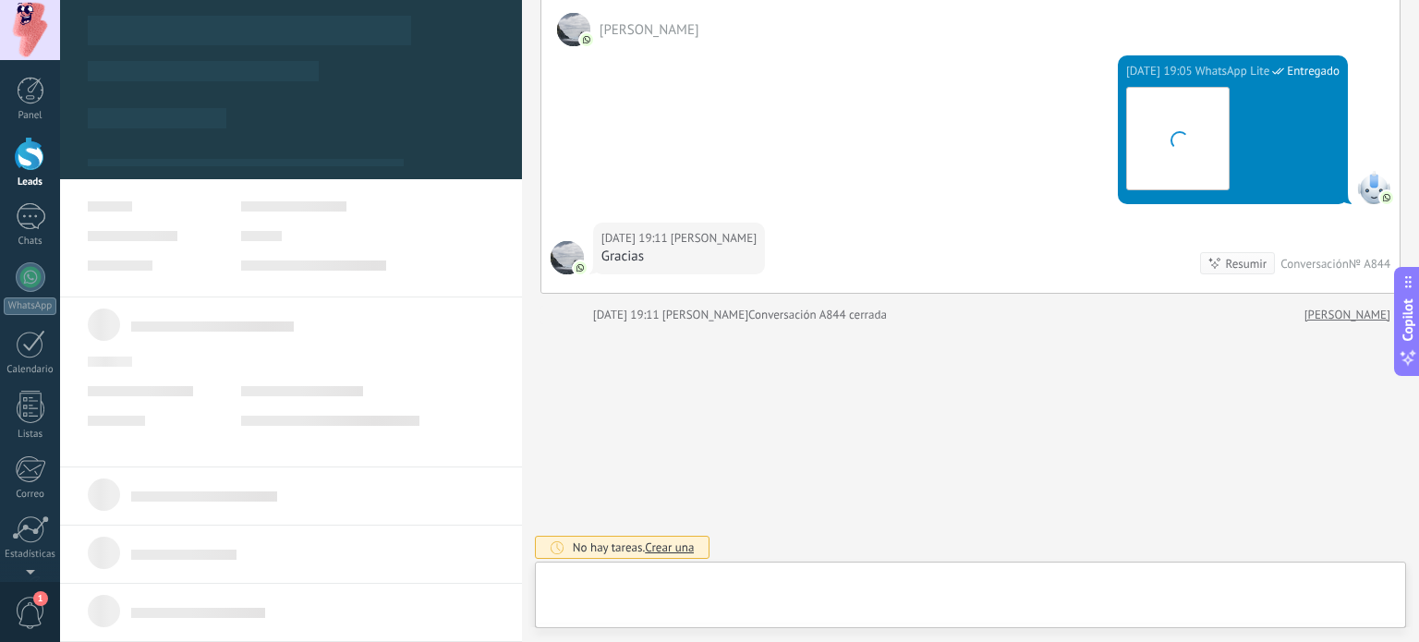
type textarea "**********"
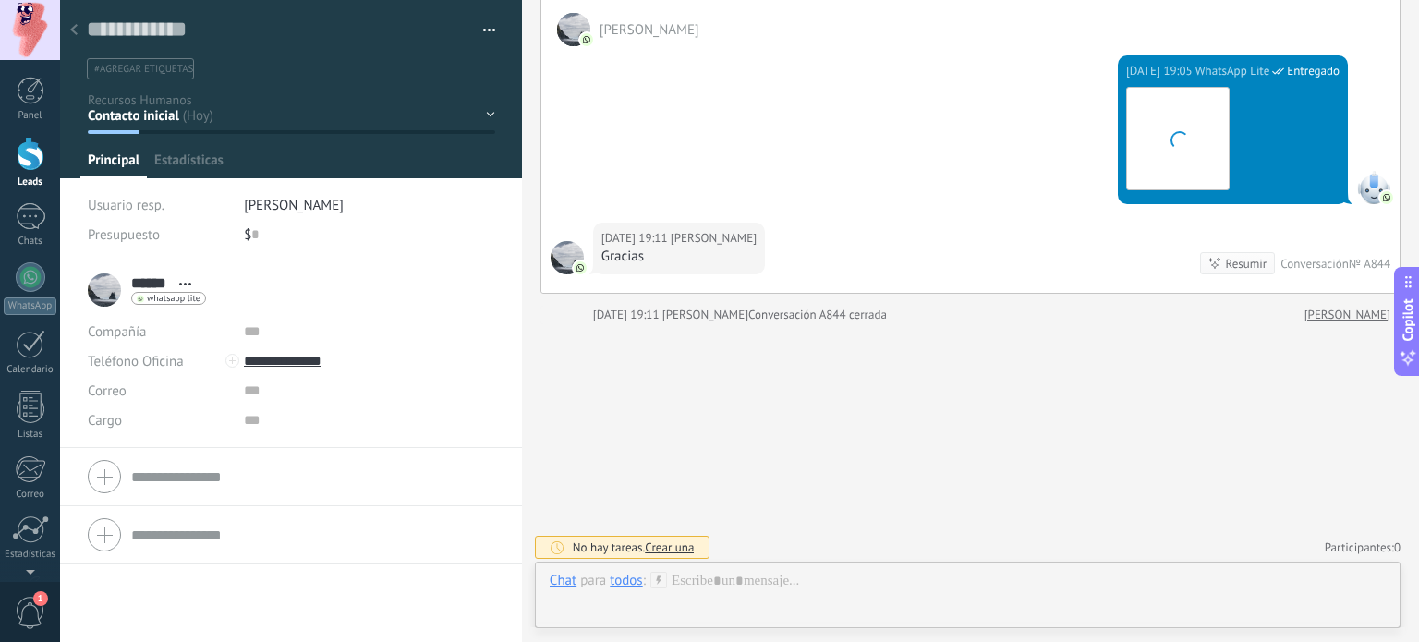
scroll to position [27, 0]
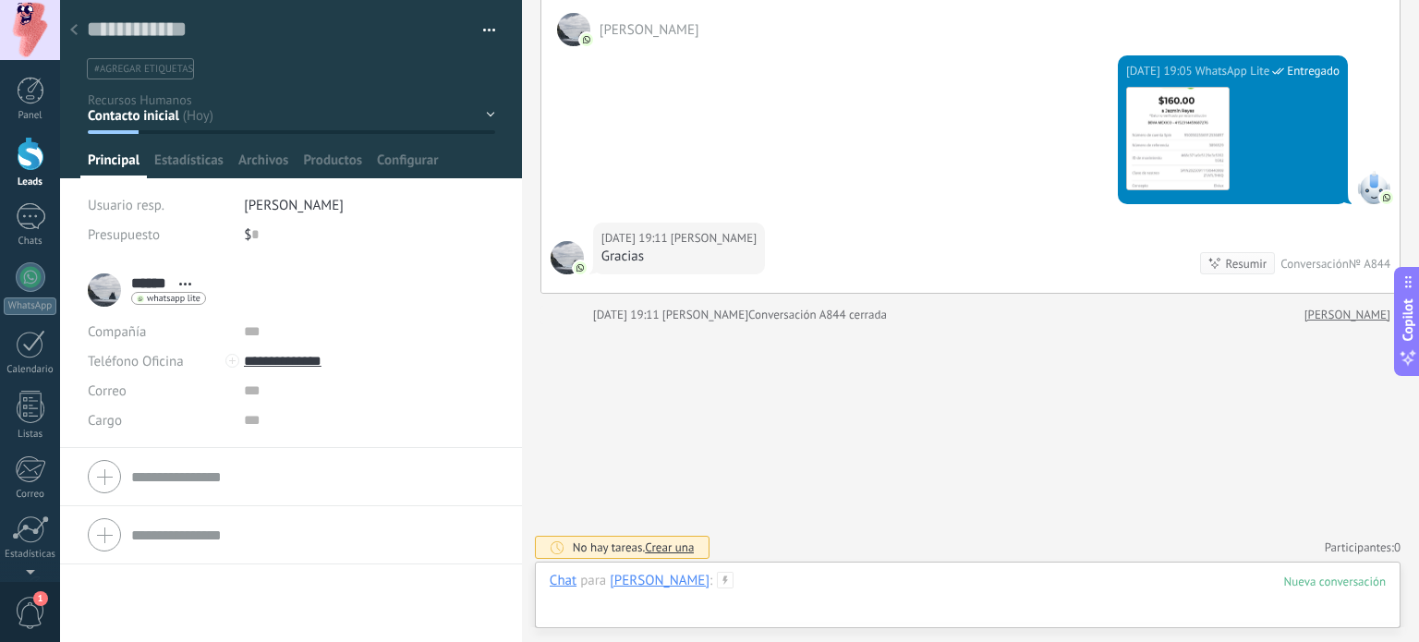
click at [775, 579] on div at bounding box center [968, 599] width 836 height 55
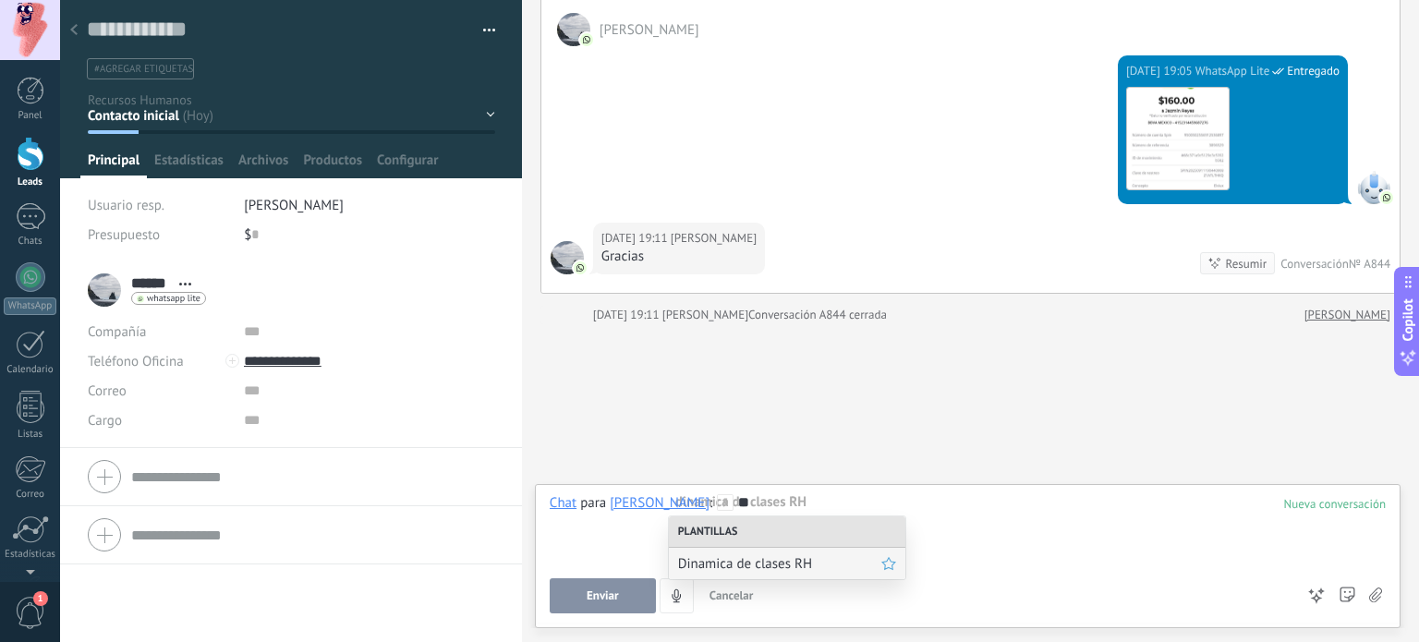
click at [763, 558] on span "Dinamica de clases RH" at bounding box center [779, 564] width 203 height 18
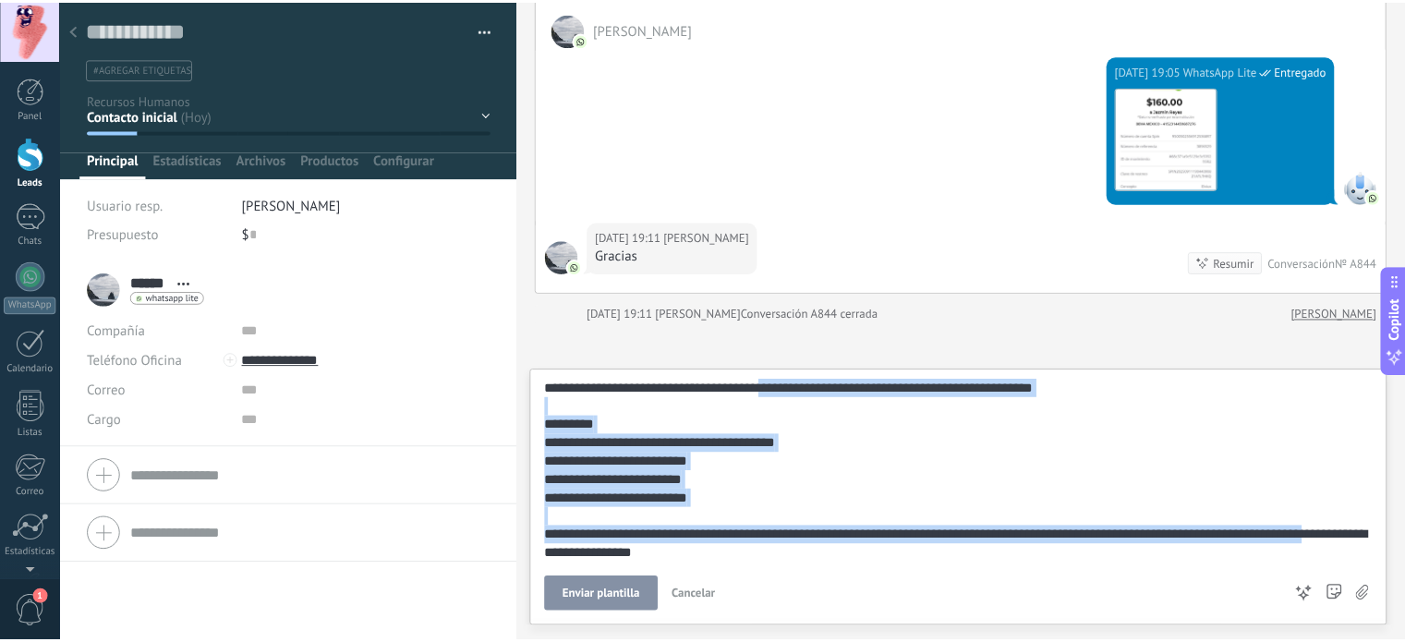
scroll to position [0, 0]
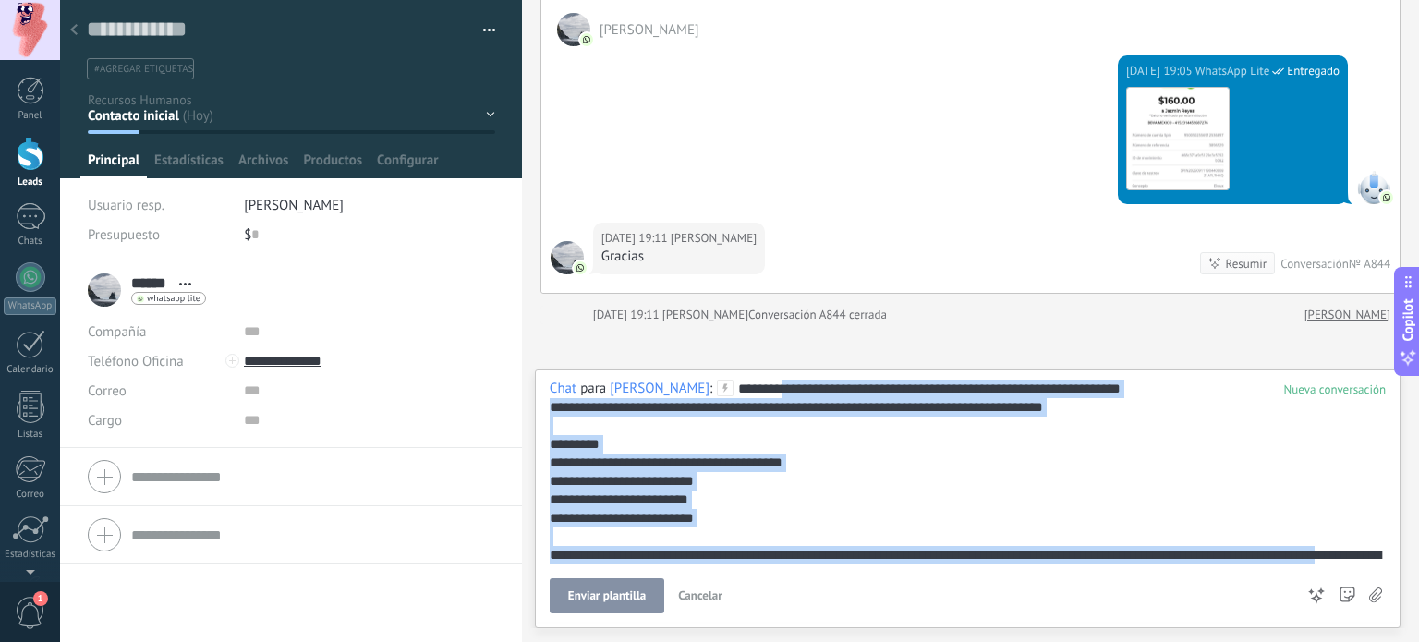
drag, startPoint x: 1352, startPoint y: 559, endPoint x: 729, endPoint y: 368, distance: 652.2
click at [729, 368] on div "Buscar Carga más Ayer Ayer Creación: 2 eventos Expandir Ayer 18:57 Elviux Hijo …" at bounding box center [970, 321] width 897 height 642
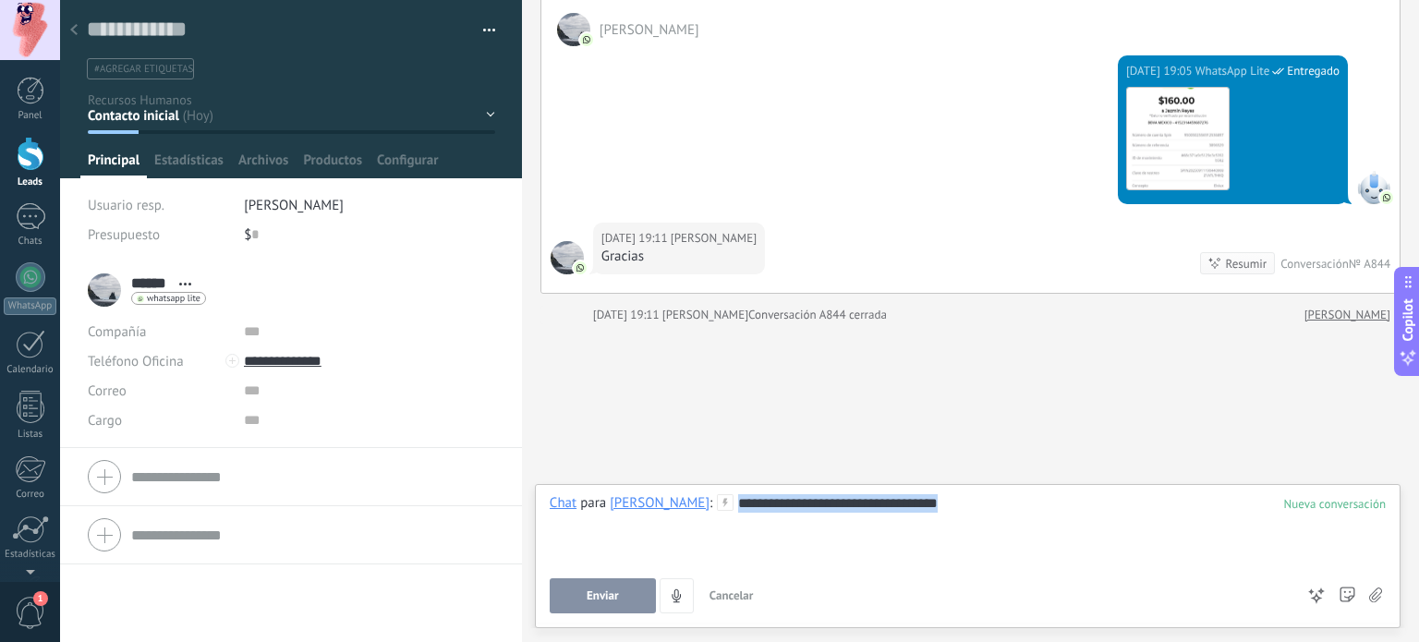
drag, startPoint x: 930, startPoint y: 504, endPoint x: 599, endPoint y: 506, distance: 331.6
click at [599, 506] on div "**********" at bounding box center [968, 529] width 836 height 70
click at [70, 29] on icon at bounding box center [73, 29] width 7 height 11
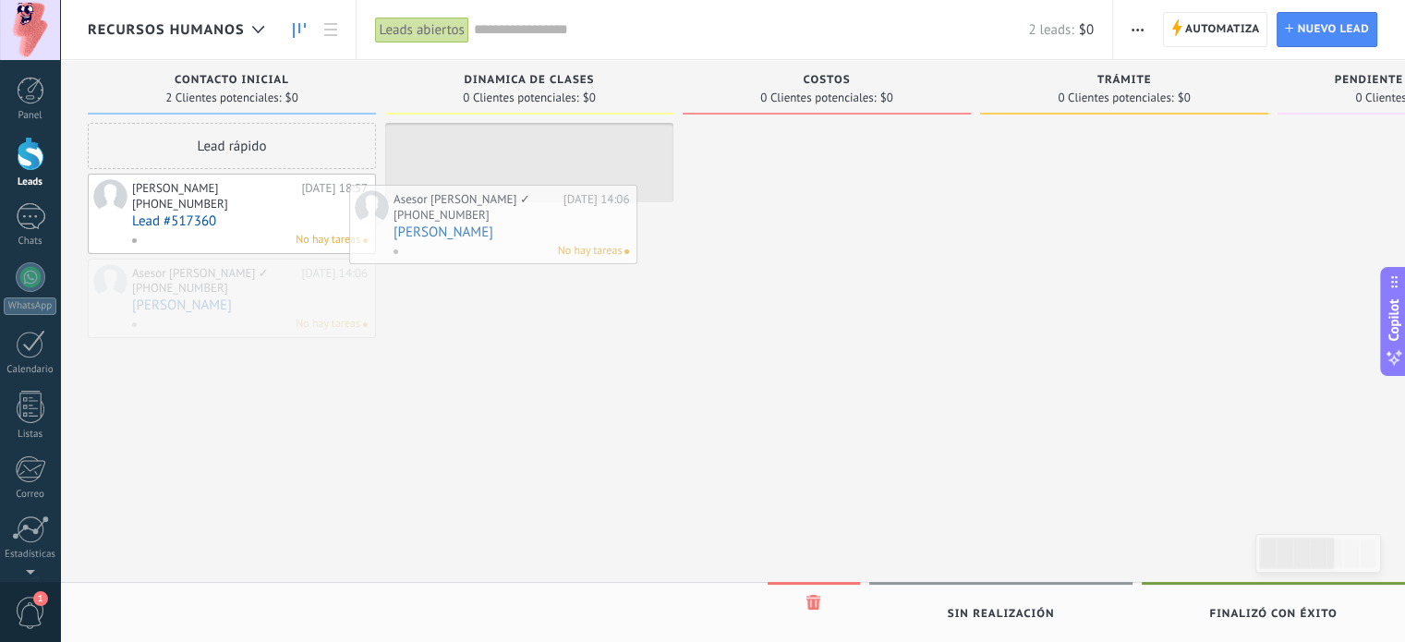
drag, startPoint x: 153, startPoint y: 290, endPoint x: 451, endPoint y: 195, distance: 312.3
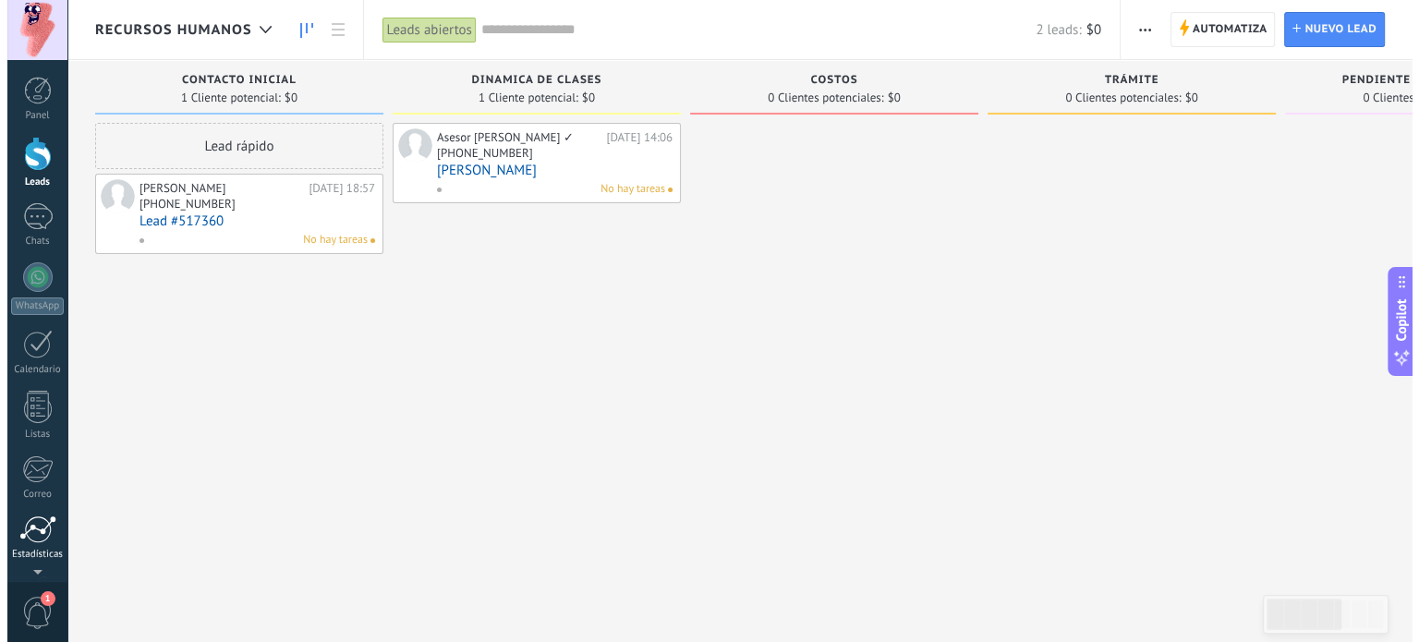
scroll to position [126, 0]
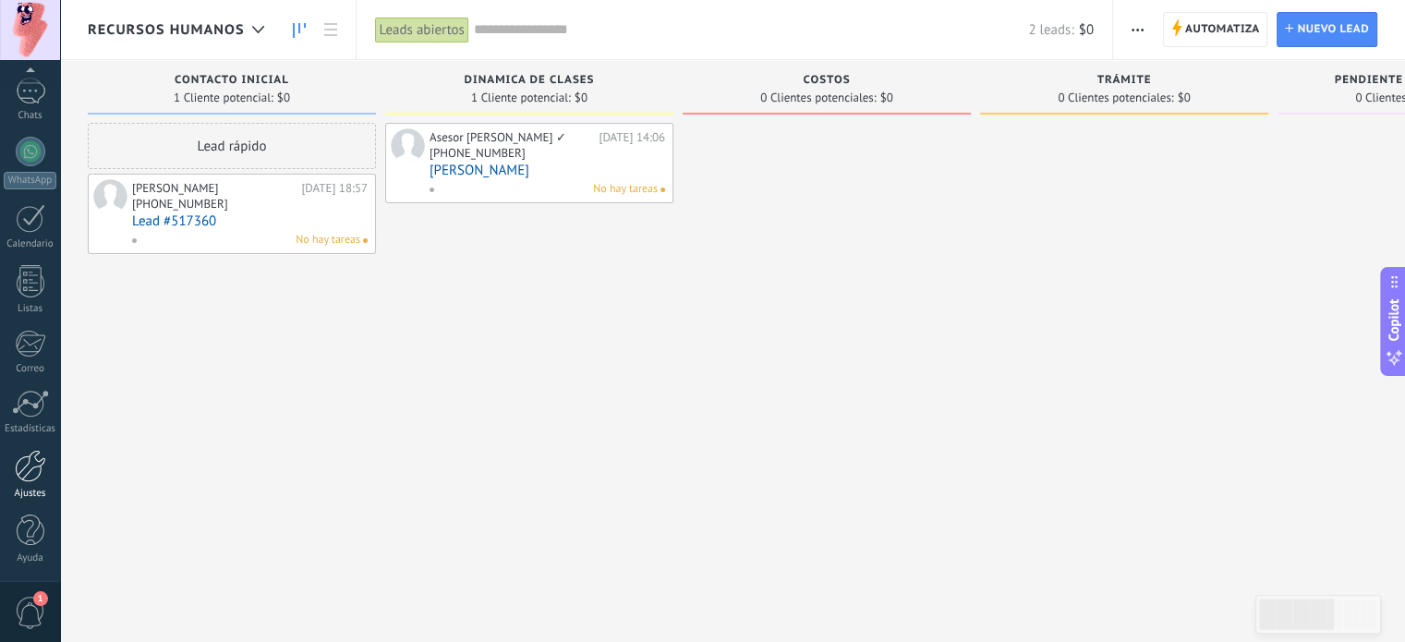
click at [37, 476] on div at bounding box center [30, 466] width 31 height 32
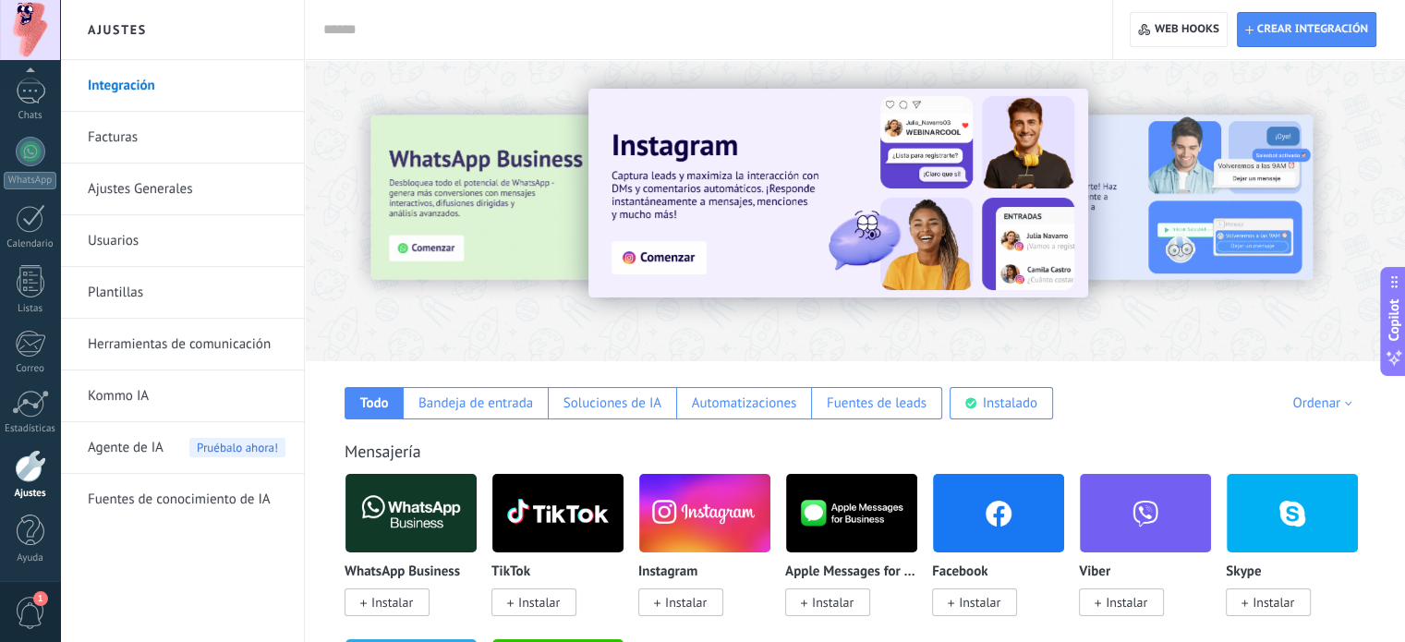
click at [118, 279] on link "Plantillas" at bounding box center [187, 293] width 198 height 52
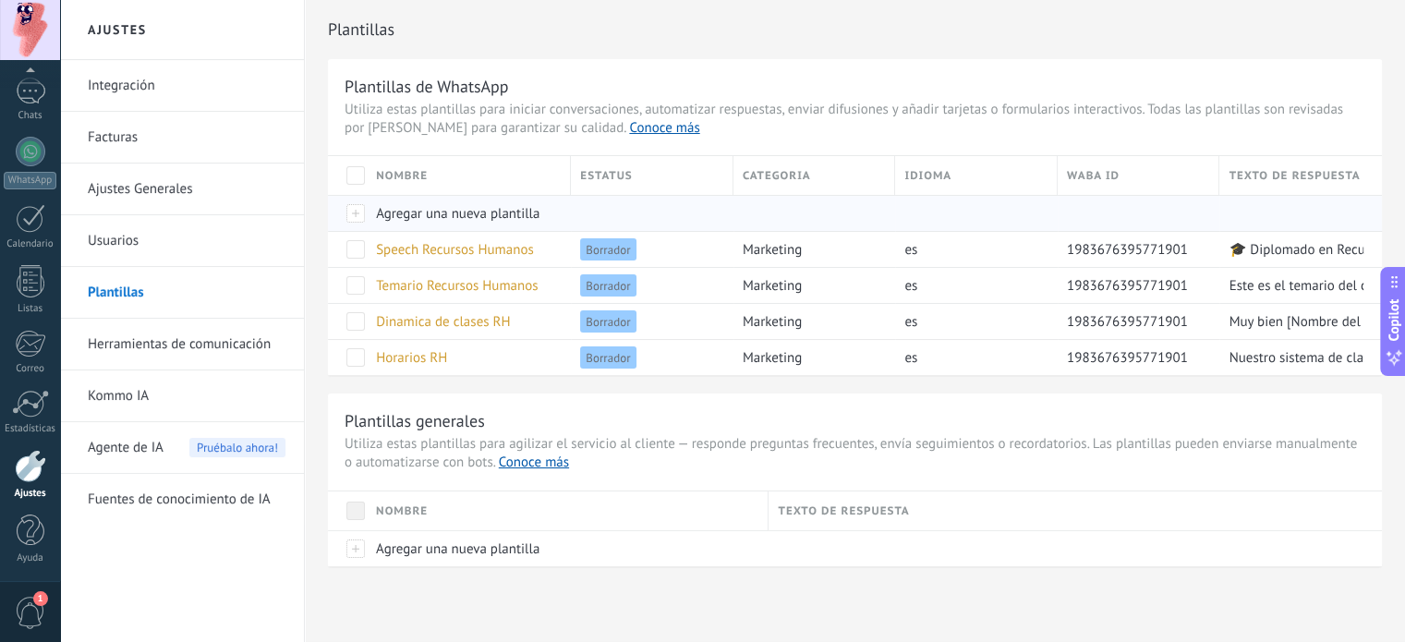
click at [405, 212] on span "Agregar una nueva plantilla" at bounding box center [458, 214] width 164 height 18
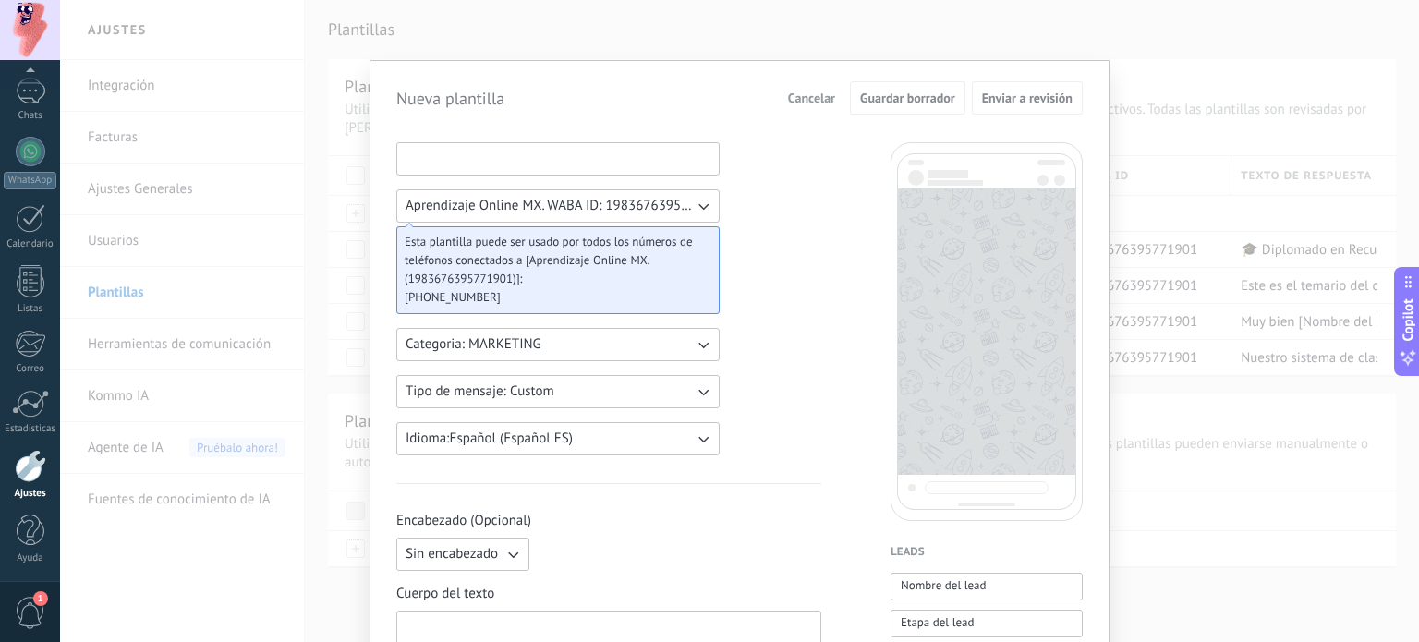
click at [471, 165] on input at bounding box center [557, 158] width 321 height 30
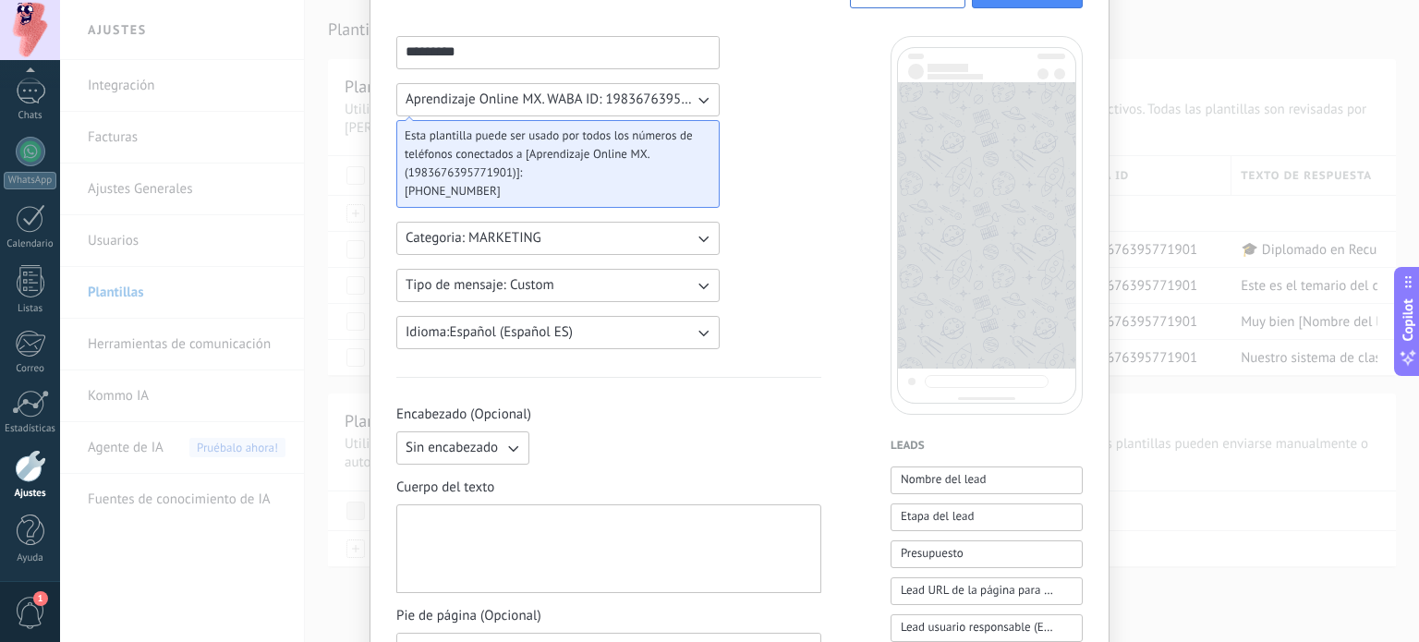
scroll to position [103, 0]
type input "*********"
click at [562, 532] on div at bounding box center [609, 551] width 406 height 73
paste div
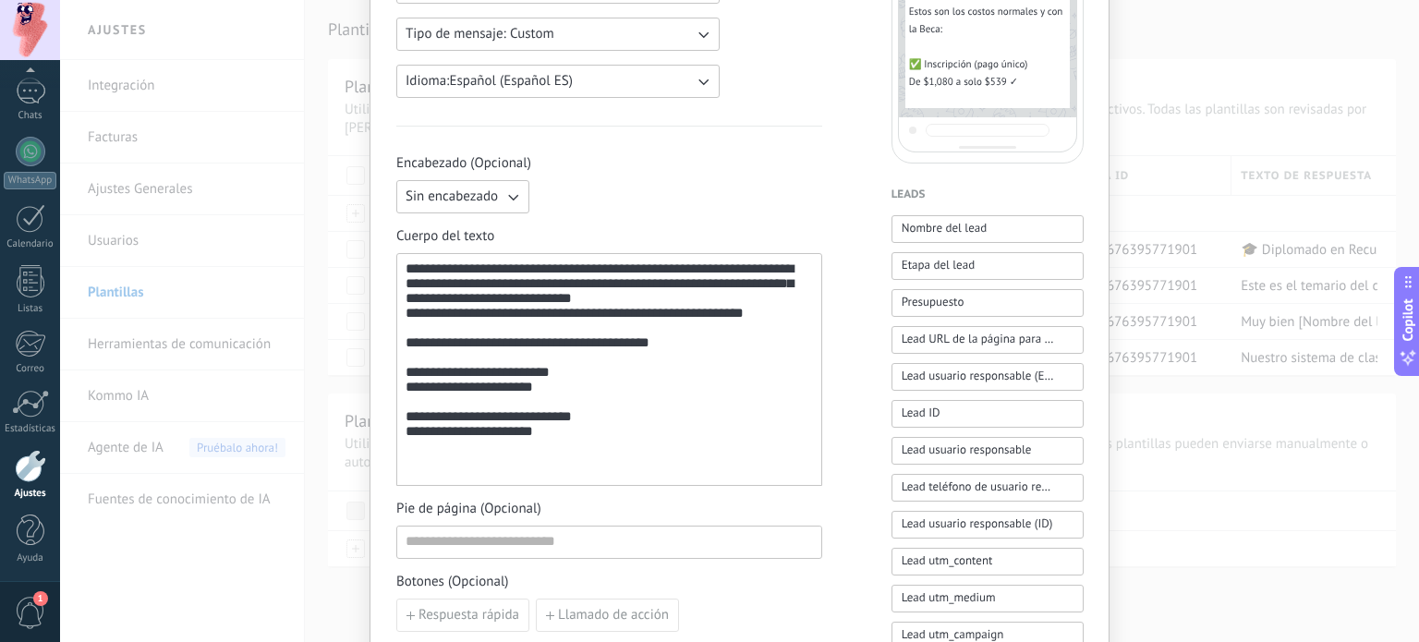
scroll to position [0, 0]
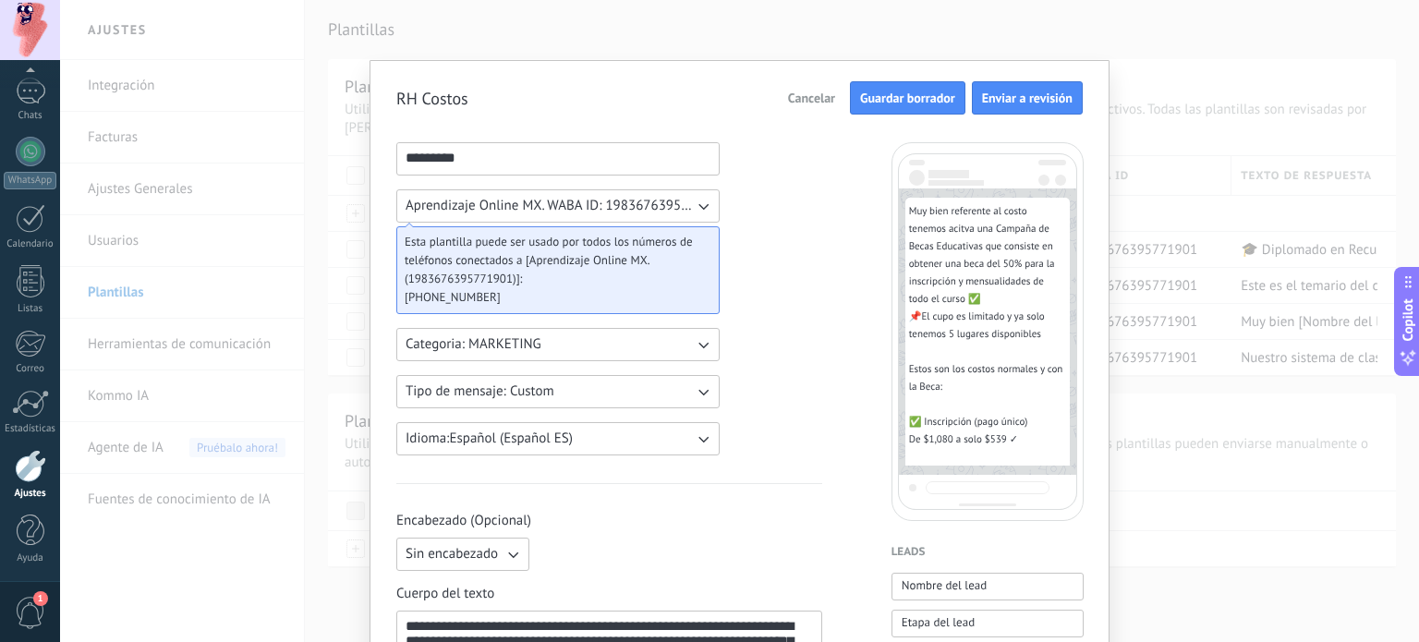
click at [903, 110] on button "Guardar borrador" at bounding box center [907, 97] width 115 height 33
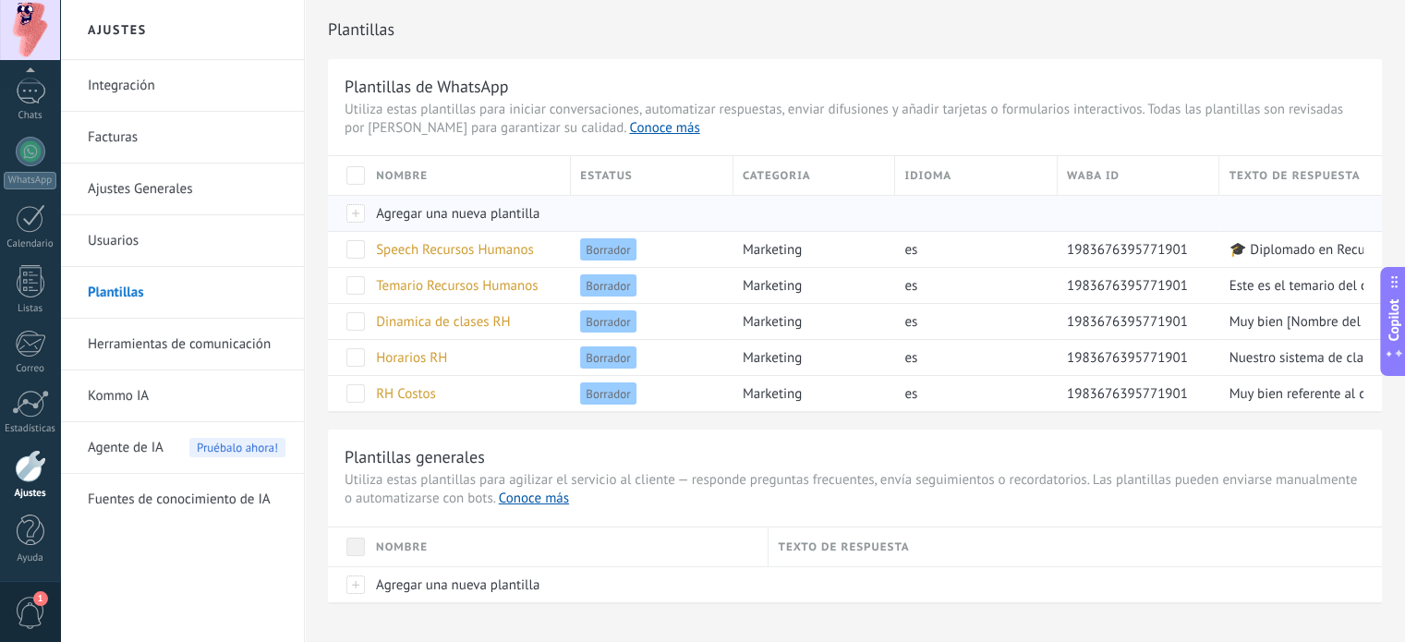
click at [358, 204] on div at bounding box center [347, 213] width 39 height 36
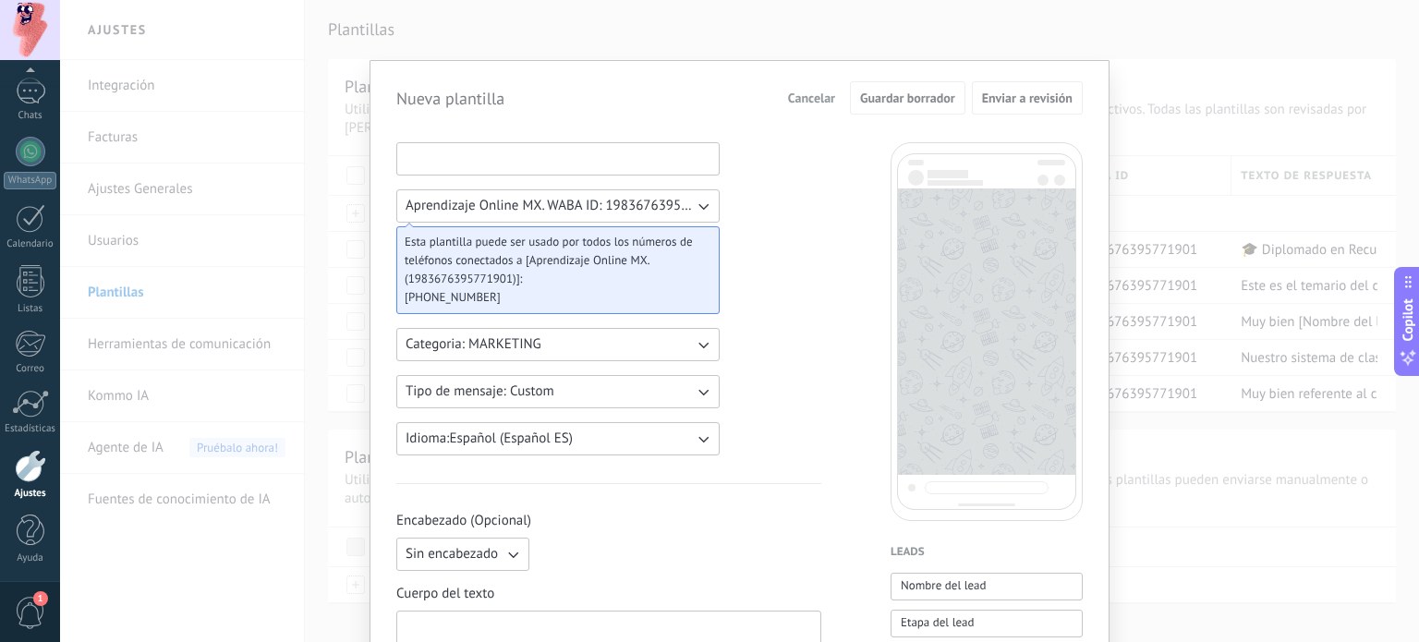
click at [503, 154] on input at bounding box center [557, 158] width 321 height 30
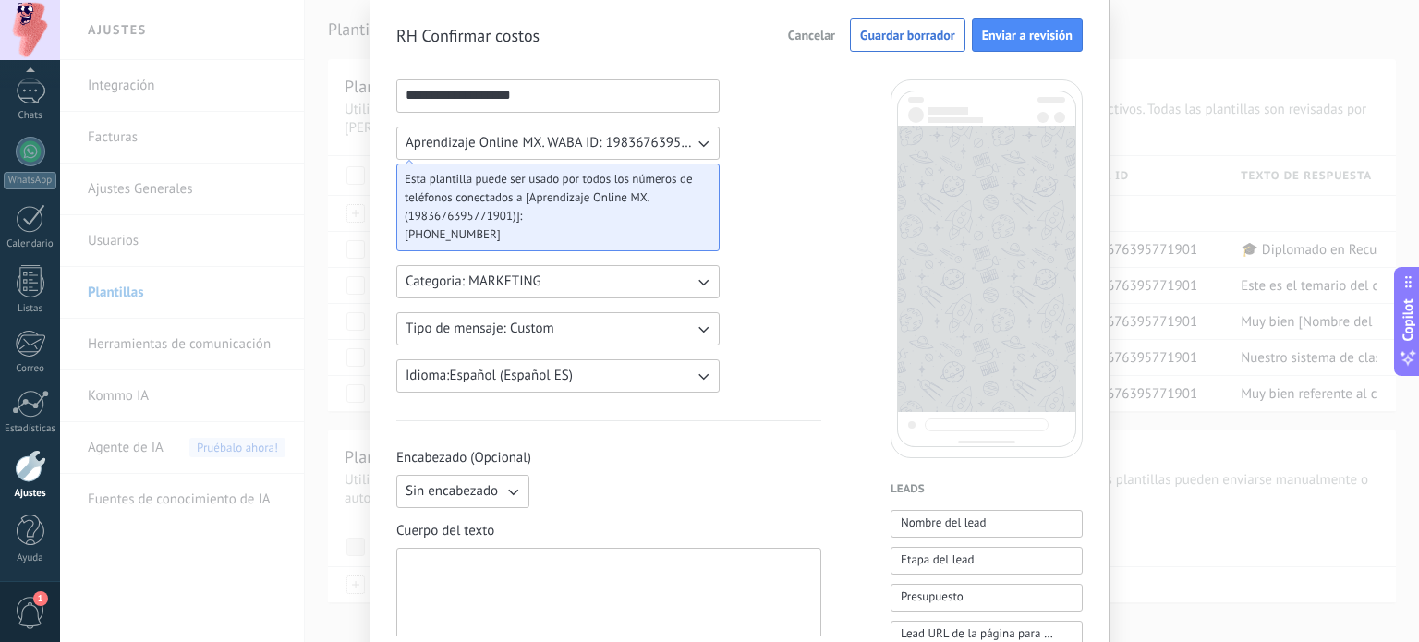
scroll to position [63, 0]
type input "**********"
click at [509, 553] on div at bounding box center [608, 592] width 425 height 89
click at [513, 556] on div at bounding box center [609, 592] width 406 height 73
paste div
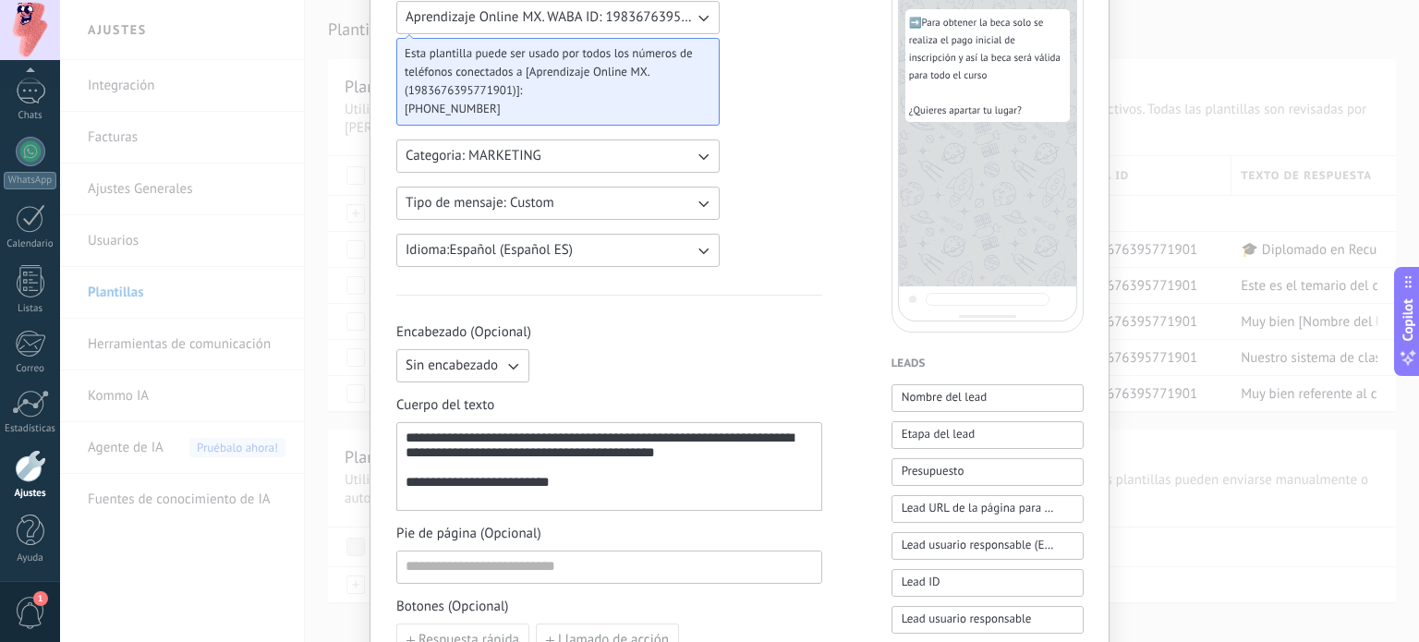
scroll to position [349, 0]
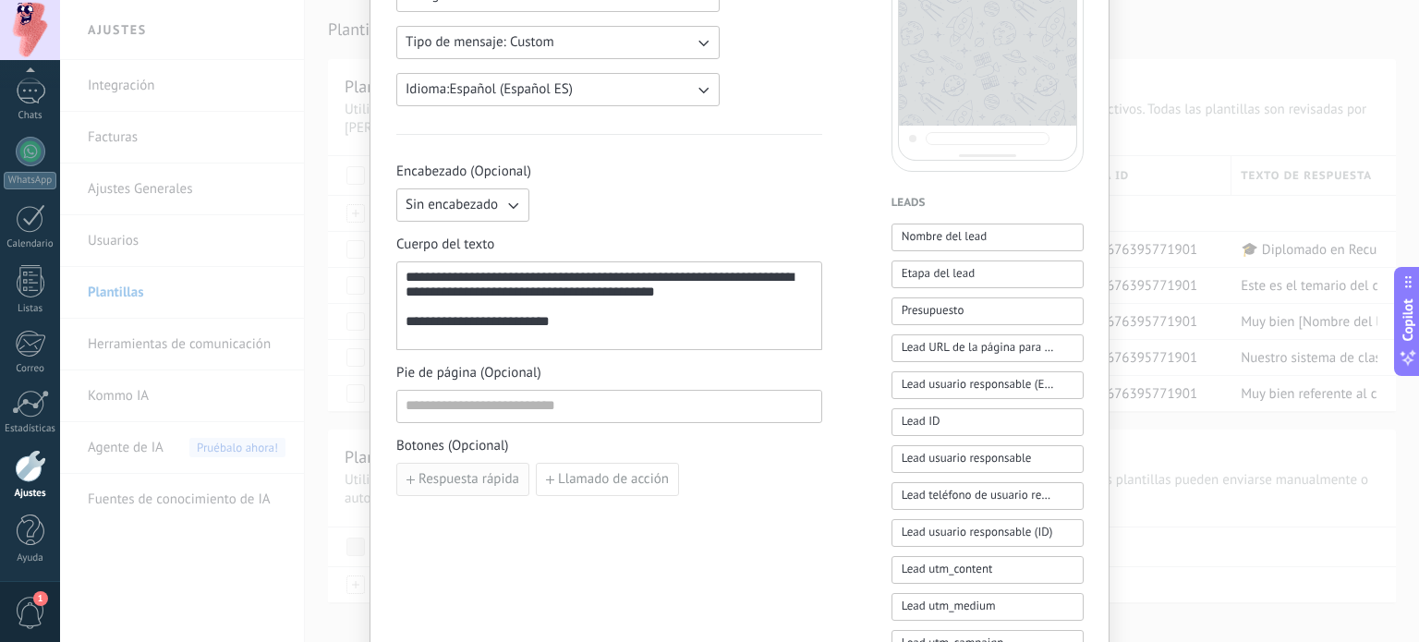
click at [476, 481] on span "Respuesta rápida" at bounding box center [468, 479] width 101 height 13
click at [518, 476] on input at bounding box center [500, 479] width 206 height 30
type input "**********"
click at [499, 517] on span "Añadir quick reply" at bounding box center [471, 521] width 107 height 13
click at [499, 517] on input at bounding box center [500, 521] width 206 height 30
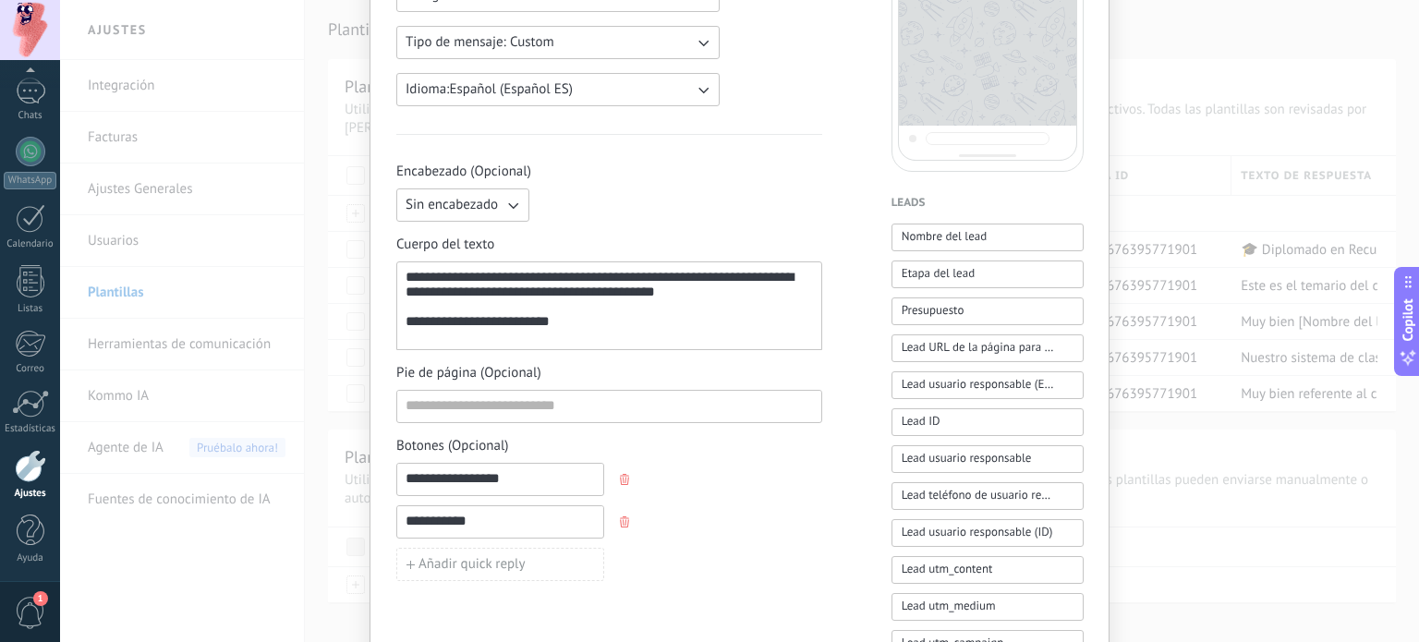
type input "**********"
click at [750, 527] on div "**********" at bounding box center [609, 522] width 426 height 118
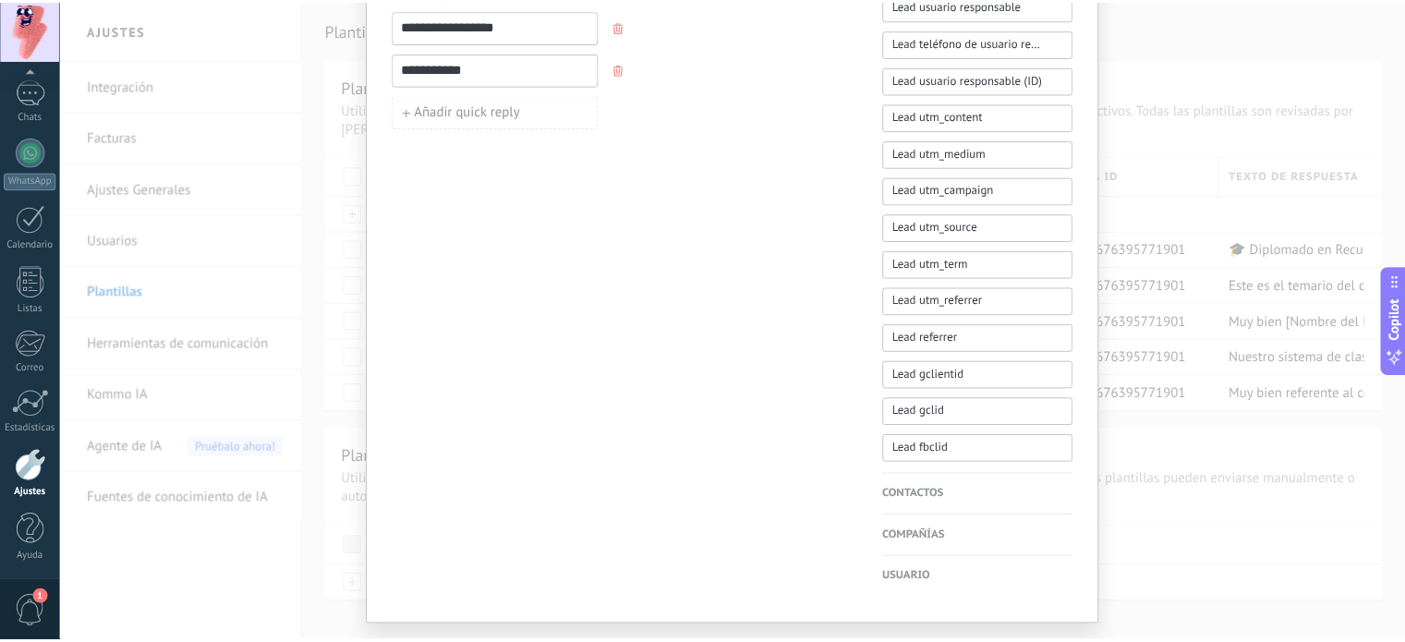
scroll to position [0, 0]
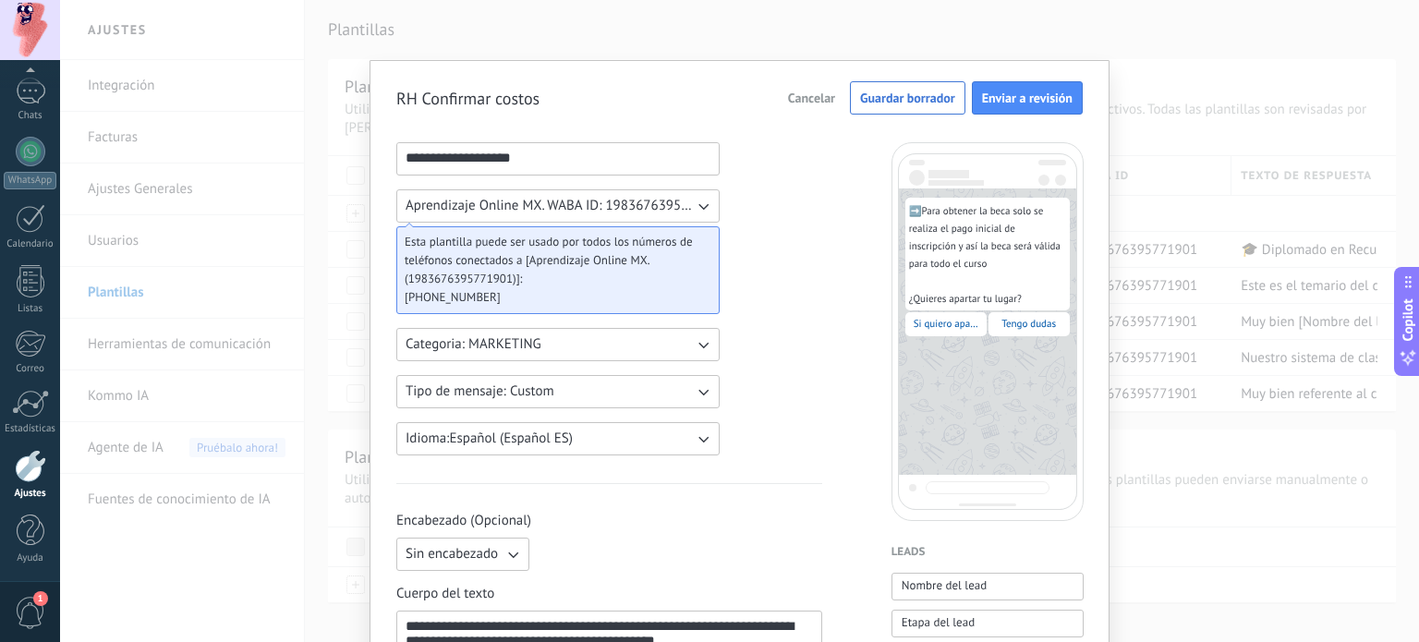
click at [894, 86] on button "Guardar borrador" at bounding box center [907, 97] width 115 height 33
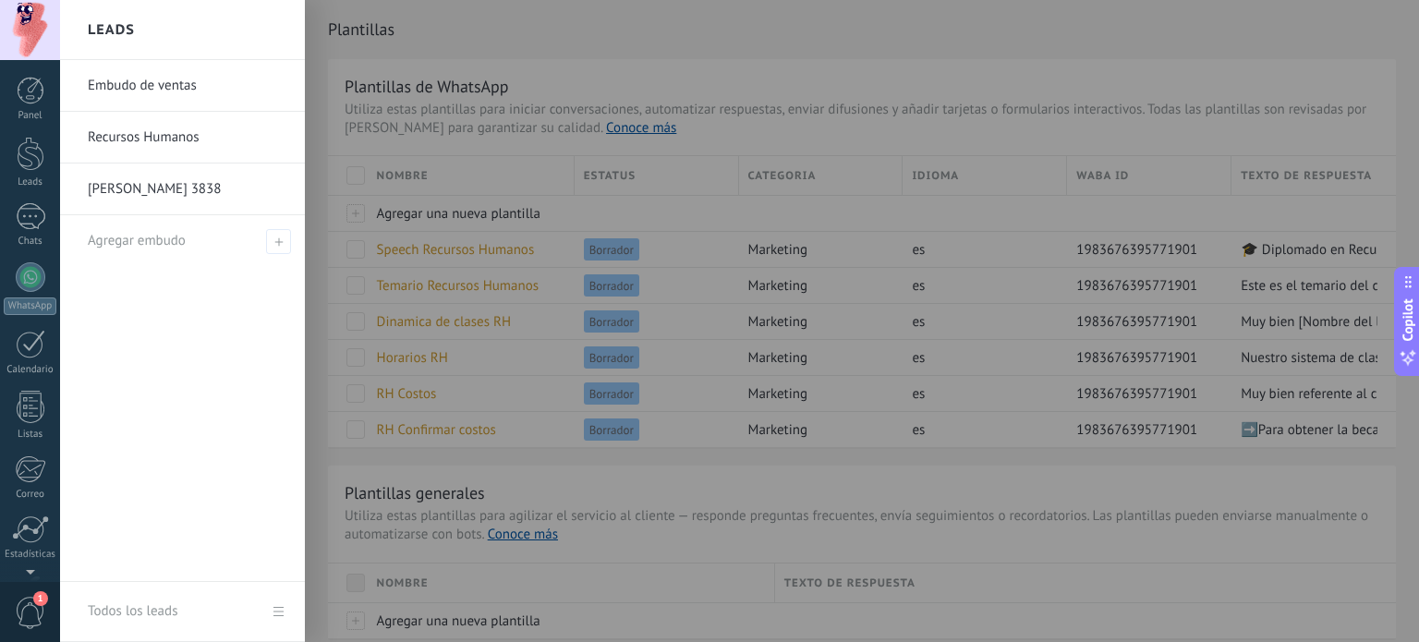
click at [119, 147] on link "Recursos Humanos" at bounding box center [187, 138] width 199 height 52
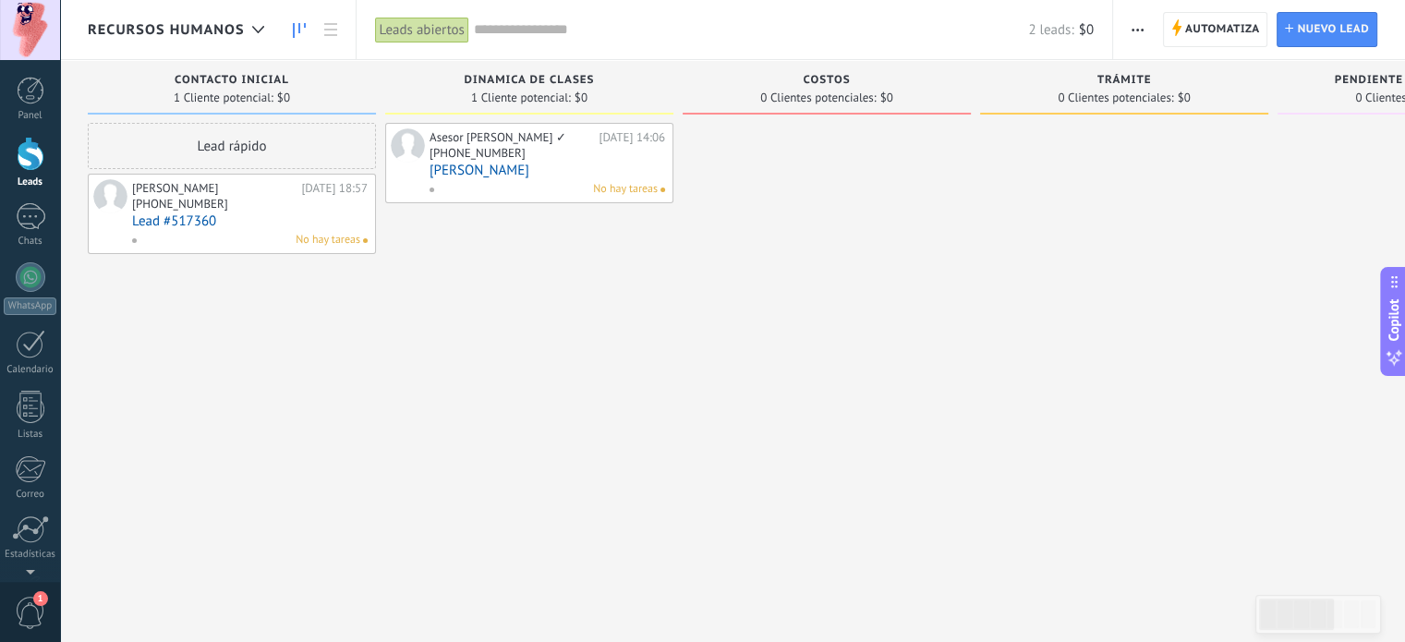
click at [485, 151] on div "[PHONE_NUMBER]" at bounding box center [478, 153] width 96 height 16
click at [451, 164] on link "Cesar" at bounding box center [548, 171] width 236 height 16
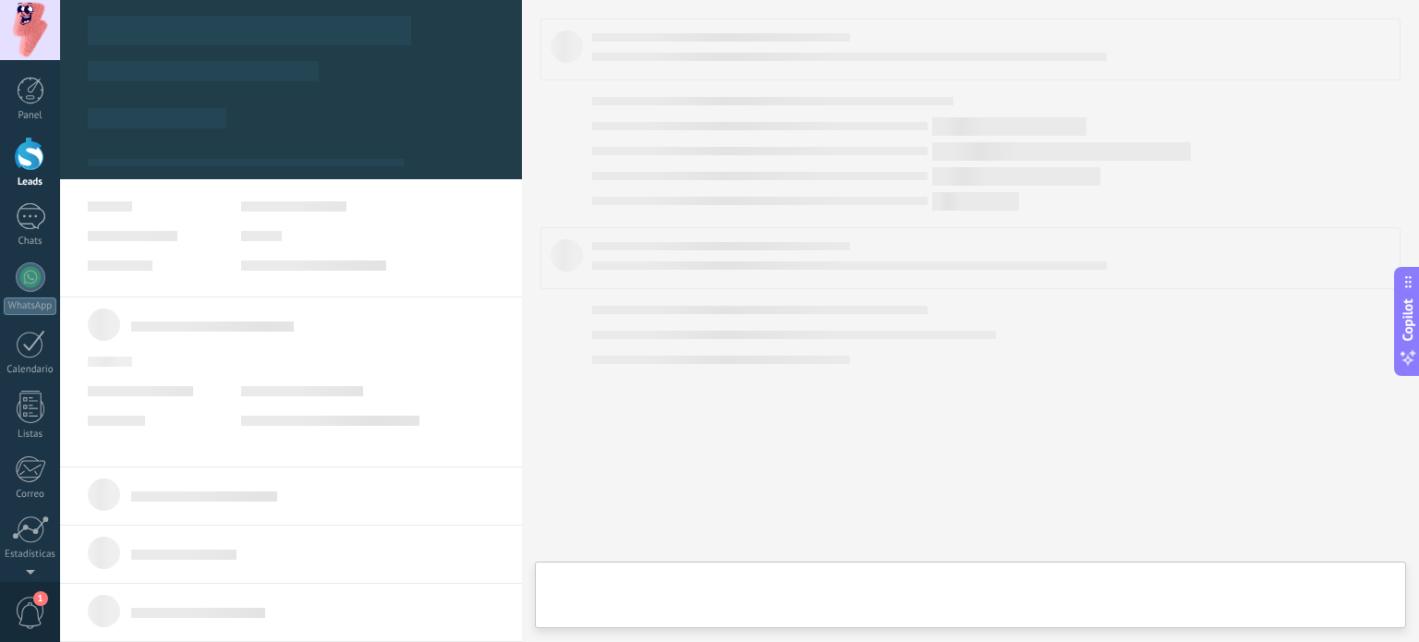
type textarea "*****"
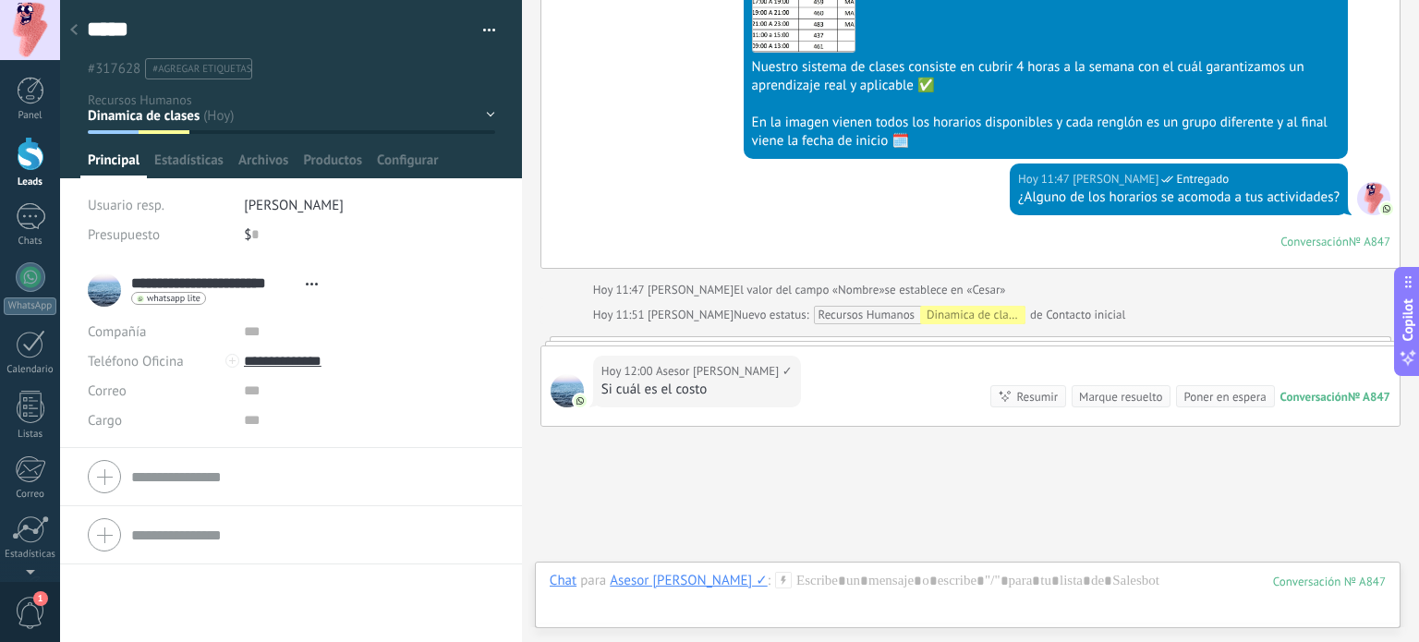
scroll to position [1829, 0]
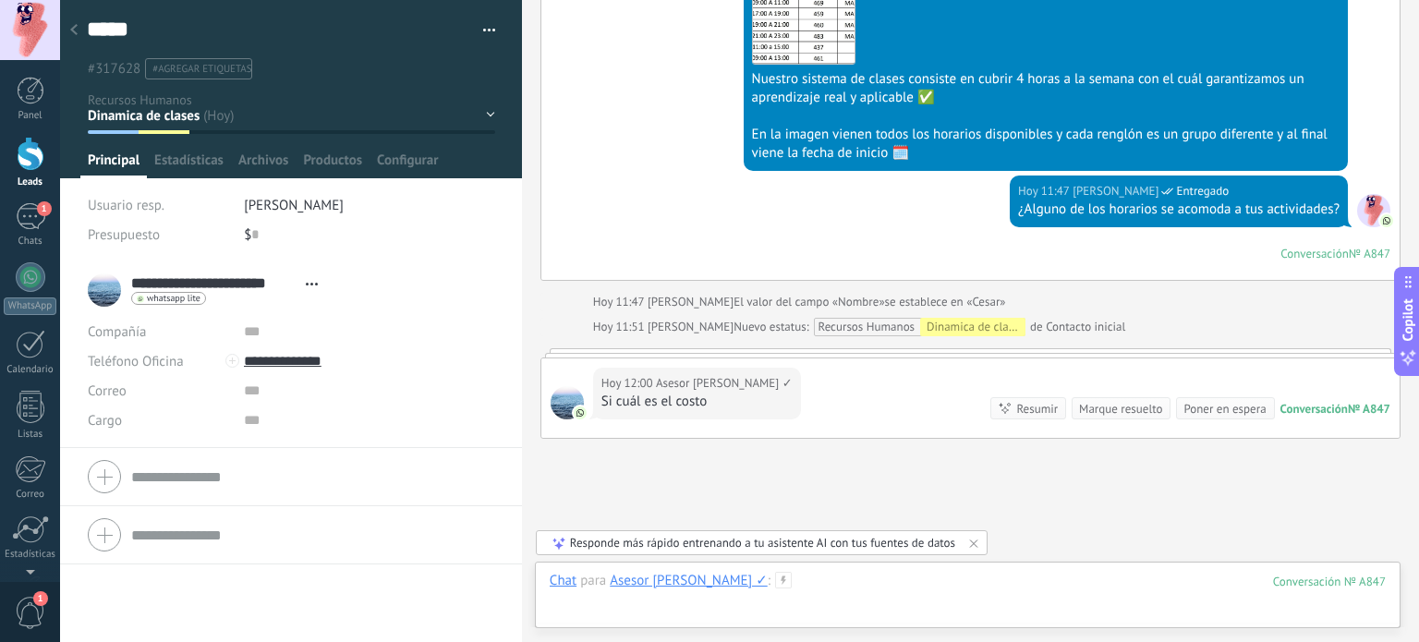
click at [860, 584] on div at bounding box center [968, 599] width 836 height 55
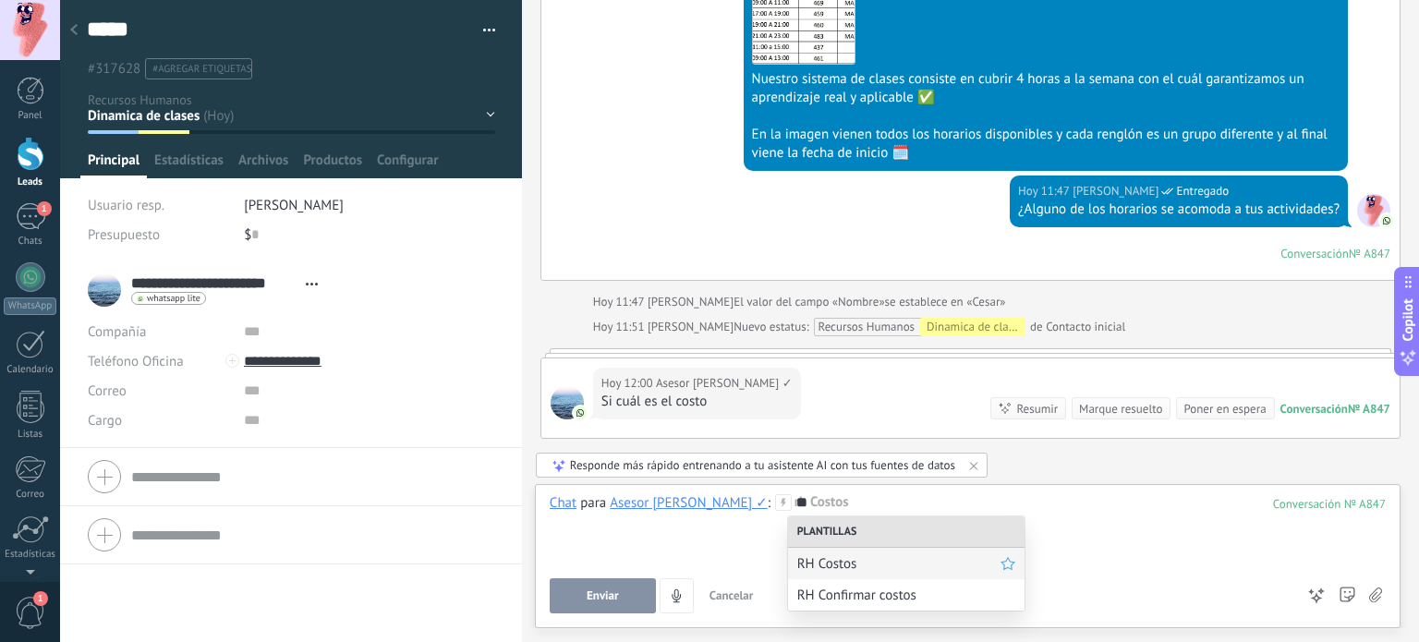
click at [894, 563] on span "RH Costos" at bounding box center [898, 564] width 203 height 18
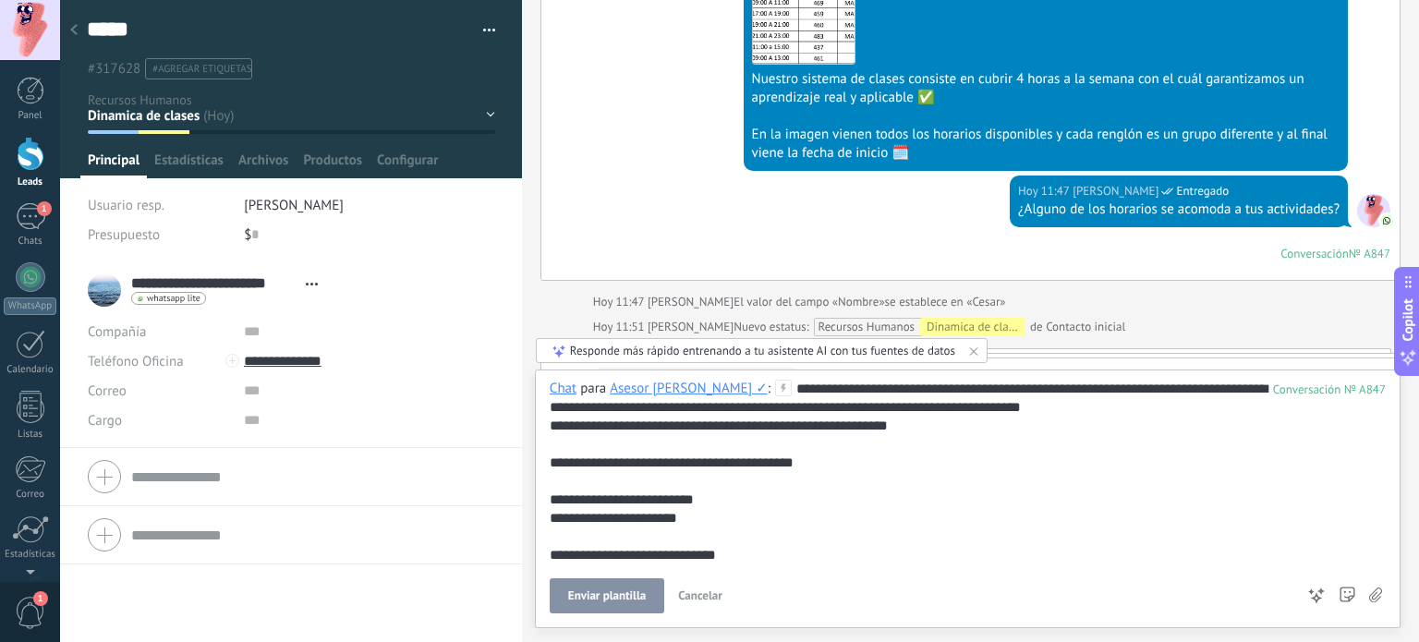
click at [894, 563] on div "**********" at bounding box center [965, 481] width 830 height 203
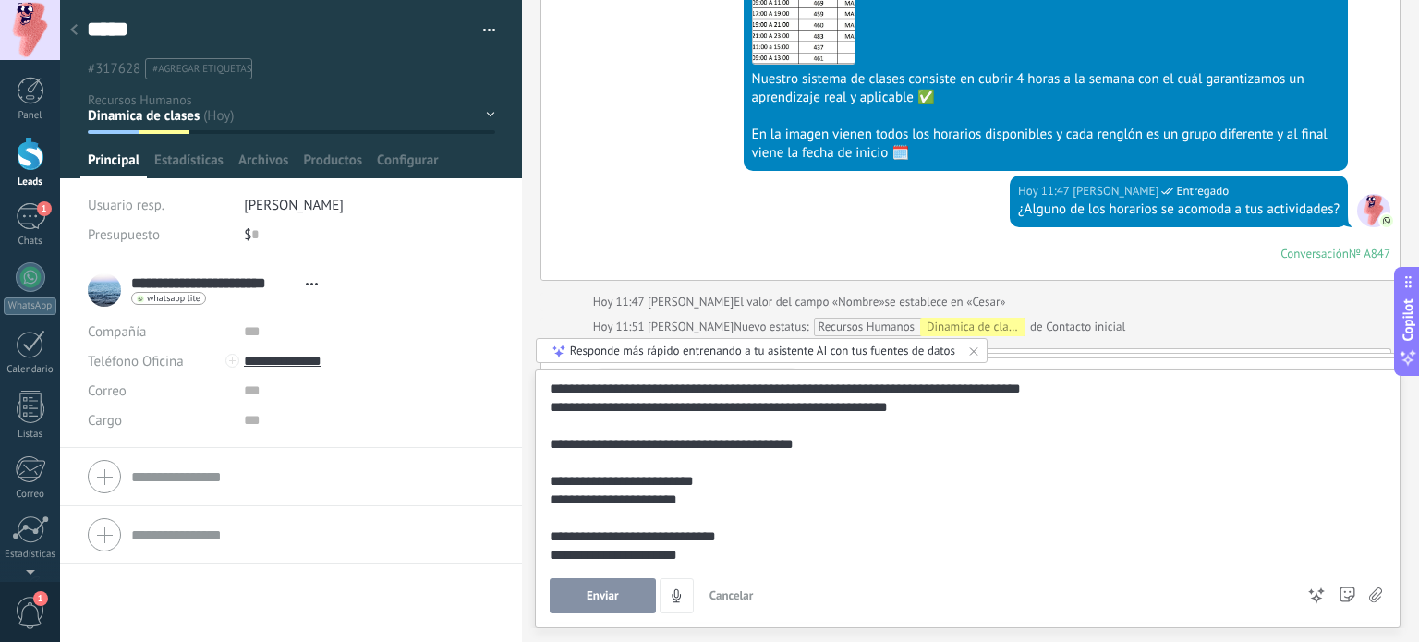
click at [587, 591] on span "Enviar" at bounding box center [603, 595] width 32 height 13
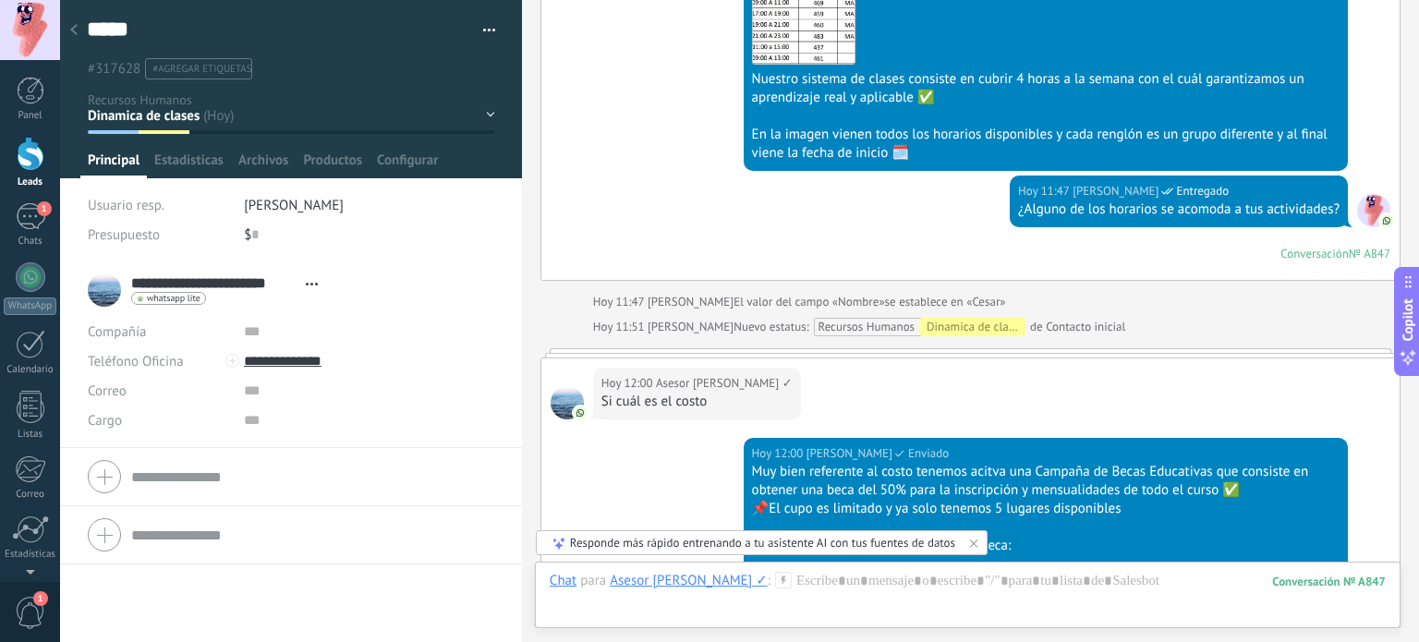
scroll to position [2232, 0]
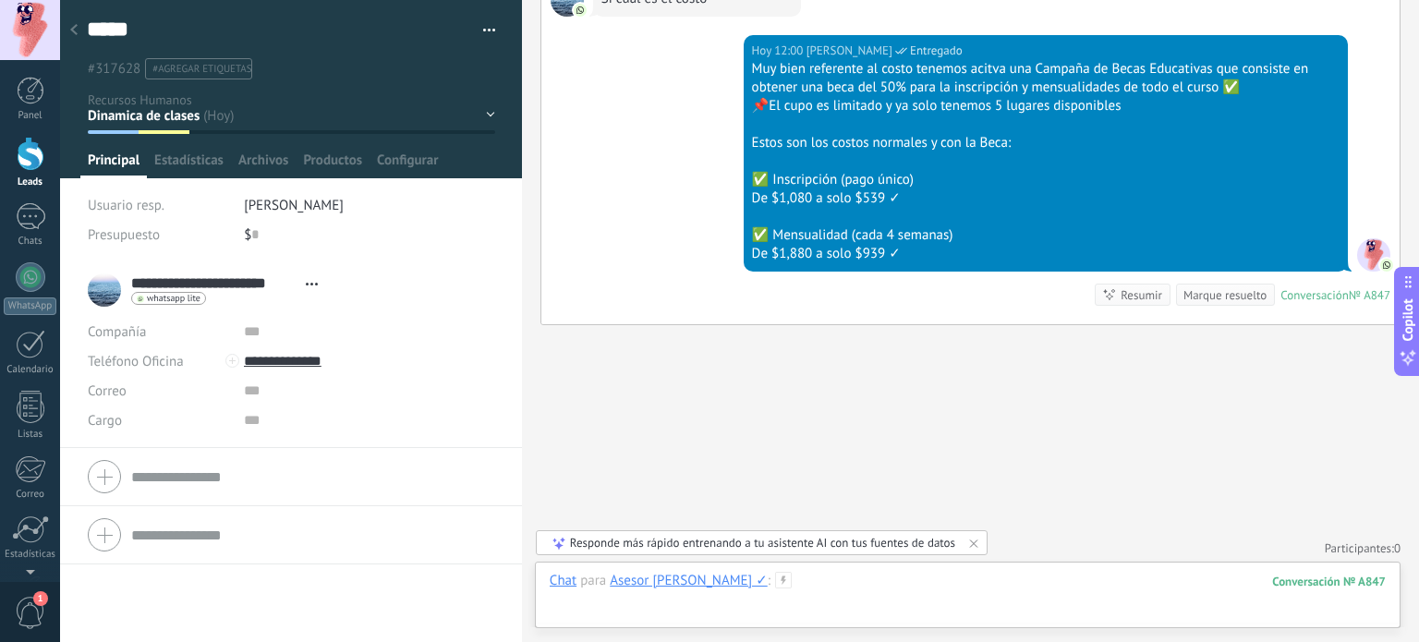
click at [821, 576] on div at bounding box center [968, 599] width 836 height 55
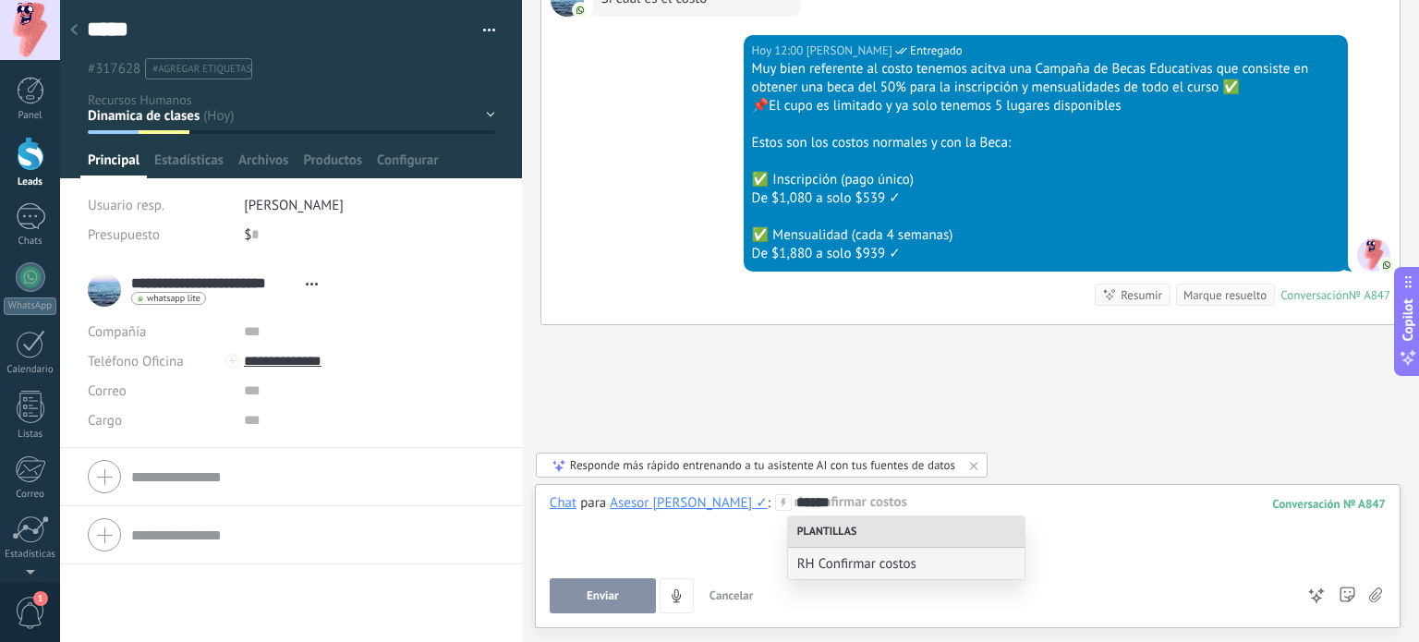
click at [821, 576] on div "RH Confirmar costos" at bounding box center [906, 563] width 236 height 31
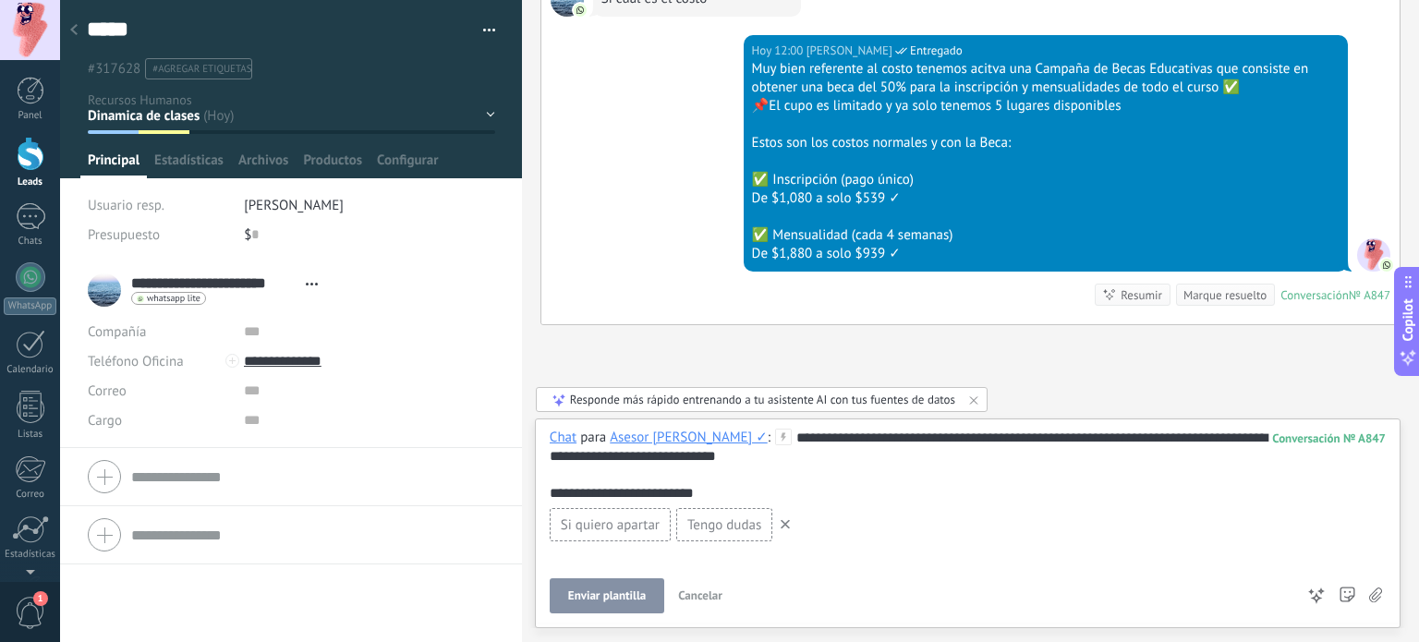
click at [608, 602] on span "Enviar plantilla" at bounding box center [607, 595] width 78 height 13
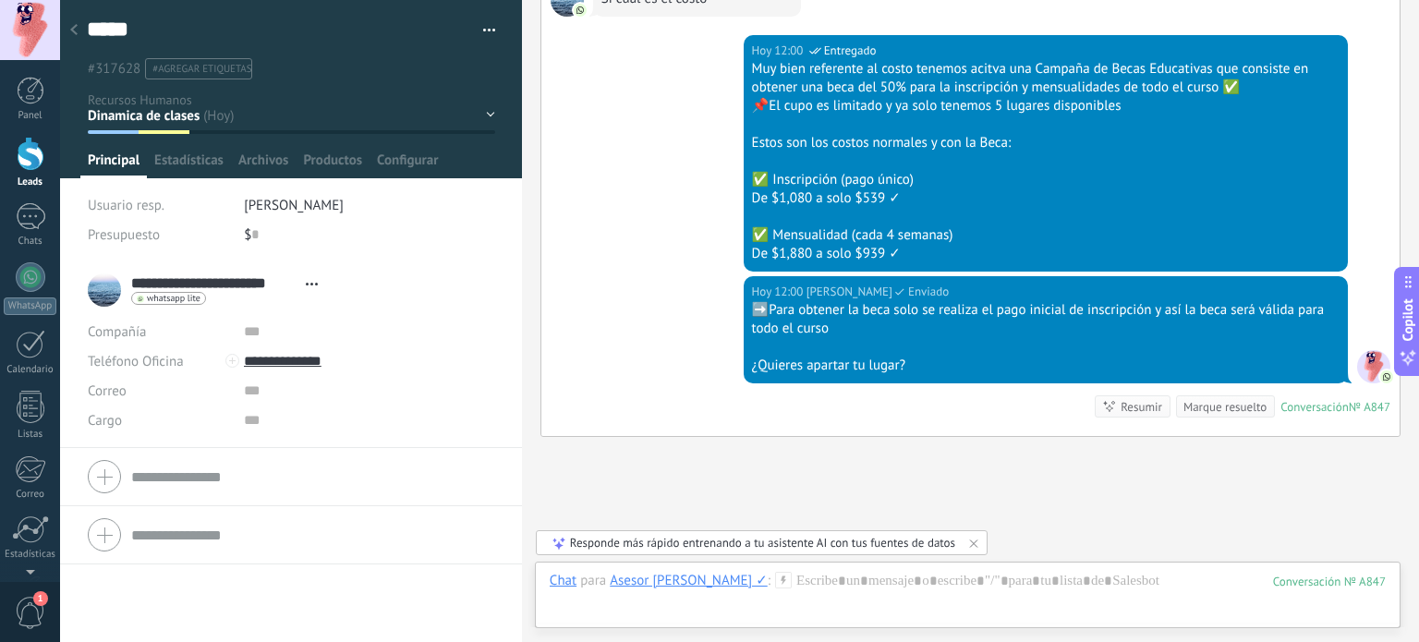
scroll to position [2344, 0]
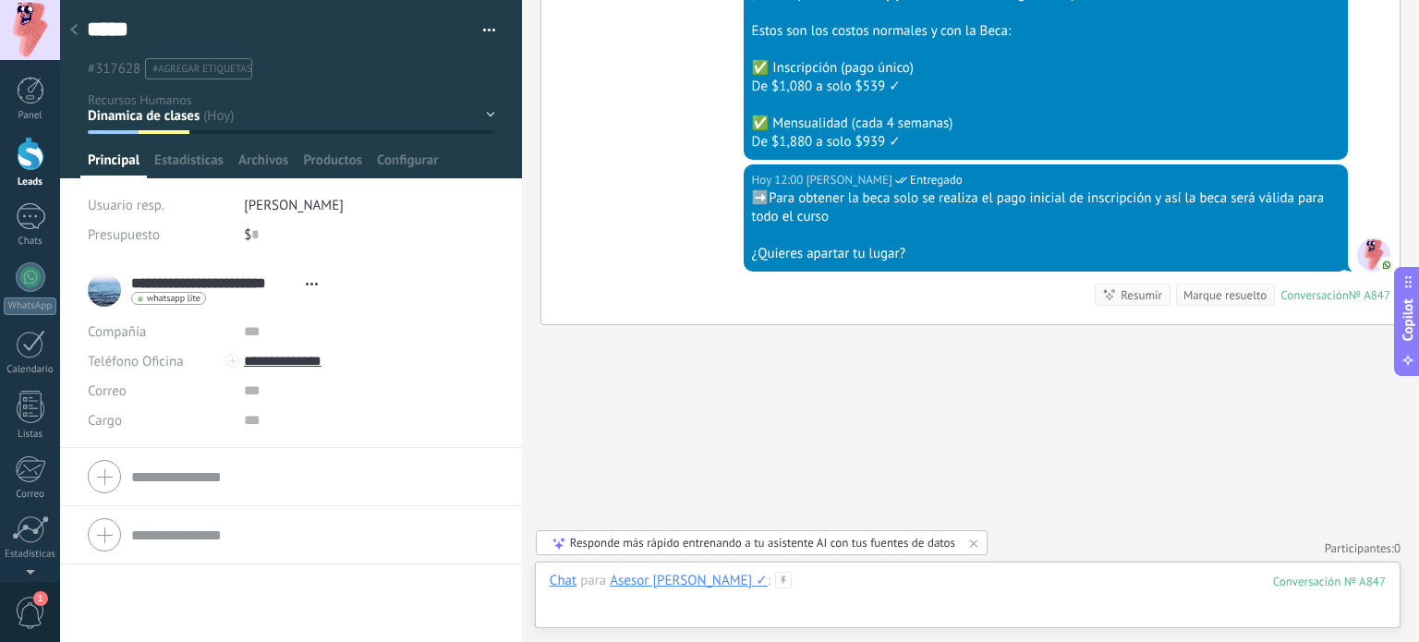
click at [838, 576] on div at bounding box center [968, 599] width 836 height 55
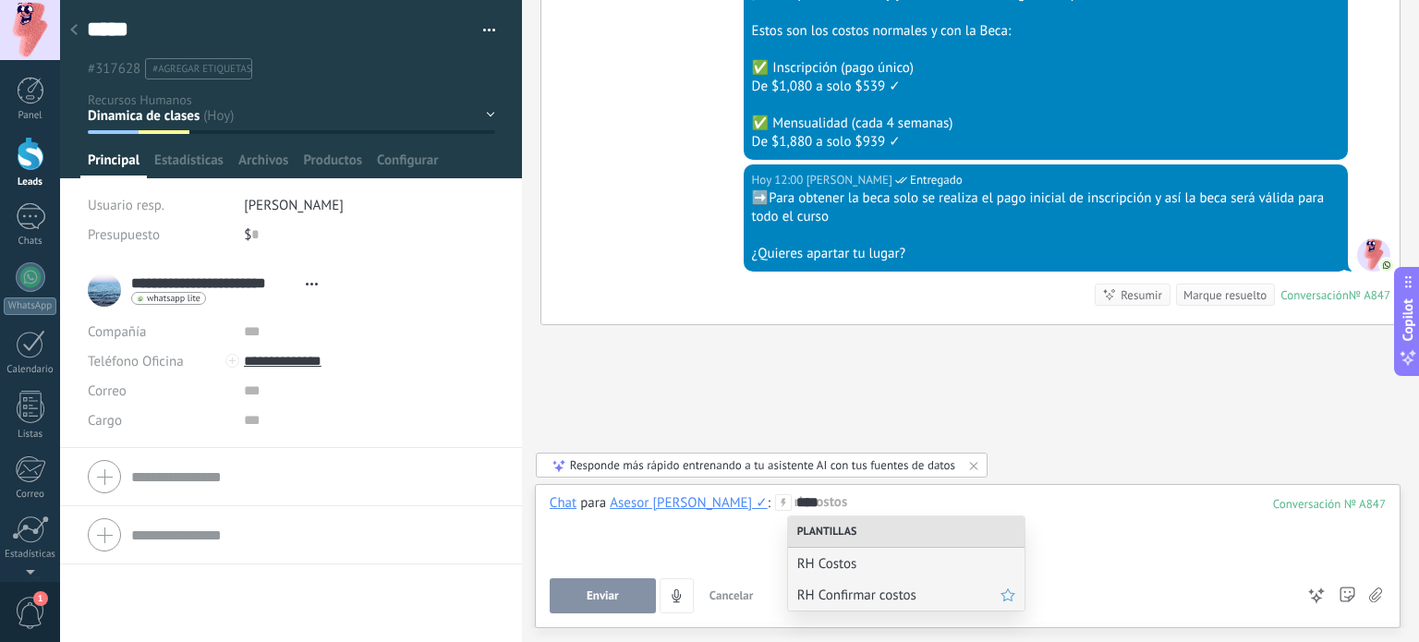
click at [849, 601] on span "RH Confirmar costos" at bounding box center [898, 596] width 203 height 18
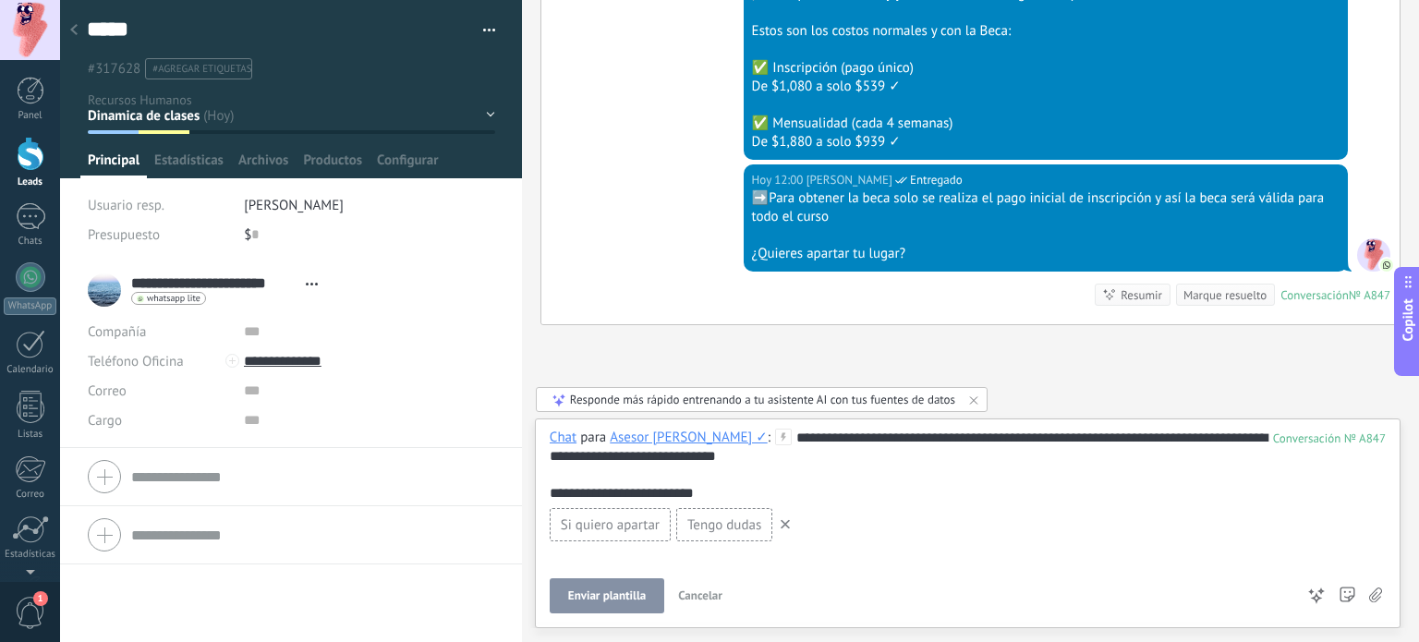
click at [617, 537] on div "Si quiero apartar" at bounding box center [610, 524] width 121 height 33
click at [621, 528] on span "Si quiero apartar" at bounding box center [610, 525] width 99 height 18
click at [751, 524] on span "Tengo dudas" at bounding box center [724, 525] width 74 height 18
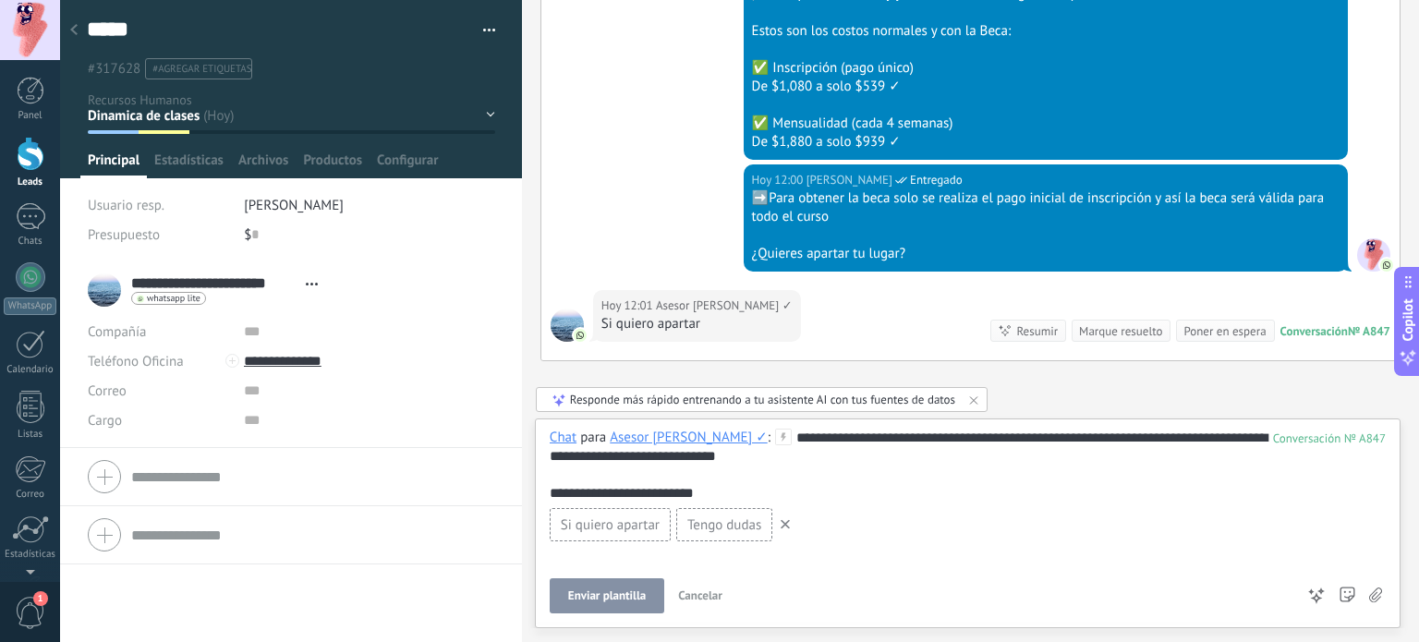
scroll to position [2380, 0]
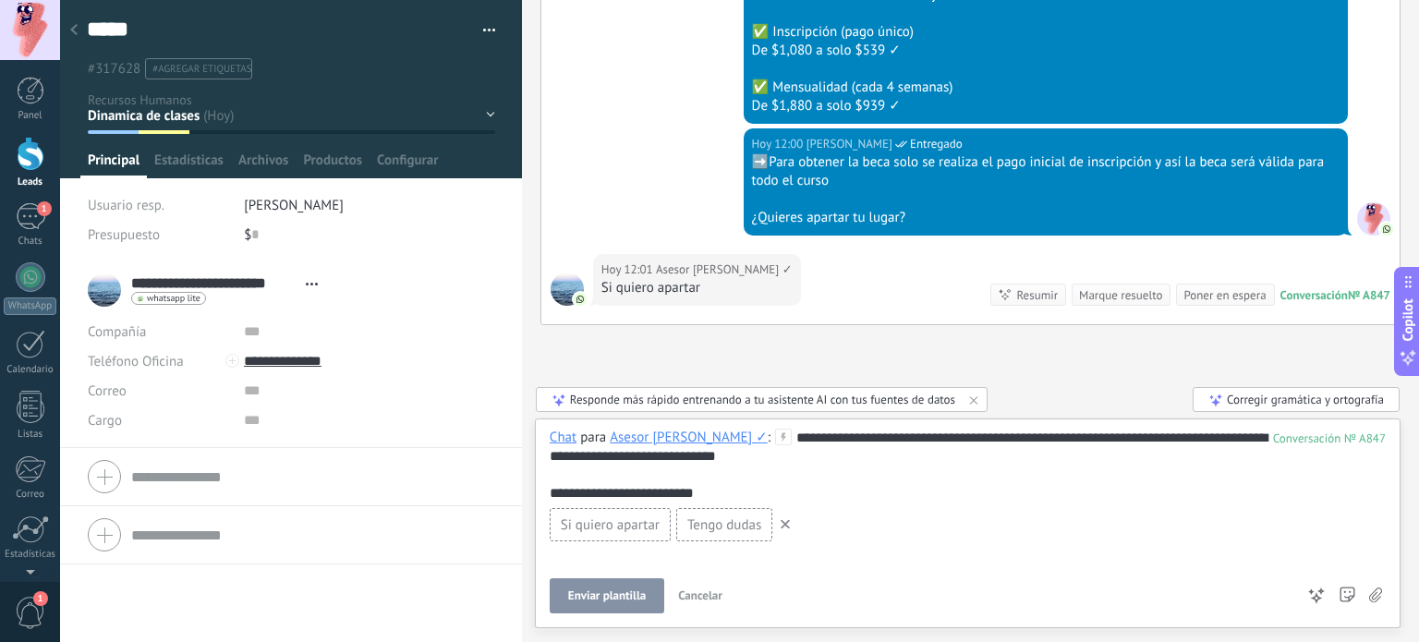
click at [728, 528] on span "Tengo dudas" at bounding box center [724, 525] width 74 height 18
click at [625, 588] on button "Enviar plantilla" at bounding box center [607, 595] width 115 height 35
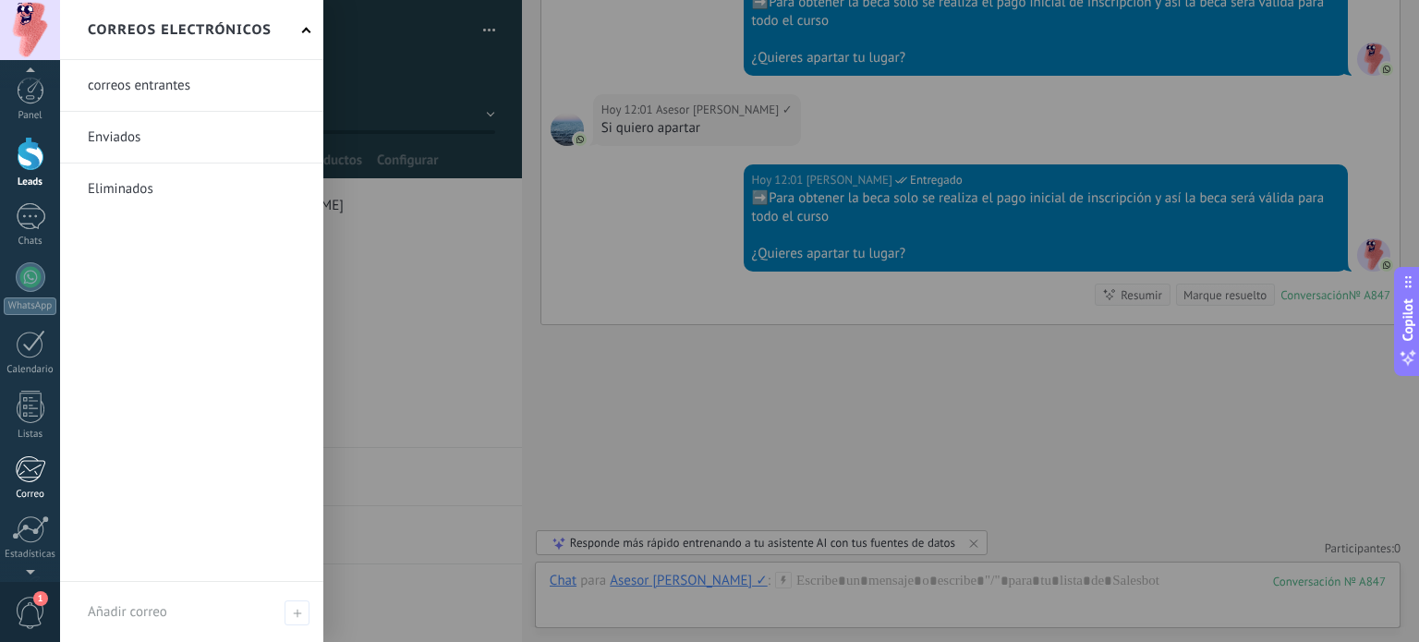
scroll to position [126, 0]
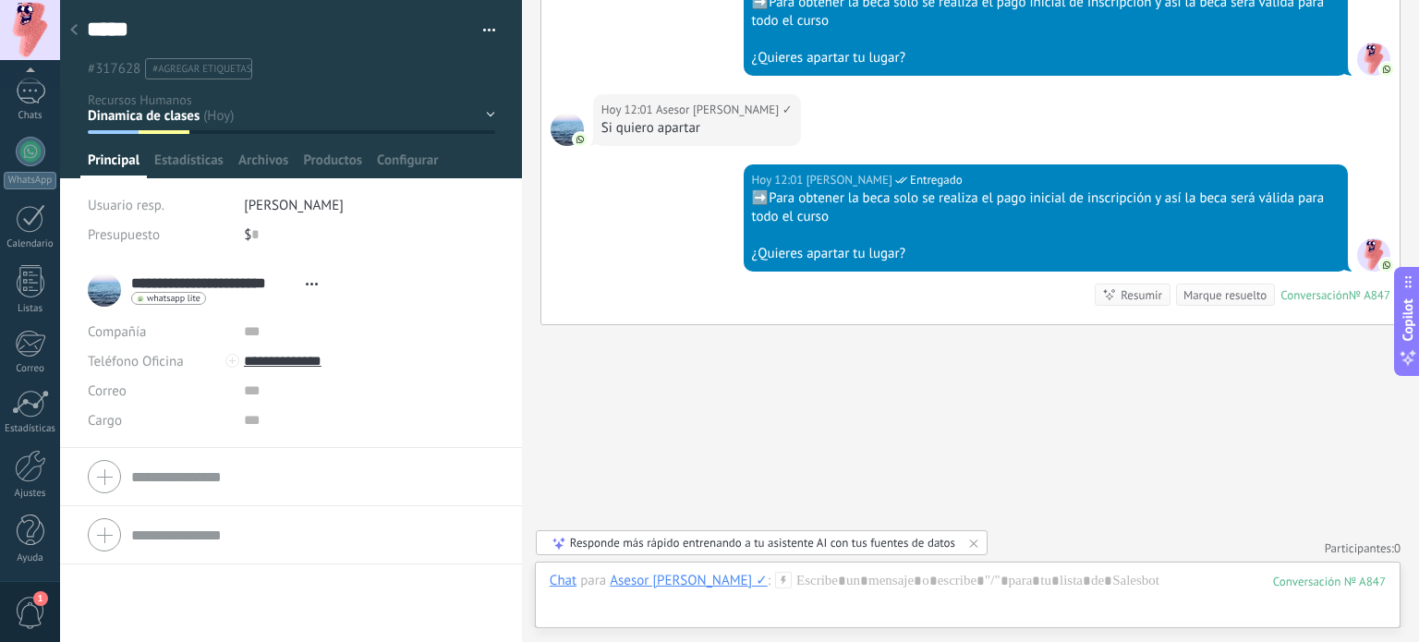
click at [24, 499] on div "Panel Leads 1 Chats WhatsApp Clientes" at bounding box center [30, 267] width 60 height 632
click at [25, 486] on link "Ajustes" at bounding box center [30, 475] width 60 height 50
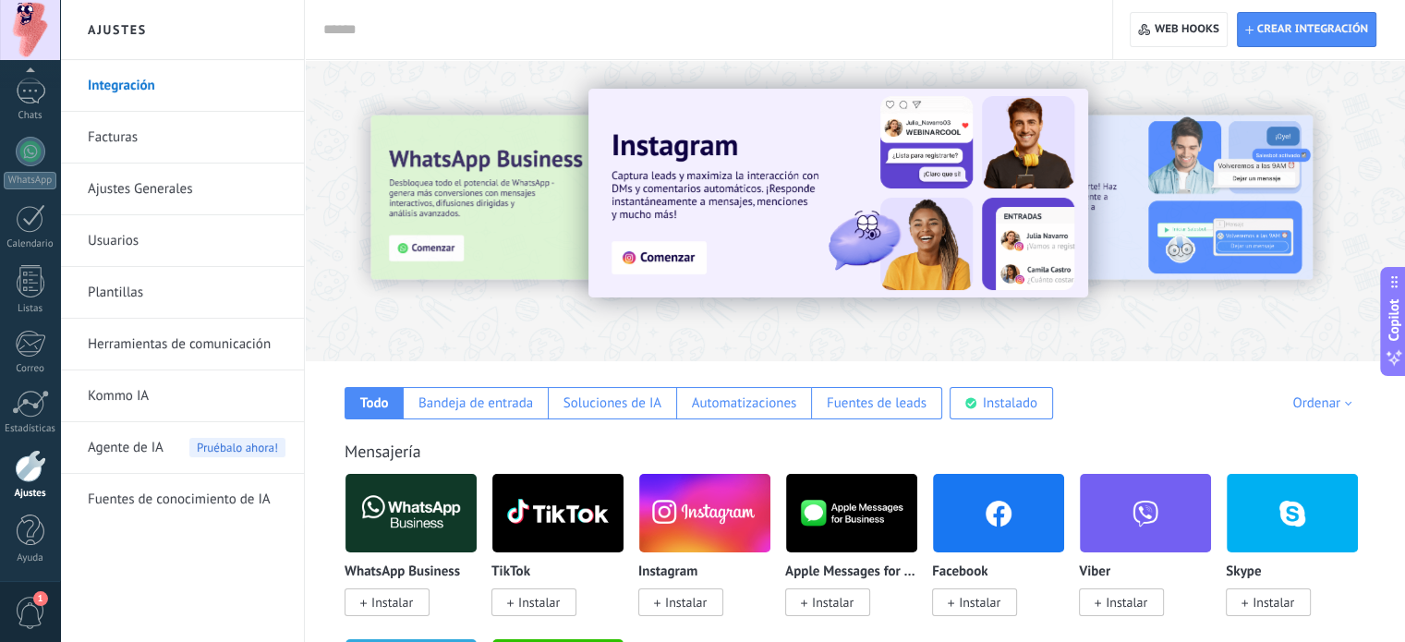
click at [125, 301] on link "Plantillas" at bounding box center [187, 293] width 198 height 52
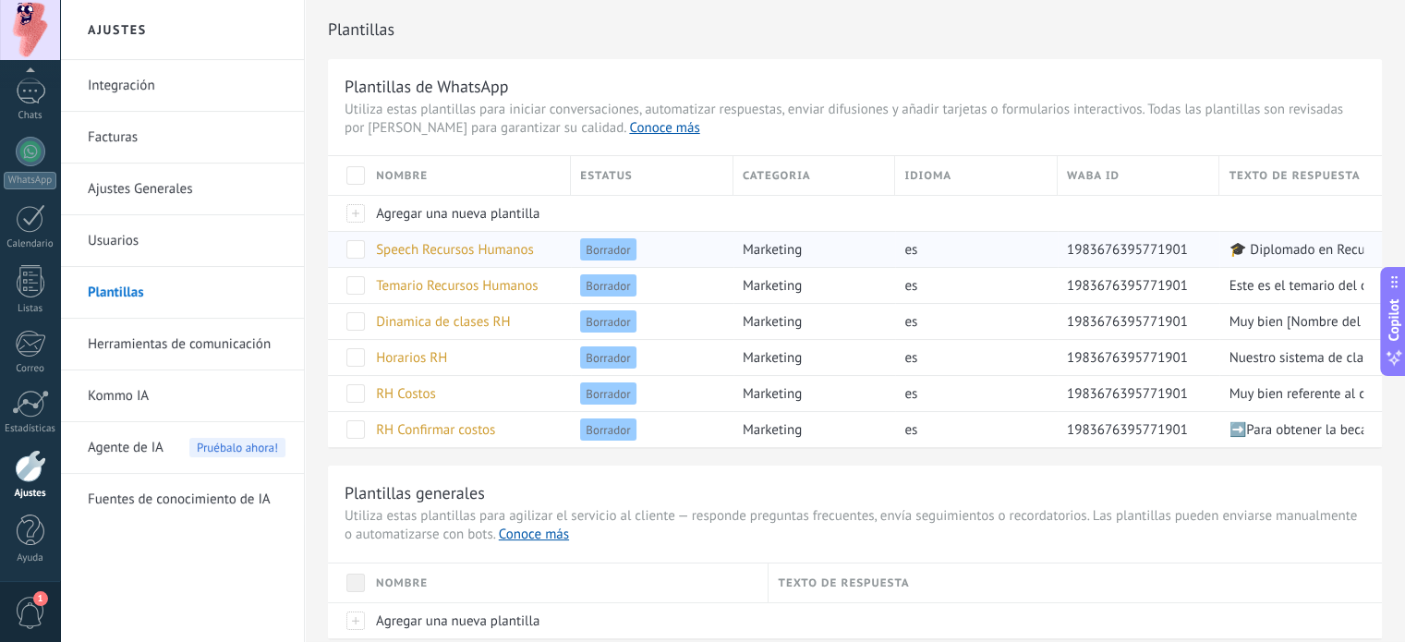
click at [462, 258] on span "Speech Recursos Humanos" at bounding box center [455, 250] width 158 height 18
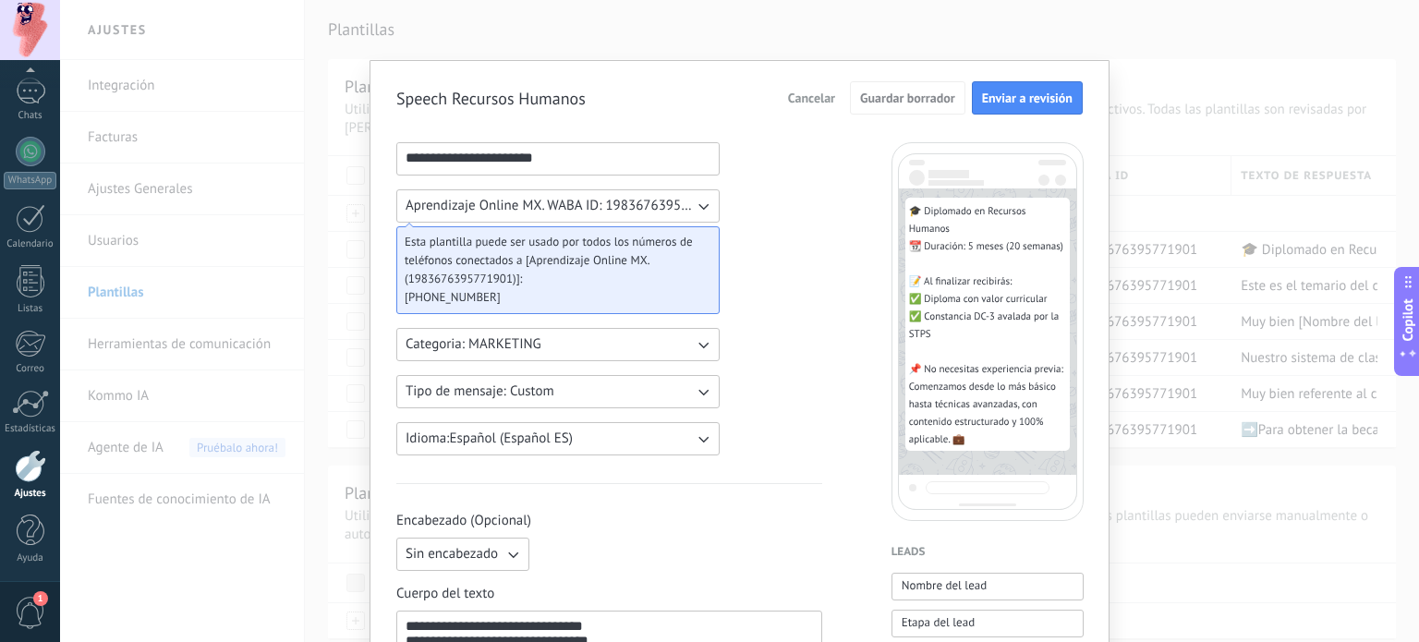
drag, startPoint x: 560, startPoint y: 150, endPoint x: 336, endPoint y: 159, distance: 223.7
click at [336, 159] on div "**********" at bounding box center [739, 321] width 1359 height 642
type input "*********"
click at [913, 97] on span "Guardar borrador" at bounding box center [907, 97] width 95 height 13
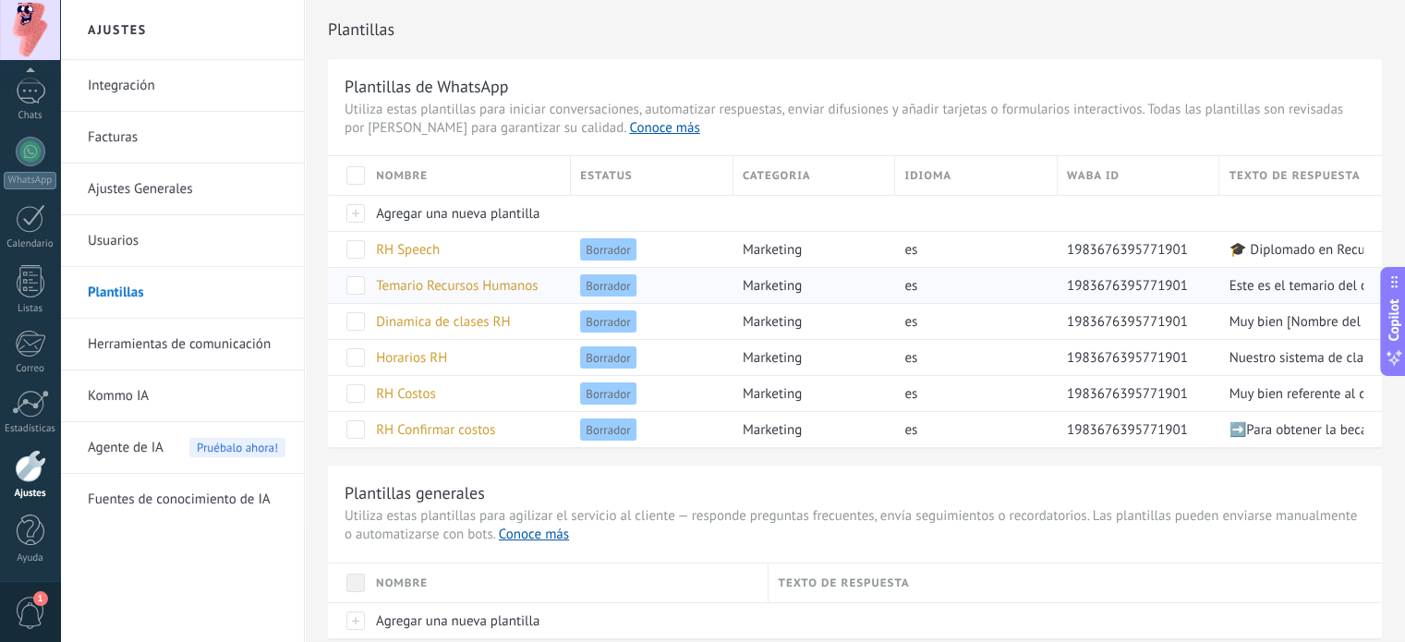
click at [468, 291] on span "Temario Recursos Humanos" at bounding box center [457, 286] width 162 height 18
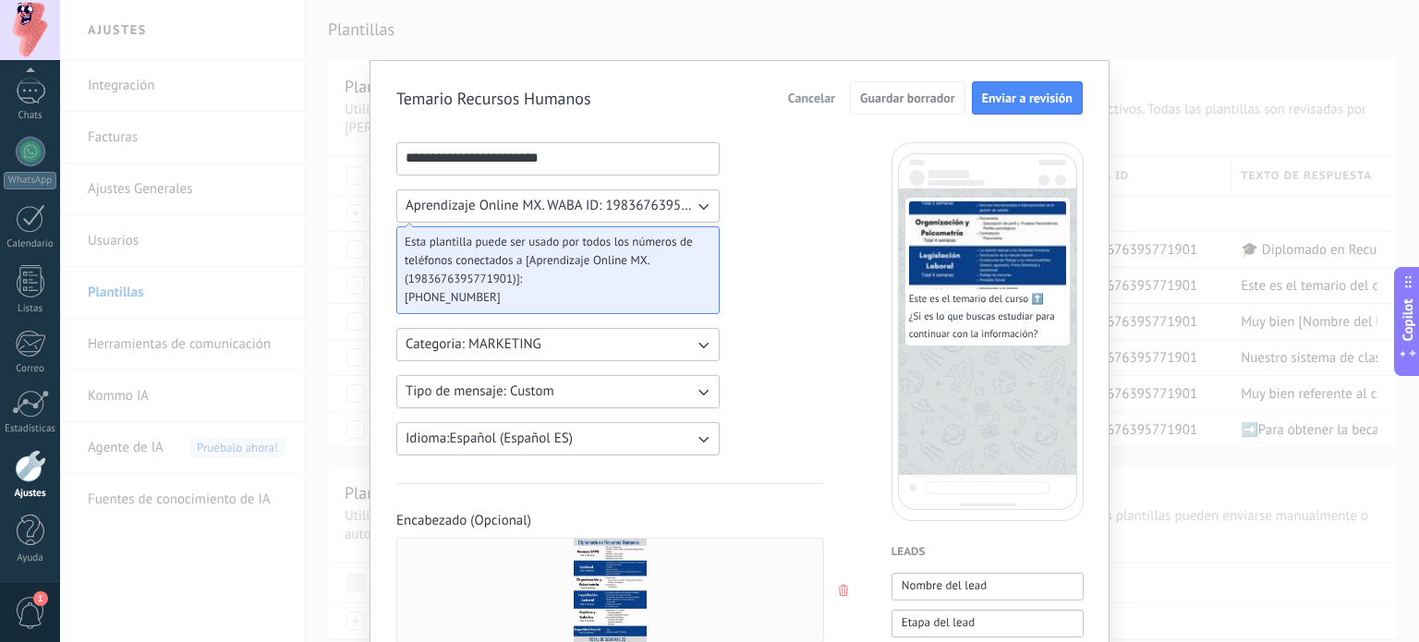
drag, startPoint x: 574, startPoint y: 147, endPoint x: 328, endPoint y: 151, distance: 245.8
click at [328, 151] on div "**********" at bounding box center [739, 321] width 1359 height 642
type input "**********"
click at [842, 81] on div "Cancelar Guardar borrador Enviar a revisión" at bounding box center [931, 97] width 303 height 33
click at [879, 98] on span "Guardar borrador" at bounding box center [907, 97] width 95 height 13
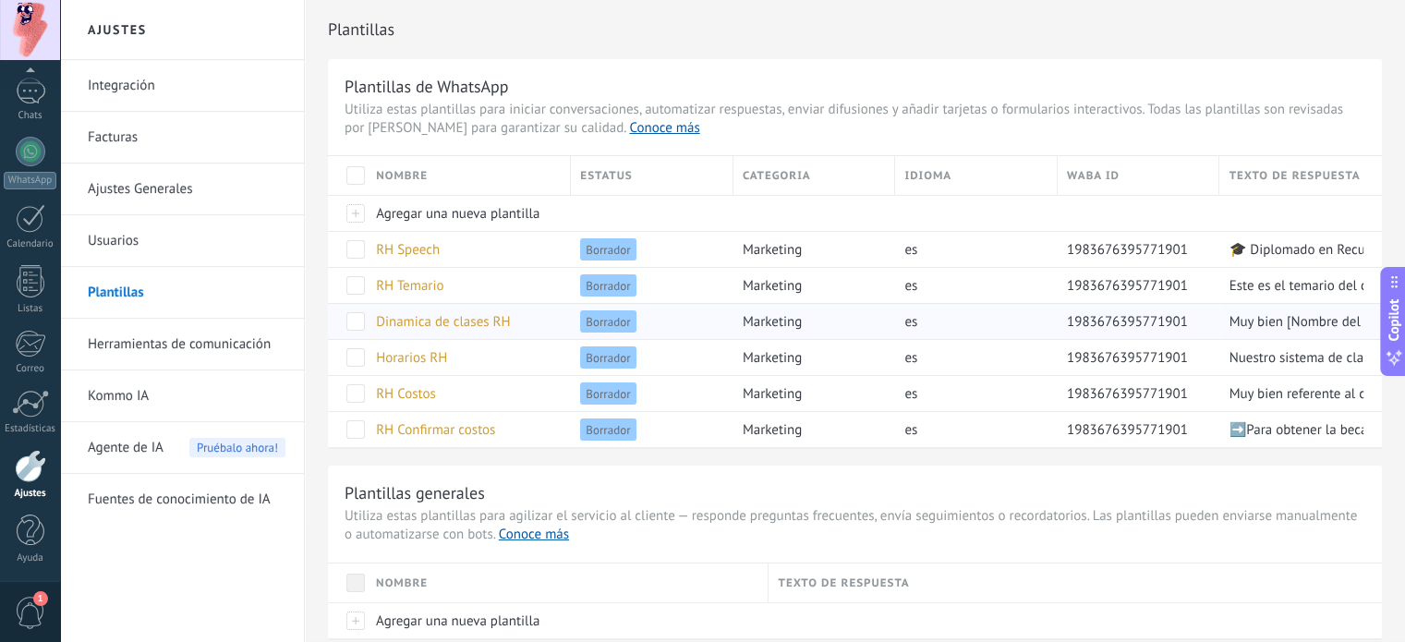
click at [424, 321] on span "Dinamica de clases RH" at bounding box center [443, 322] width 134 height 18
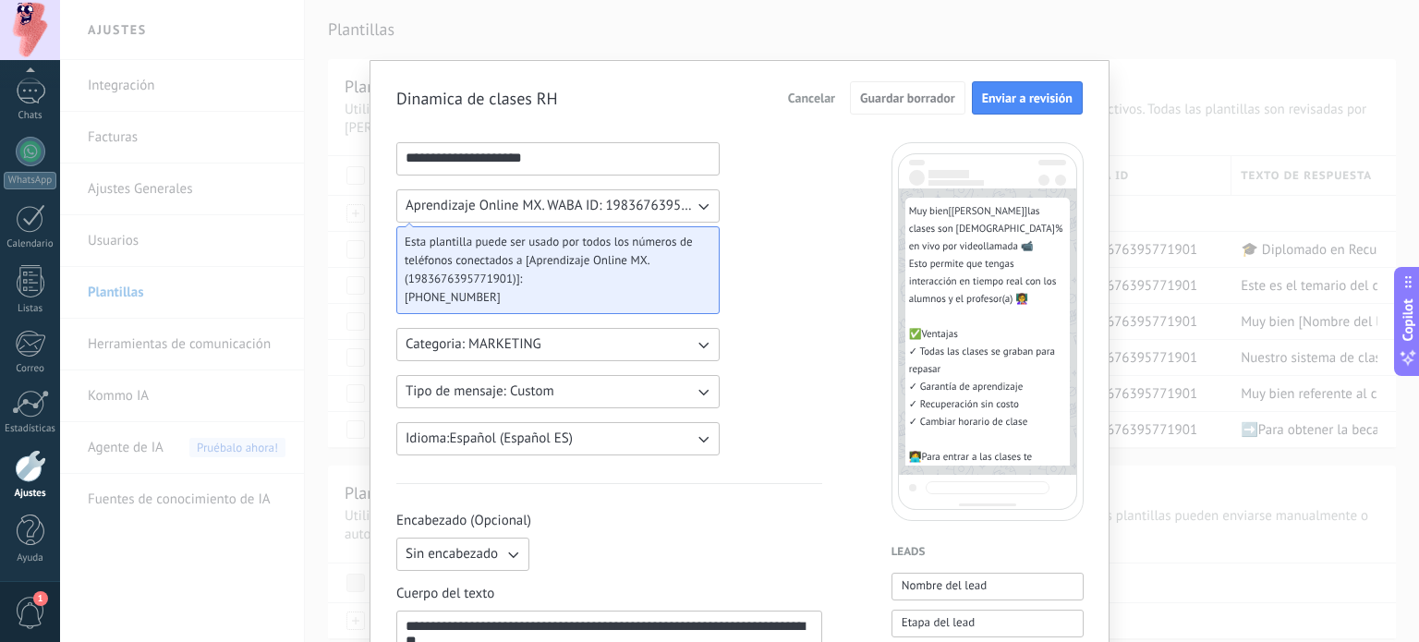
drag, startPoint x: 520, startPoint y: 151, endPoint x: 343, endPoint y: 161, distance: 177.7
click at [343, 161] on div "**********" at bounding box center [739, 321] width 1359 height 642
paste input "**********"
type input "**********"
click at [907, 92] on span "Guardar borrador" at bounding box center [907, 97] width 95 height 13
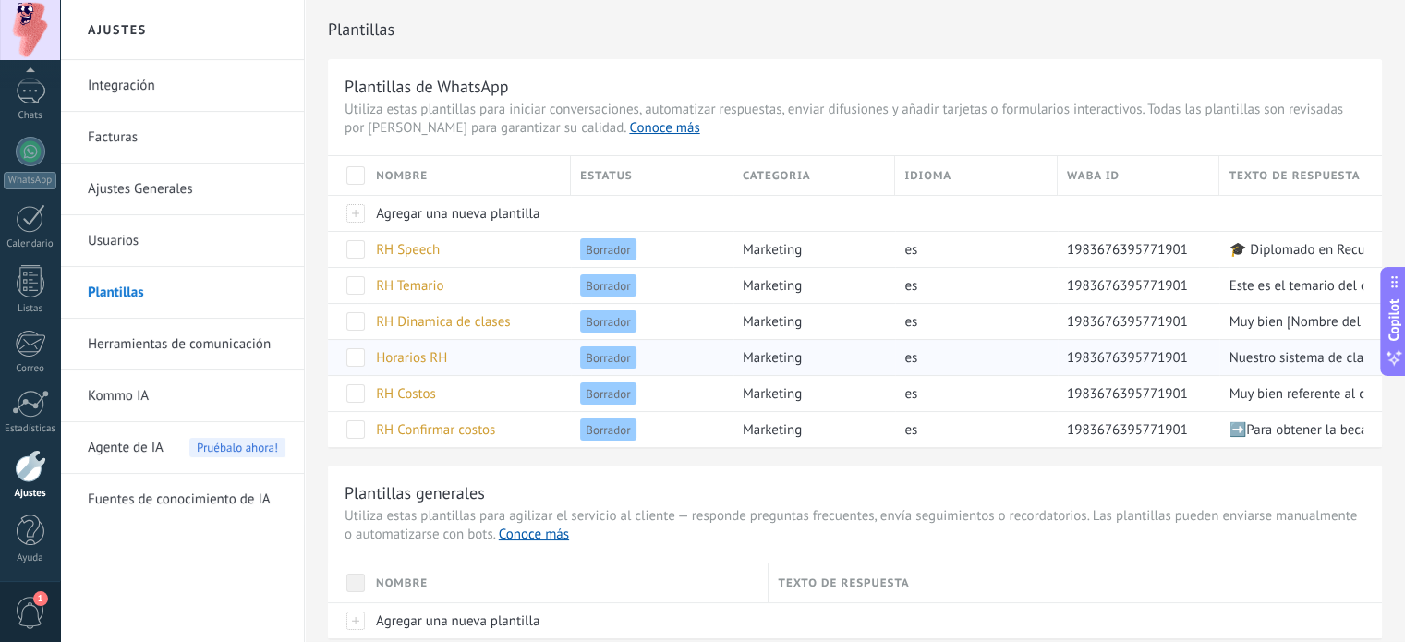
click at [419, 364] on span "Horarios RH" at bounding box center [411, 358] width 71 height 18
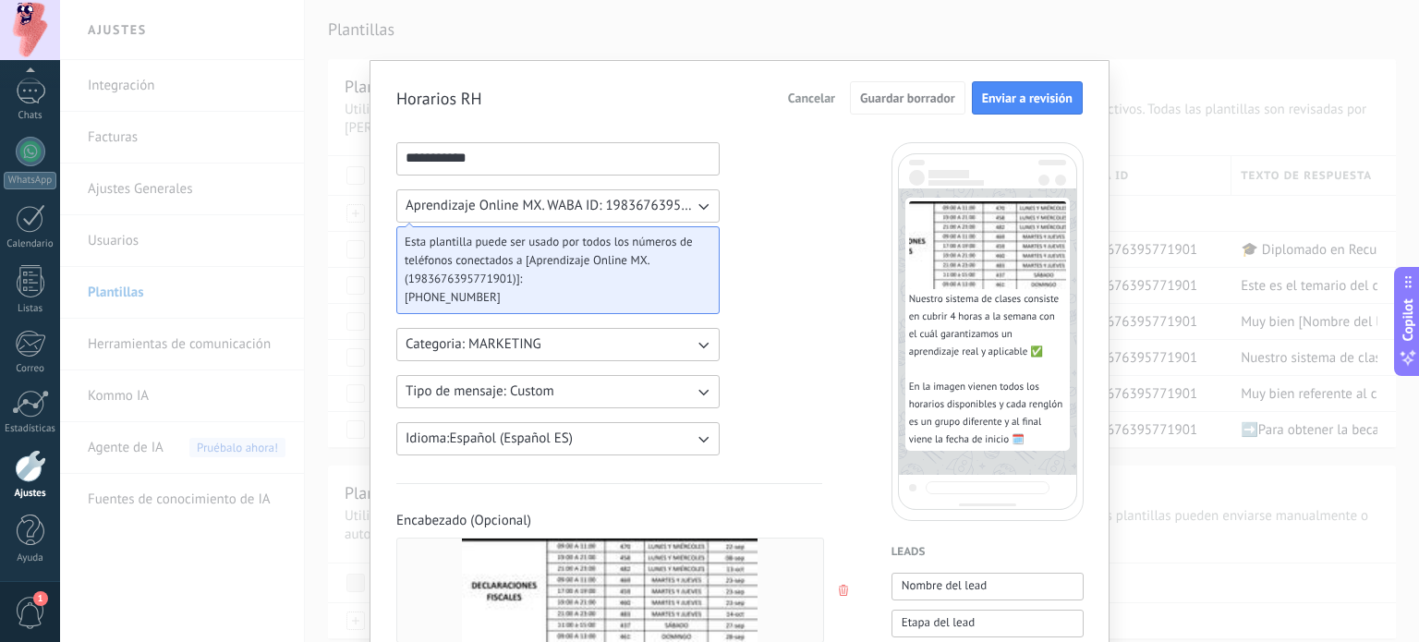
click at [420, 143] on input "**********" at bounding box center [557, 158] width 321 height 30
paste input "*********"
type input "**********"
click at [880, 106] on button "Guardar borrador" at bounding box center [907, 97] width 115 height 33
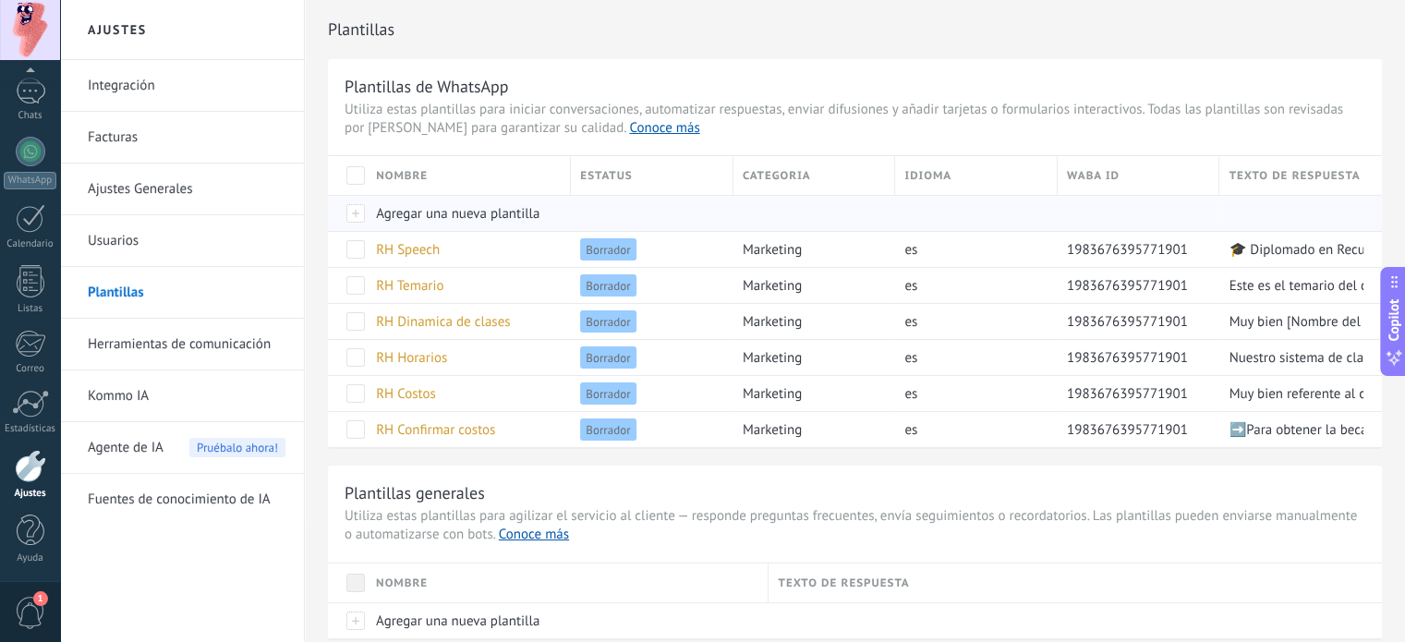
click at [359, 214] on div at bounding box center [347, 213] width 39 height 36
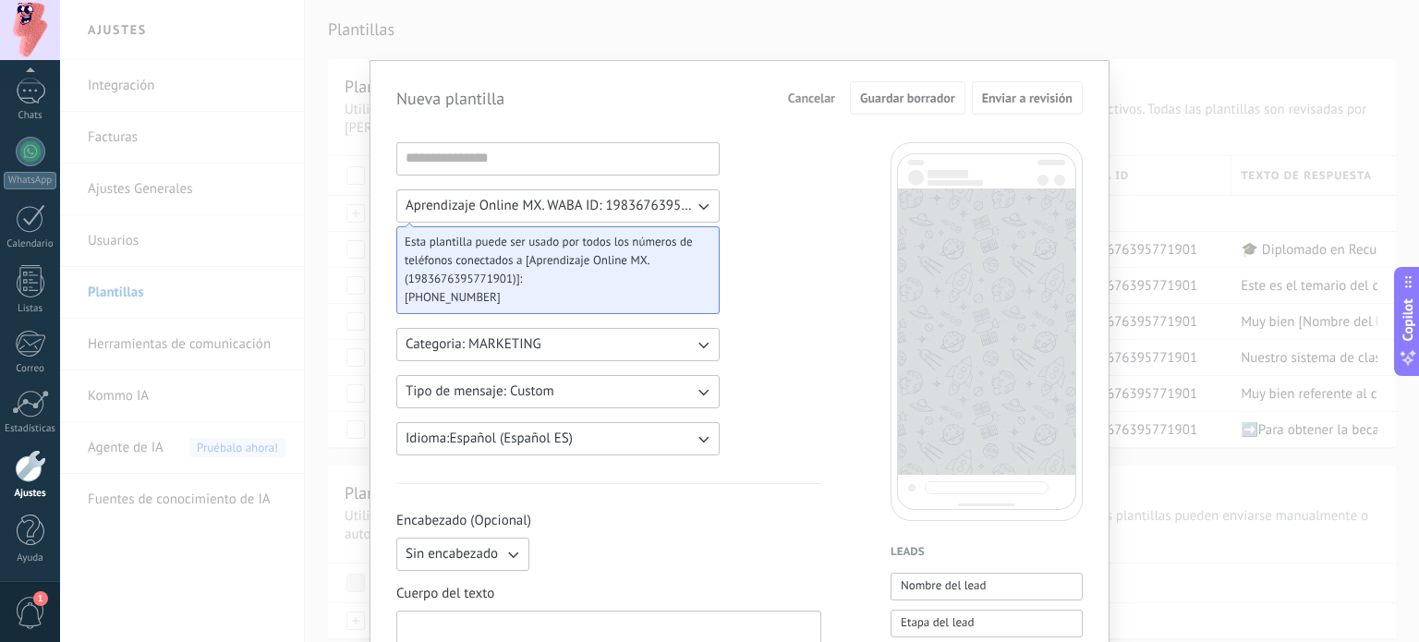
click at [824, 91] on span "Cancelar" at bounding box center [811, 97] width 47 height 13
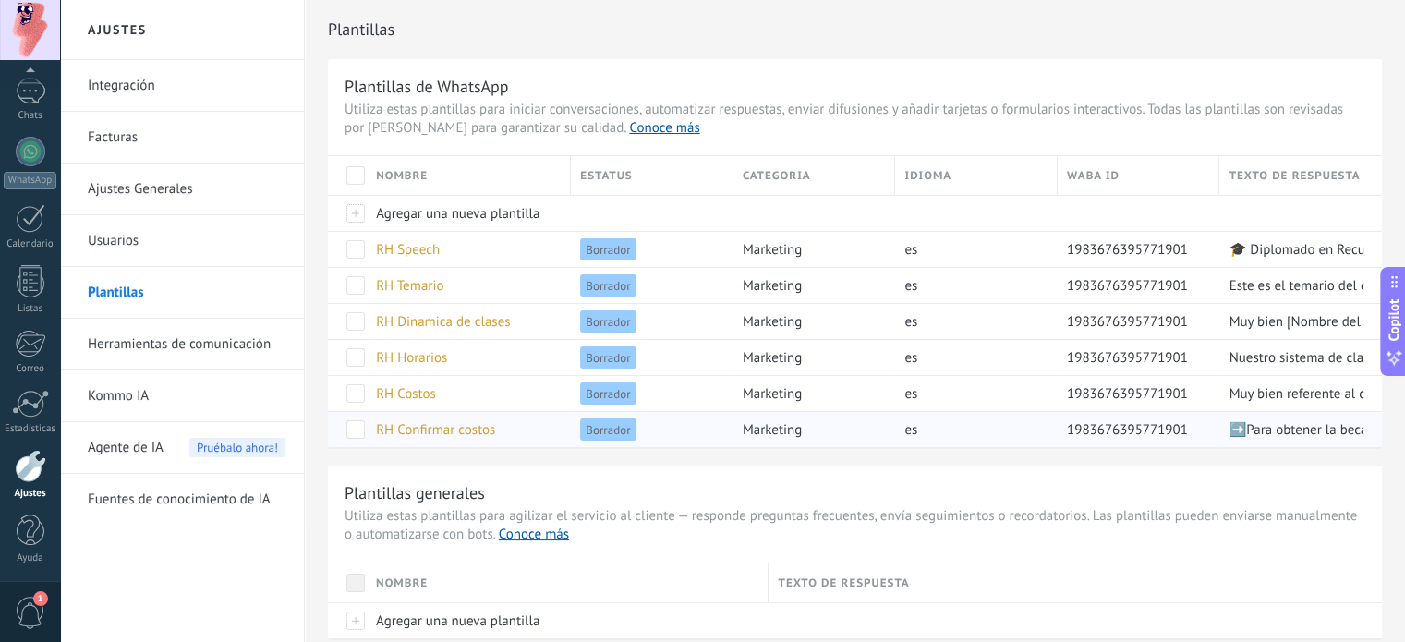
click at [408, 430] on span "RH Confirmar costos" at bounding box center [435, 430] width 119 height 18
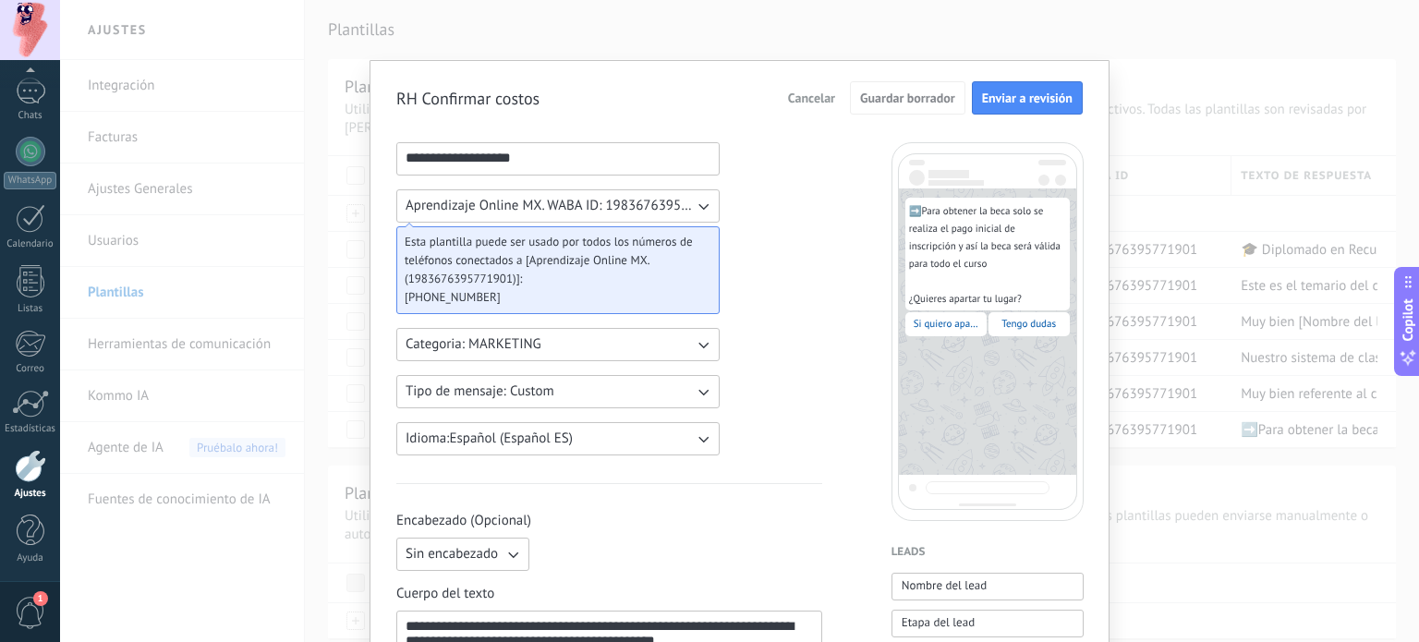
scroll to position [475, 0]
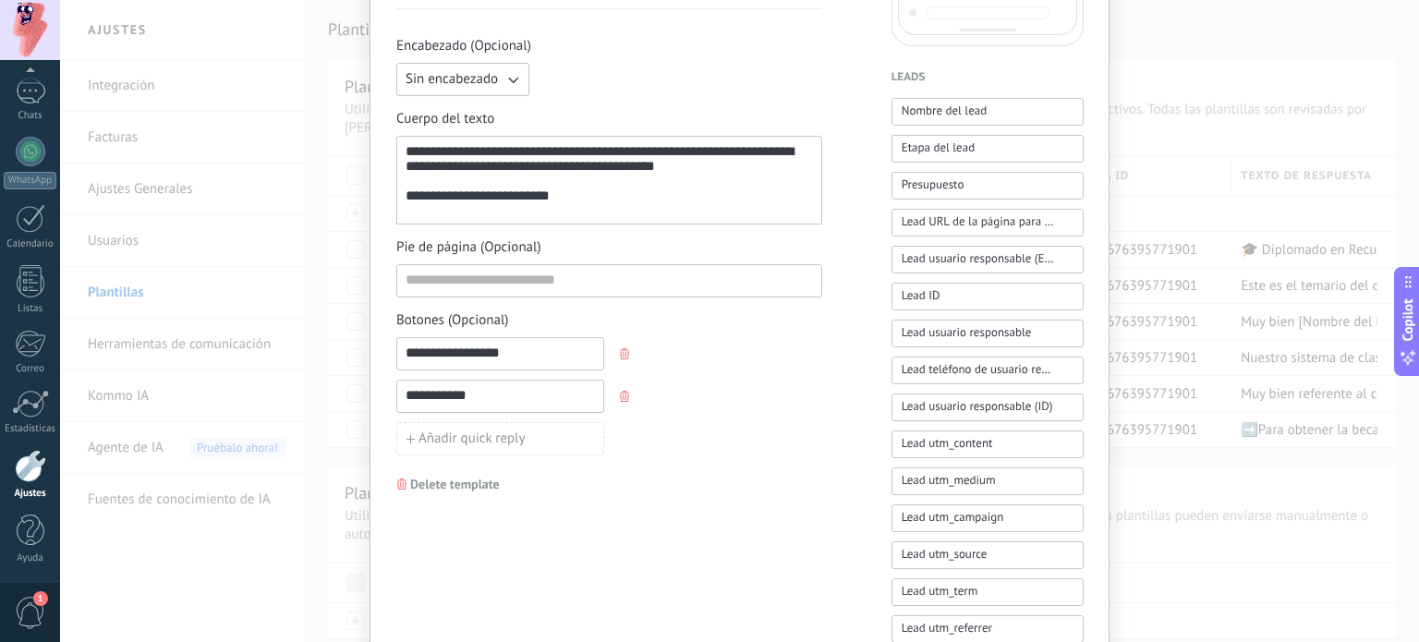
click at [619, 362] on button "button" at bounding box center [626, 354] width 15 height 28
type input "**********"
click at [619, 362] on button "button" at bounding box center [626, 354] width 15 height 28
click at [566, 353] on span "Llamado de acción" at bounding box center [613, 353] width 111 height 13
click at [440, 443] on span "Delete template" at bounding box center [455, 441] width 90 height 13
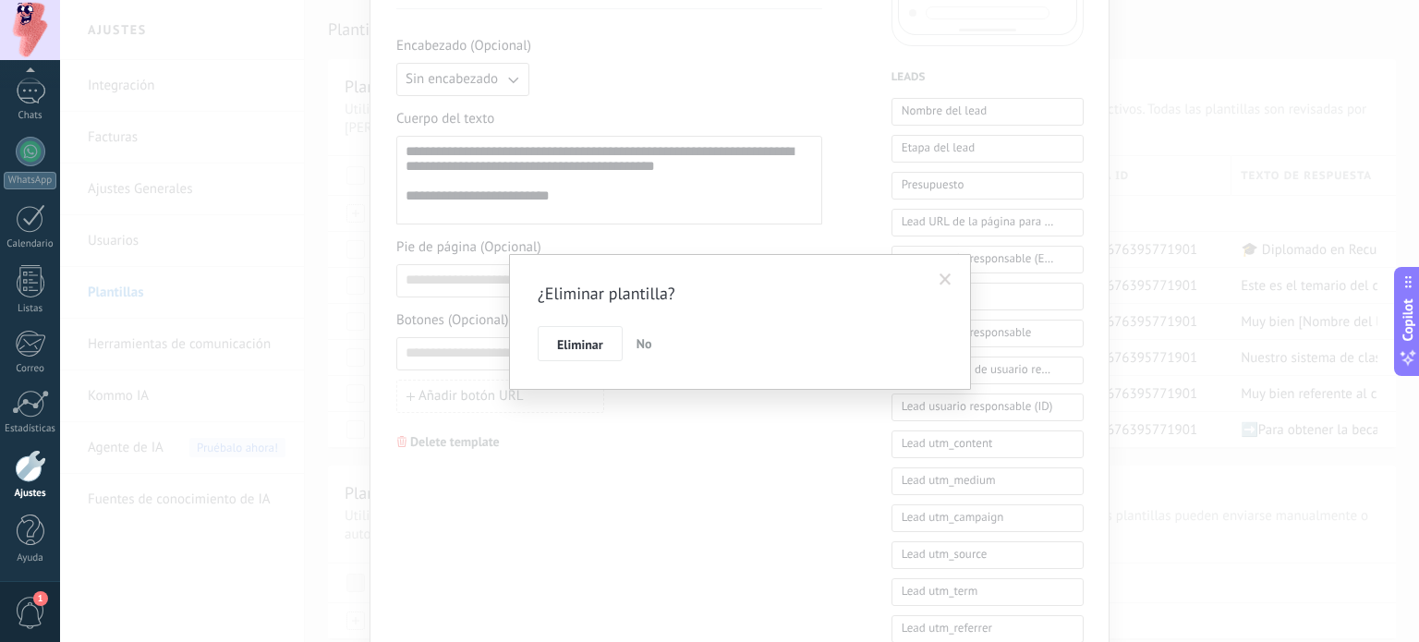
click at [946, 276] on span at bounding box center [945, 279] width 12 height 13
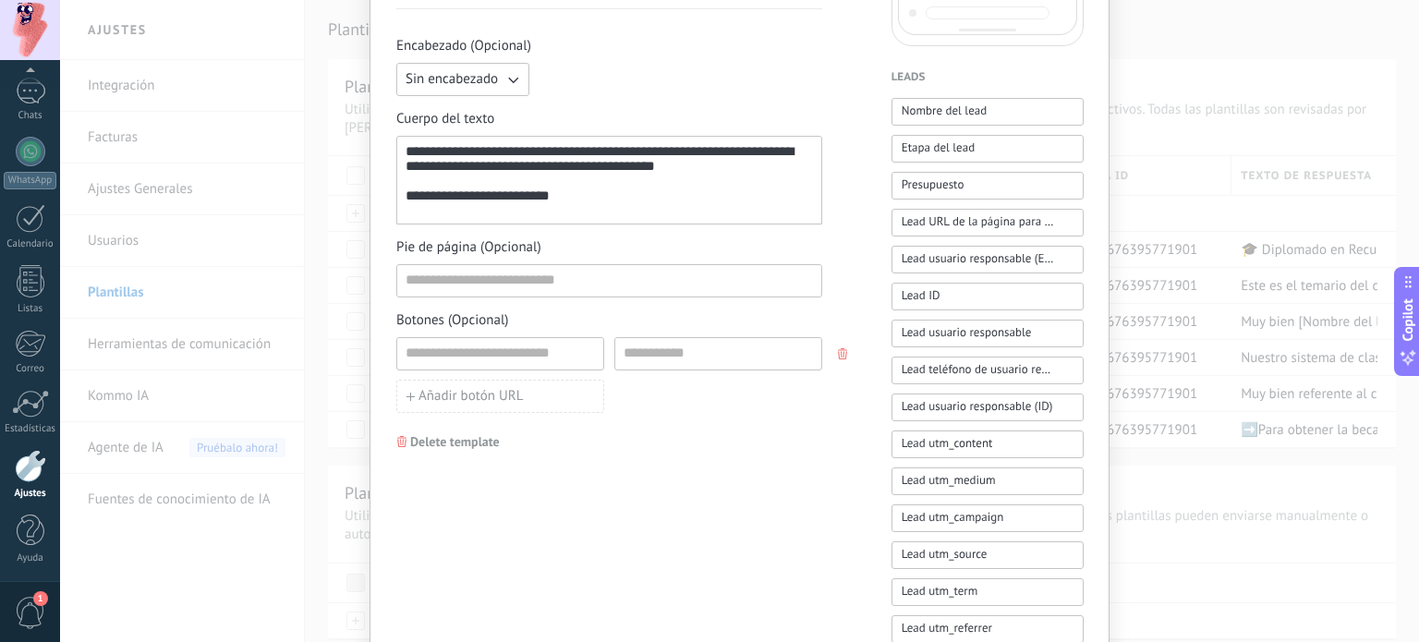
click at [841, 349] on icon "button" at bounding box center [842, 353] width 9 height 11
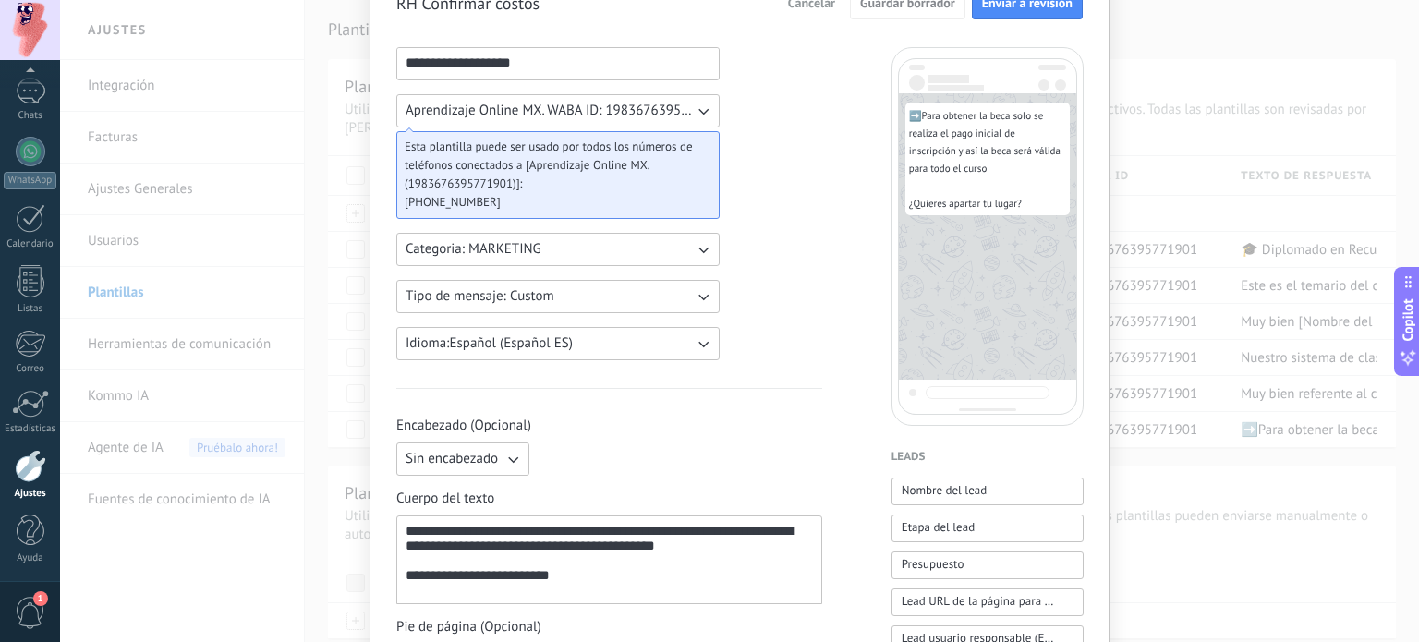
scroll to position [88, 0]
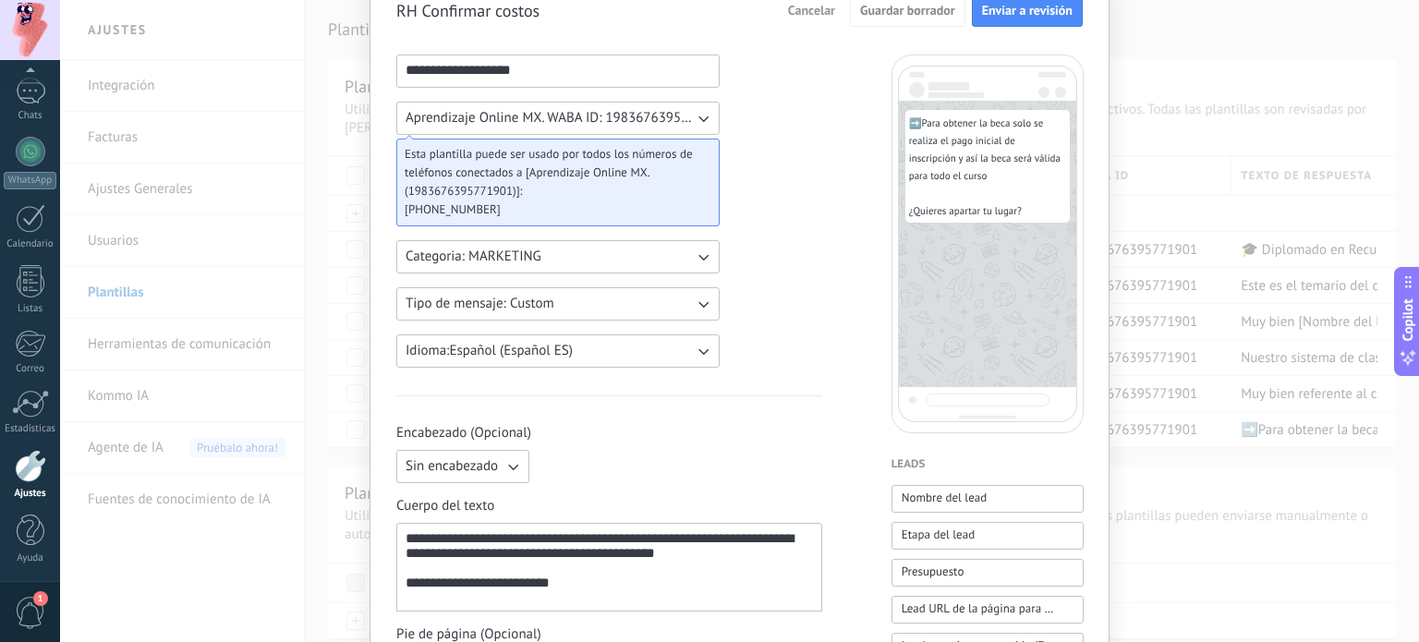
click at [687, 310] on button "Tipo de mensaje: Custom" at bounding box center [557, 303] width 323 height 33
click at [567, 330] on li "Carousel" at bounding box center [551, 335] width 333 height 31
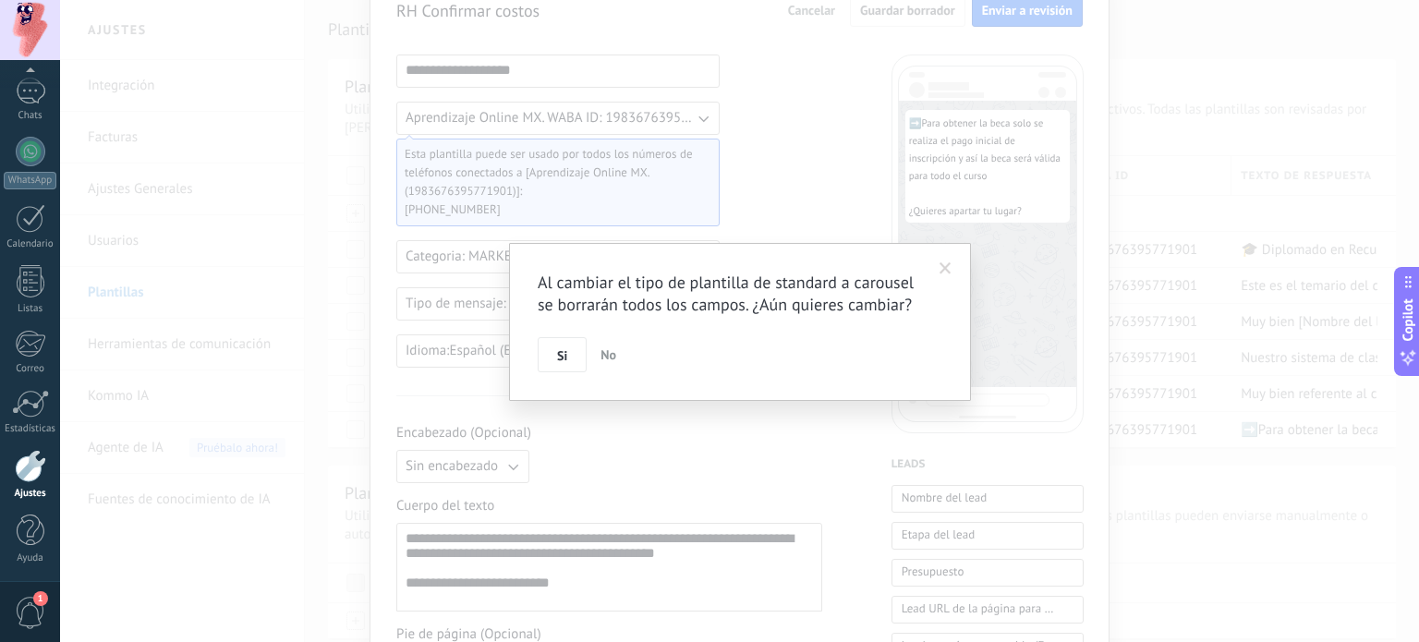
click at [944, 277] on span at bounding box center [945, 268] width 30 height 31
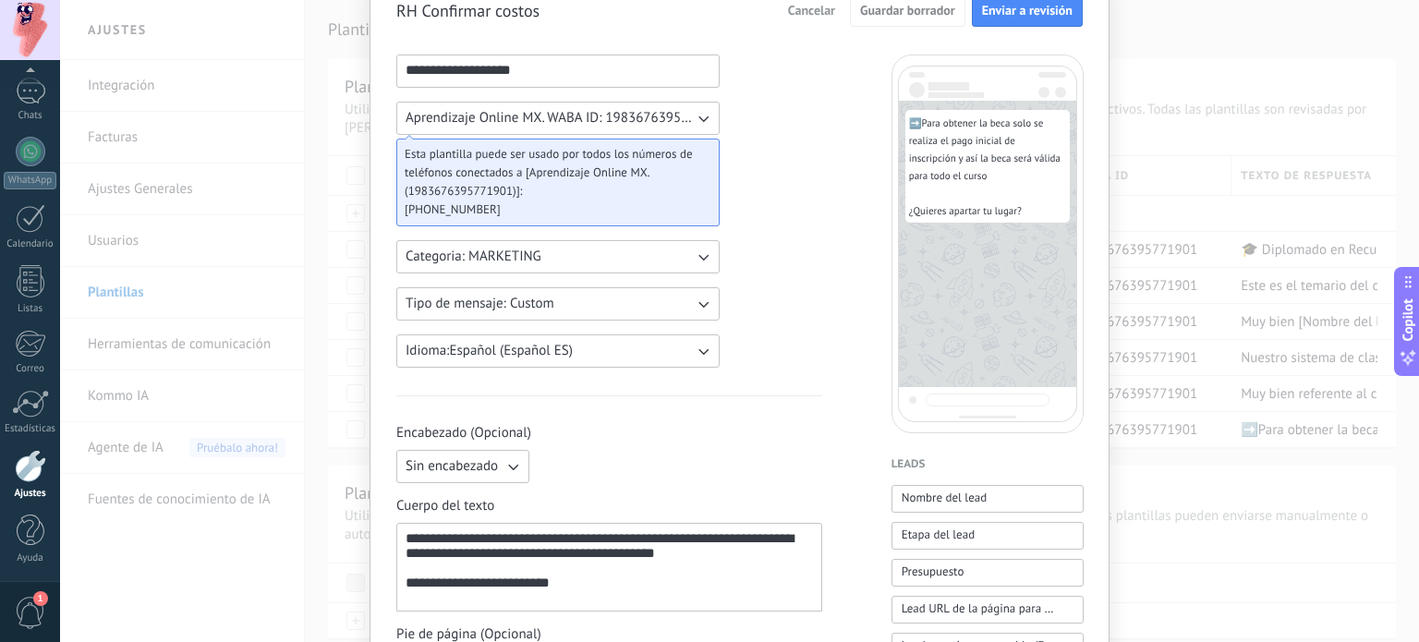
click at [798, 15] on span "Cancelar" at bounding box center [811, 10] width 47 height 13
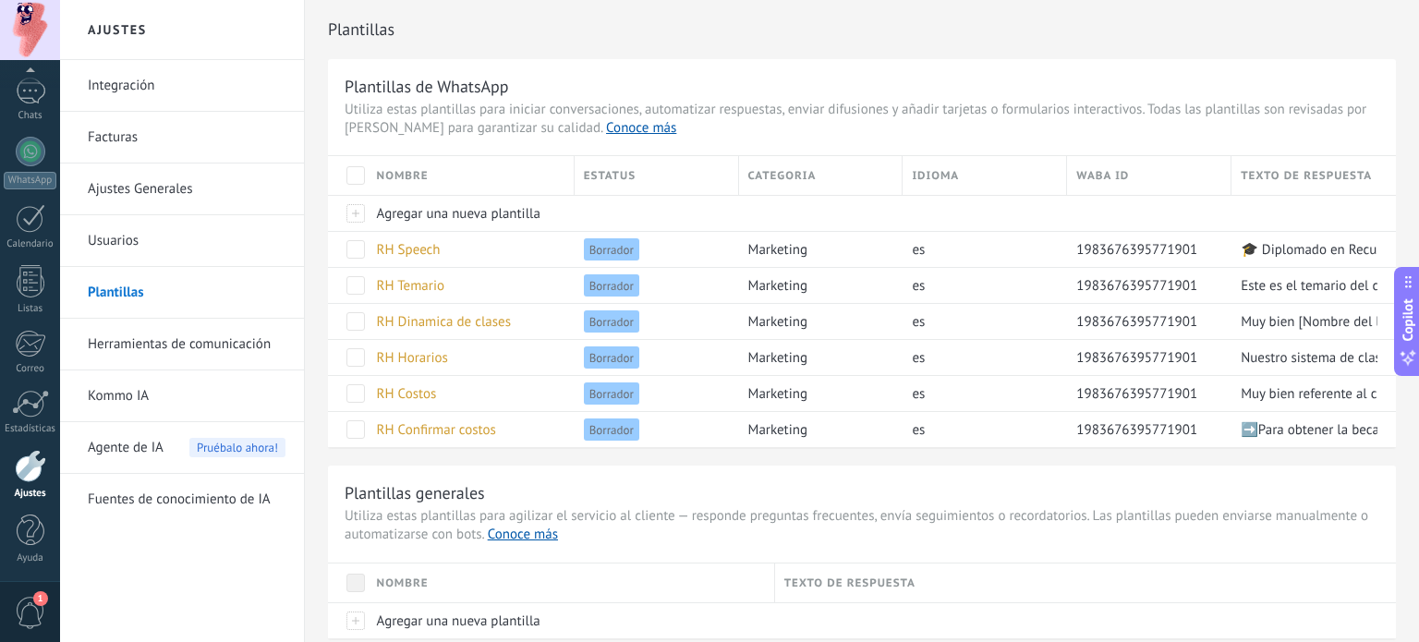
scroll to position [0, 0]
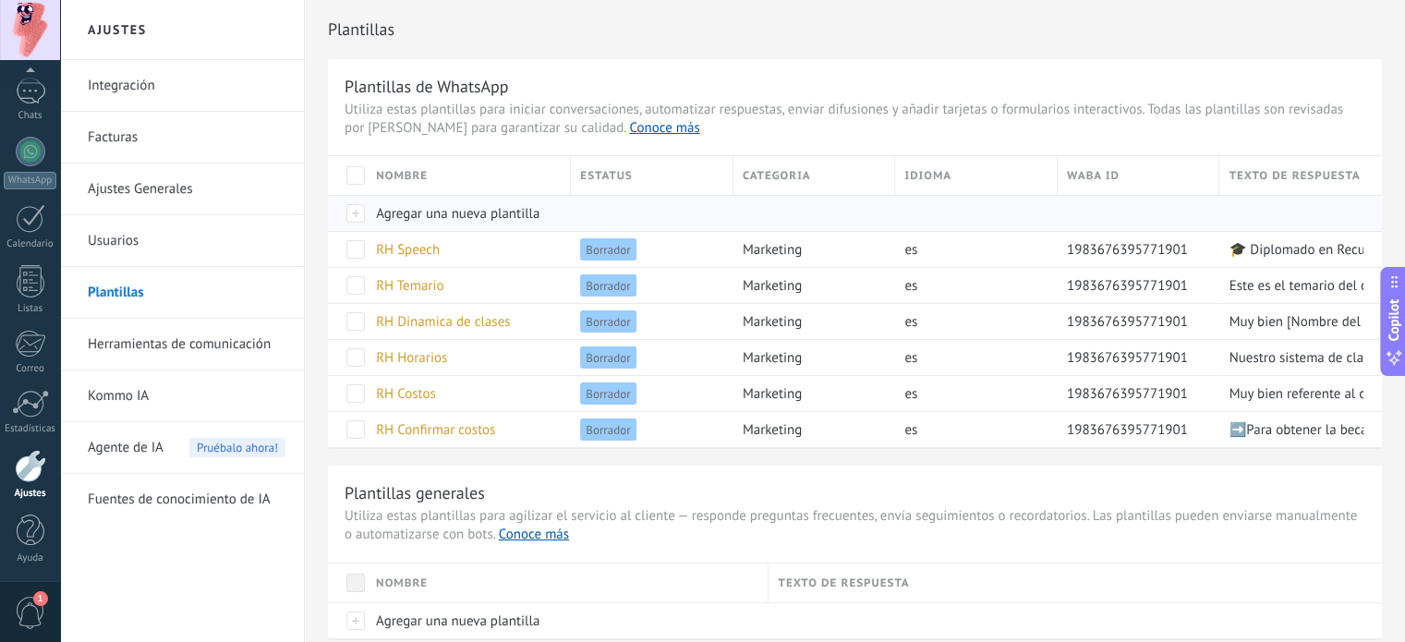
click at [357, 210] on div at bounding box center [347, 213] width 39 height 36
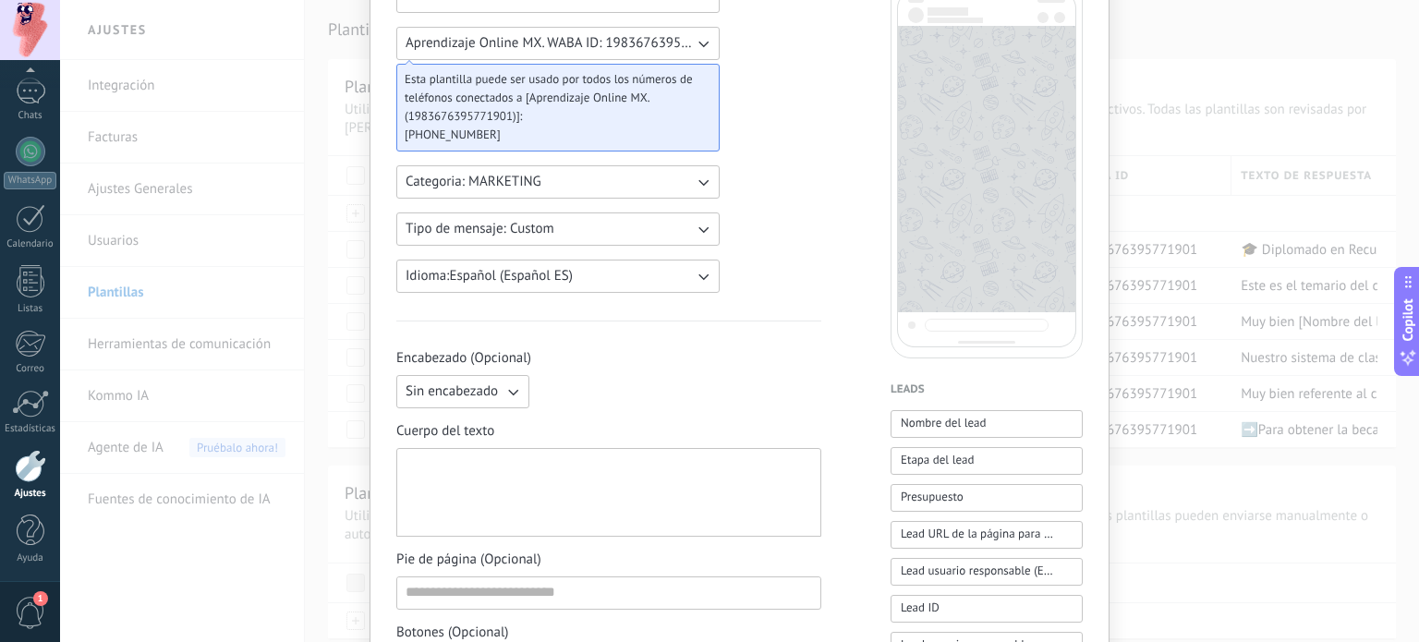
scroll to position [166, 0]
click at [499, 493] on div at bounding box center [609, 489] width 406 height 73
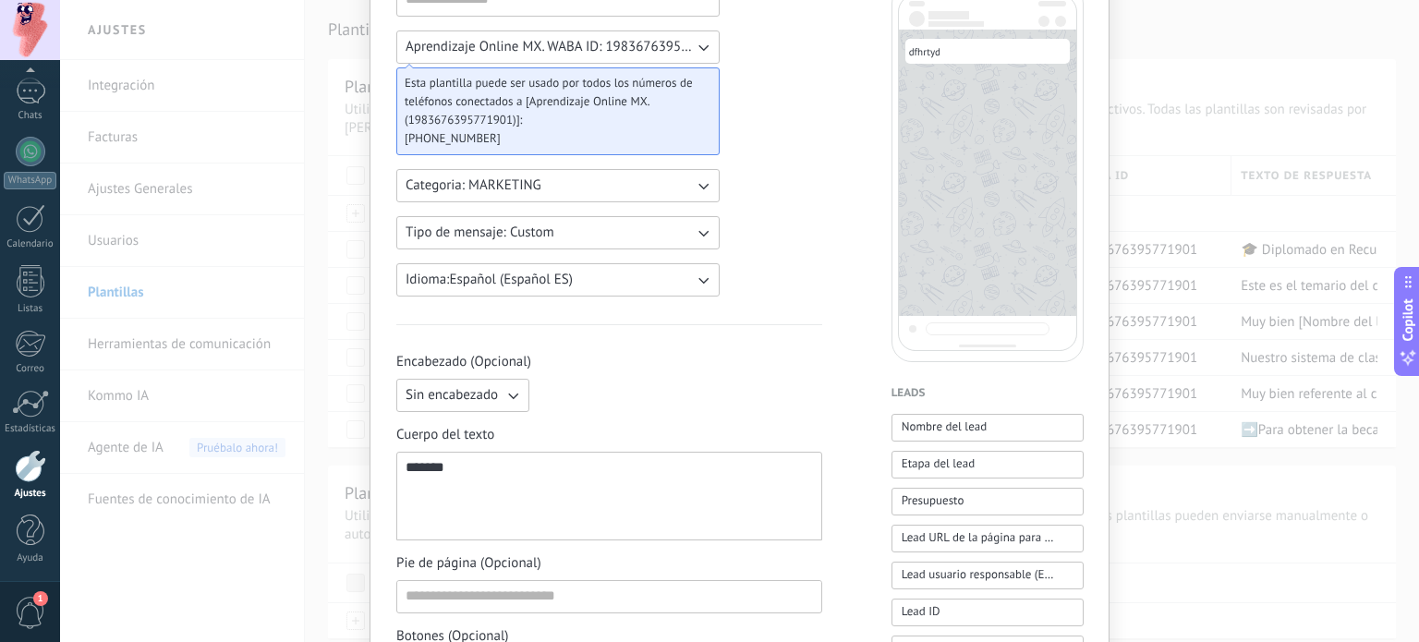
click at [562, 244] on button "Tipo de mensaje: Custom" at bounding box center [557, 232] width 323 height 33
click at [515, 266] on li "Carousel" at bounding box center [551, 263] width 333 height 31
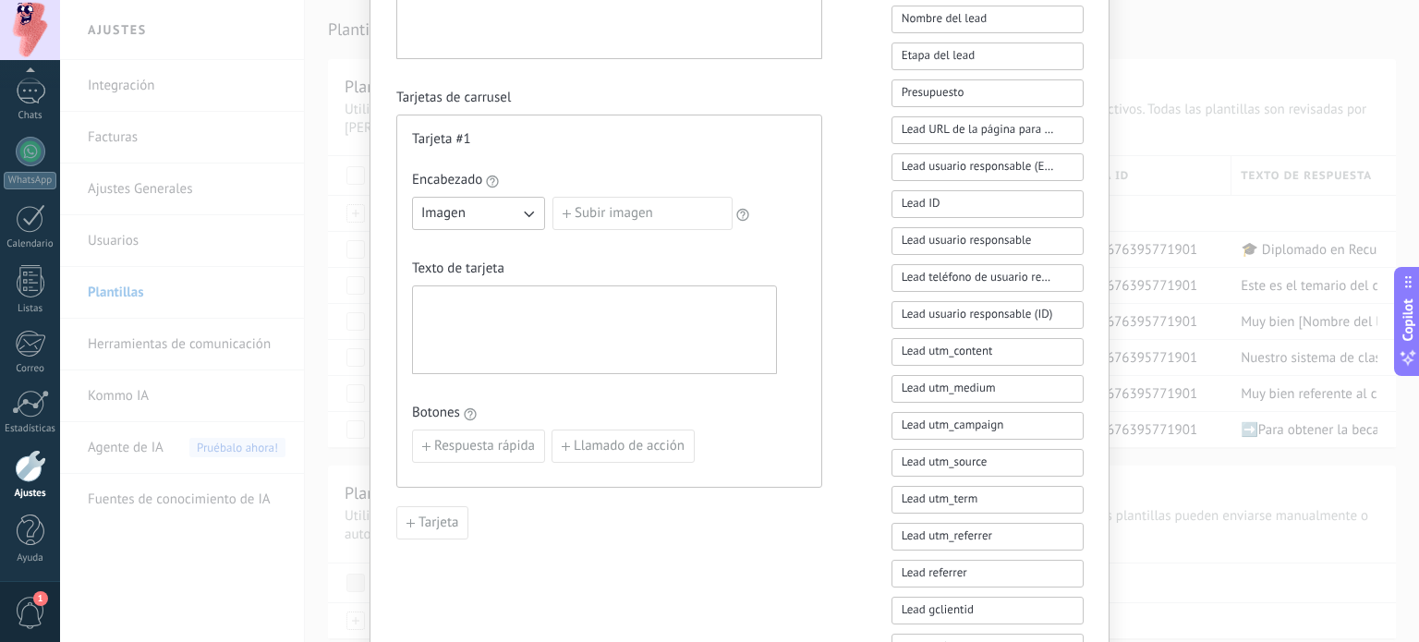
scroll to position [568, 0]
